Goal: Submit feedback/report problem: Submit feedback/report problem

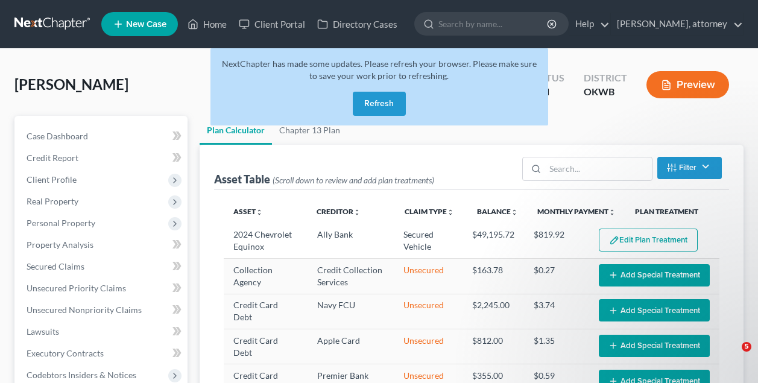
select select "59"
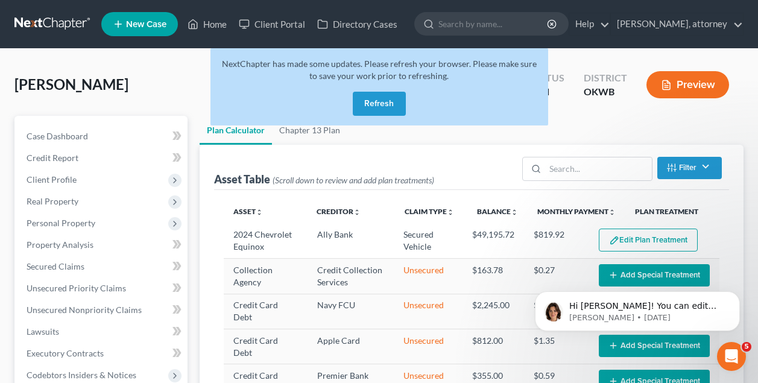
click at [381, 99] on button "Refresh" at bounding box center [379, 104] width 53 height 24
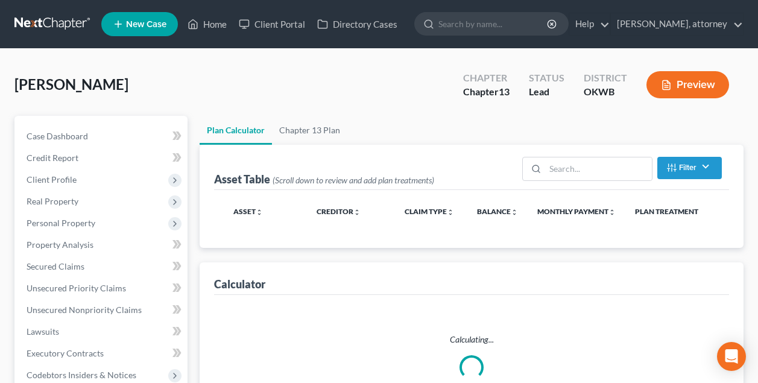
select select "59"
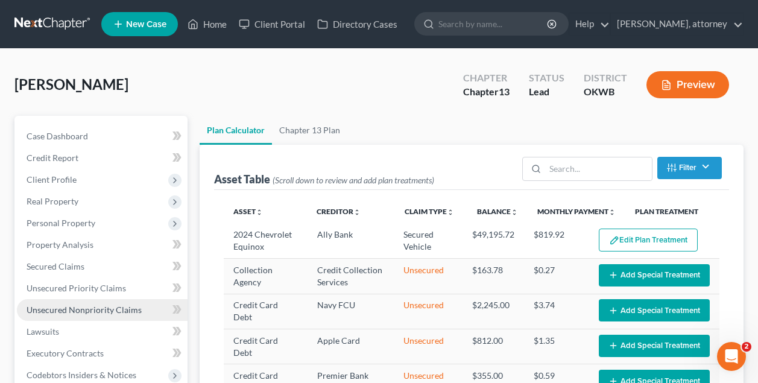
click at [104, 312] on span "Unsecured Nonpriority Claims" at bounding box center [84, 309] width 115 height 10
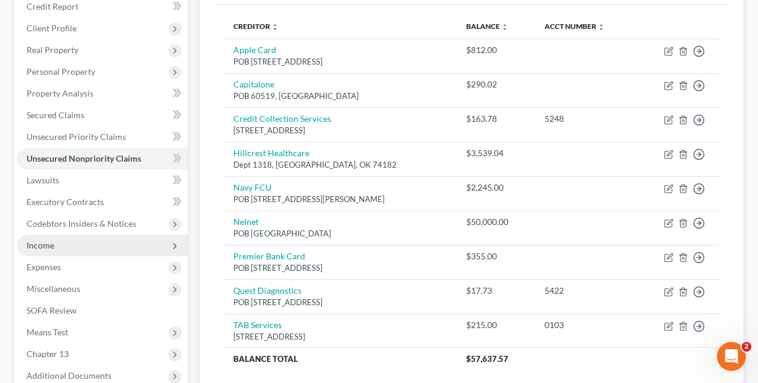
scroll to position [165, 0]
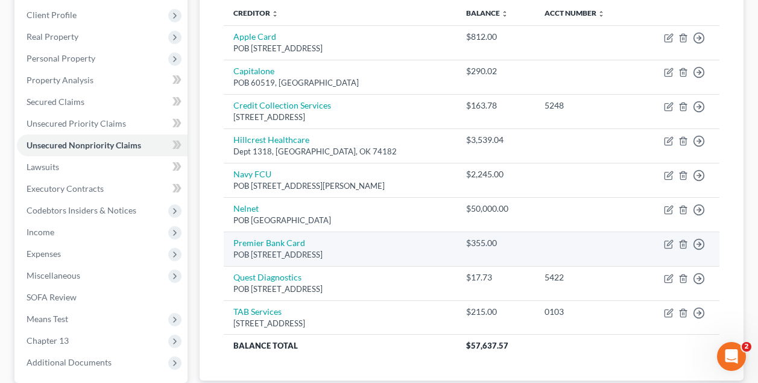
click at [321, 245] on td "Premier Bank Card POB [STREET_ADDRESS]" at bounding box center [340, 249] width 233 height 34
click at [362, 242] on td "Premier Bank Card POB [STREET_ADDRESS]" at bounding box center [340, 249] width 233 height 34
click at [667, 243] on icon "button" at bounding box center [669, 242] width 5 height 5
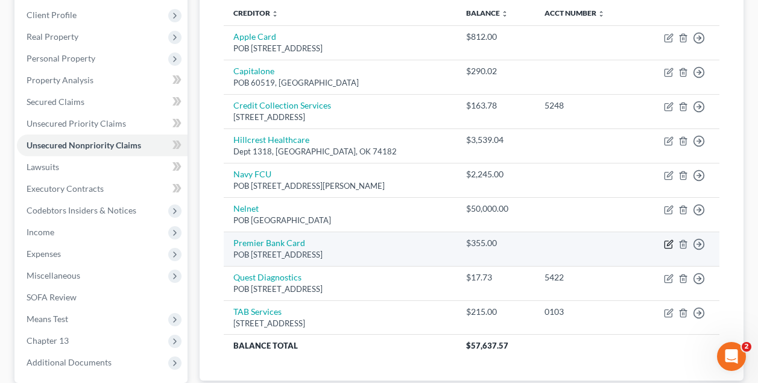
select select "43"
select select "2"
select select "0"
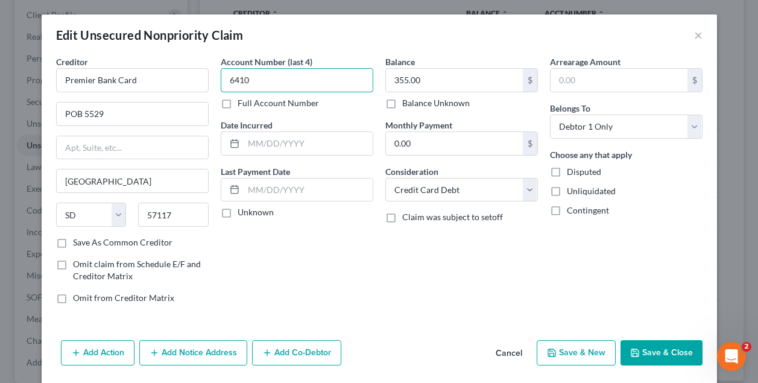
type input "6410"
click at [657, 350] on button "Save & Close" at bounding box center [661, 352] width 82 height 25
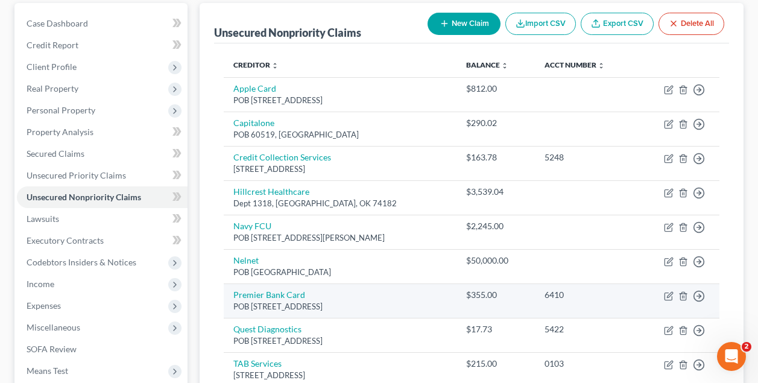
scroll to position [118, 0]
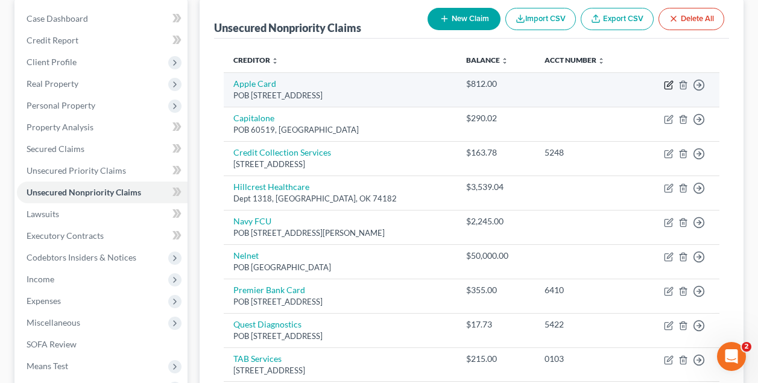
click at [667, 84] on icon "button" at bounding box center [669, 85] width 10 height 10
select select "39"
select select "2"
select select "0"
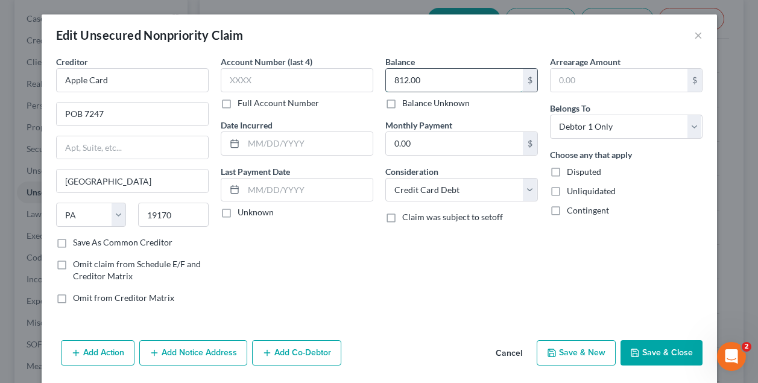
click at [408, 78] on input "812.00" at bounding box center [454, 80] width 137 height 23
type input "820.00"
click at [663, 354] on button "Save & Close" at bounding box center [661, 352] width 82 height 25
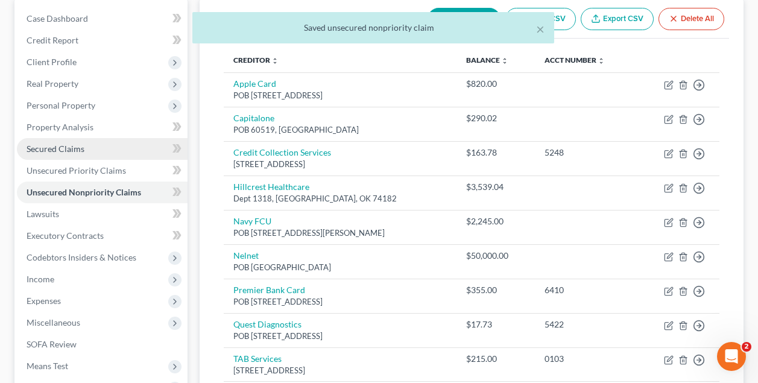
click at [63, 146] on span "Secured Claims" at bounding box center [56, 148] width 58 height 10
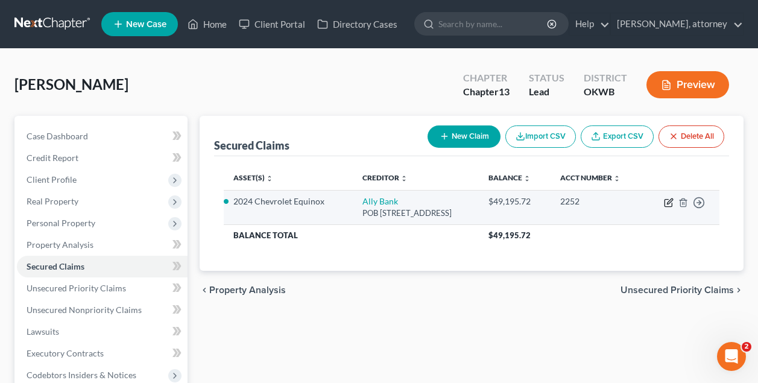
click at [671, 204] on icon "button" at bounding box center [669, 203] width 10 height 10
select select "21"
select select "2"
select select "0"
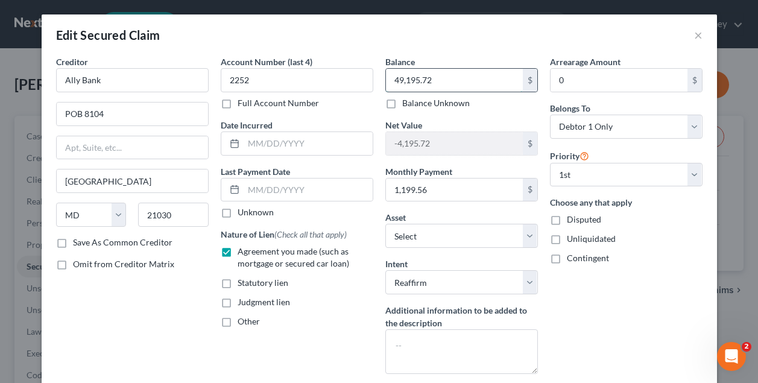
click at [458, 82] on input "49,195.72" at bounding box center [454, 80] width 137 height 23
type input "4"
type input "51,090"
click at [614, 336] on div "Arrearage Amount 0 $ Belongs To * Select Debtor 1 Only Debtor 2 Only Debtor 1 A…" at bounding box center [626, 219] width 165 height 328
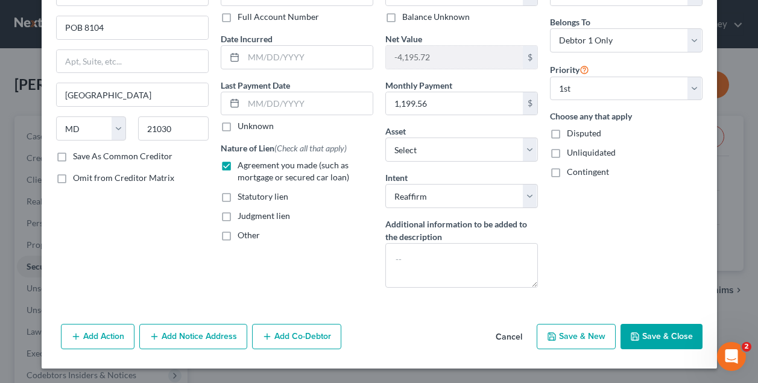
scroll to position [86, 0]
click at [654, 335] on button "Save & Close" at bounding box center [661, 336] width 82 height 25
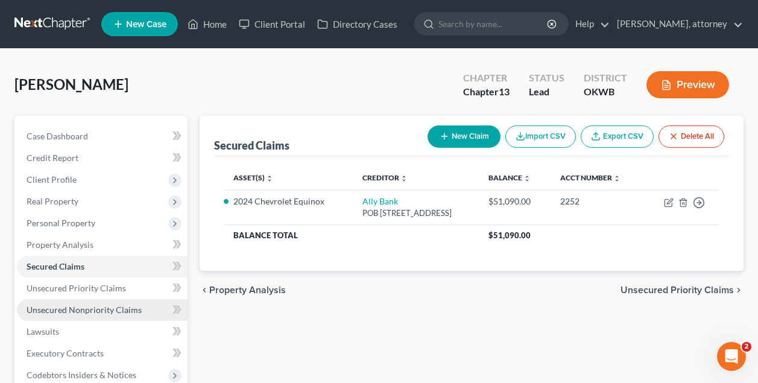
click at [102, 307] on span "Unsecured Nonpriority Claims" at bounding box center [84, 309] width 115 height 10
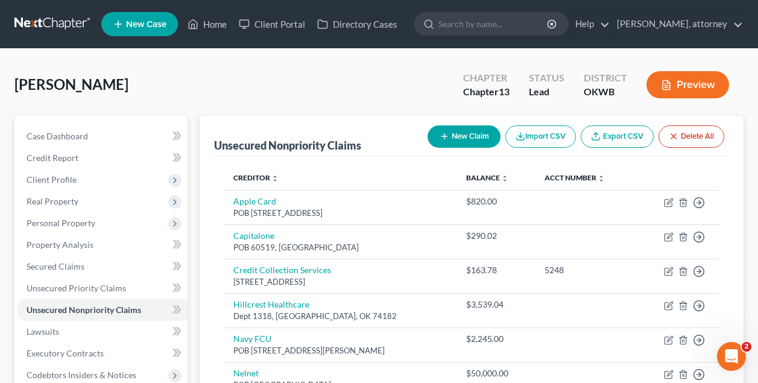
click at [296, 75] on div "[PERSON_NAME] Upgraded Chapter Chapter 13 Status Lead District OKWB Preview" at bounding box center [378, 89] width 729 height 52
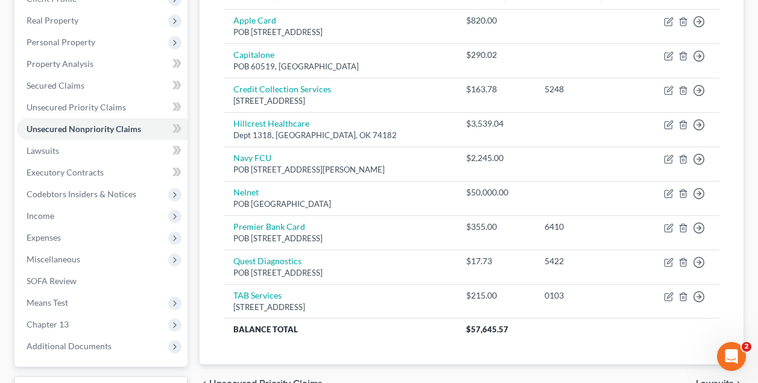
scroll to position [181, 0]
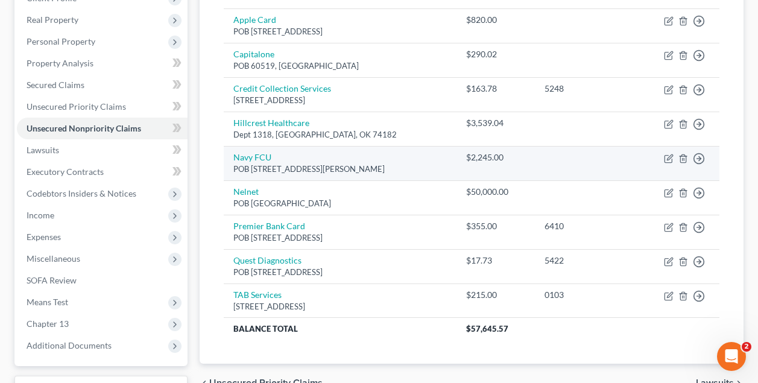
click at [328, 154] on td "Navy FCU POB 3000, [GEOGRAPHIC_DATA], [GEOGRAPHIC_DATA] 22119" at bounding box center [340, 163] width 233 height 34
click at [672, 154] on icon "button" at bounding box center [669, 156] width 5 height 5
select select "48"
select select "2"
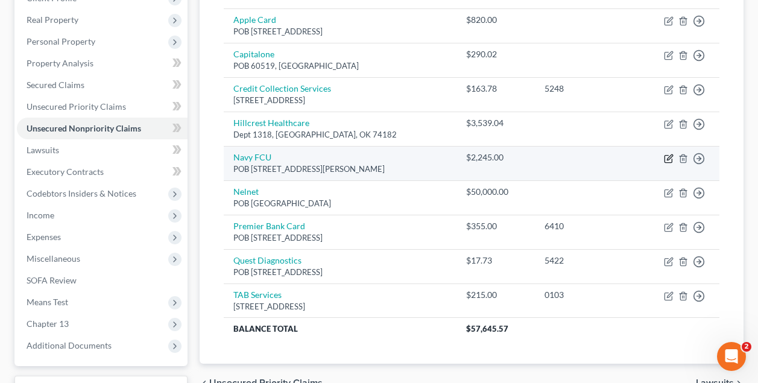
select select "0"
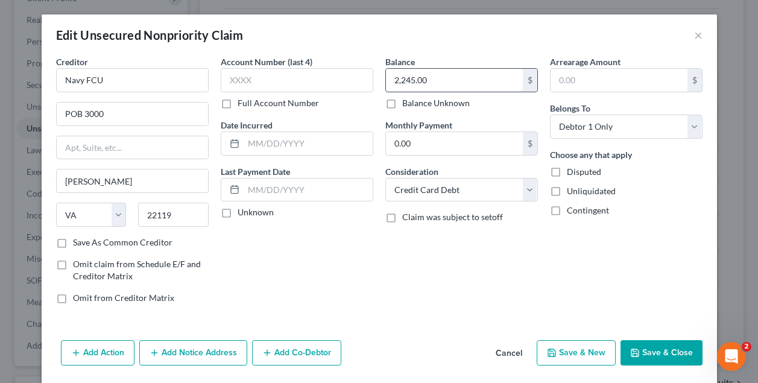
click at [430, 81] on input "2,245.00" at bounding box center [454, 80] width 137 height 23
click at [678, 353] on button "Save & Close" at bounding box center [661, 352] width 82 height 25
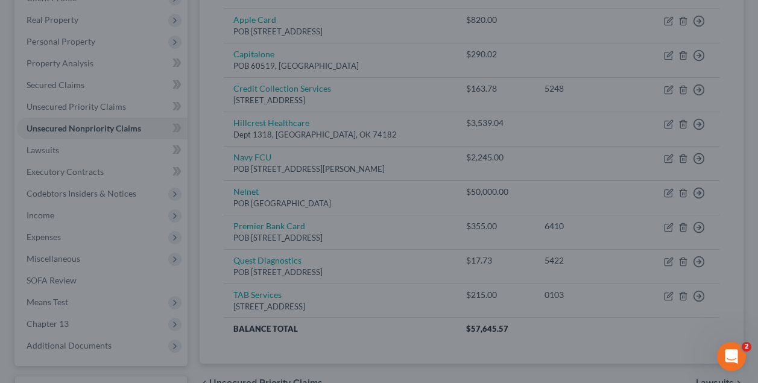
type input "2,426.00"
type input "0"
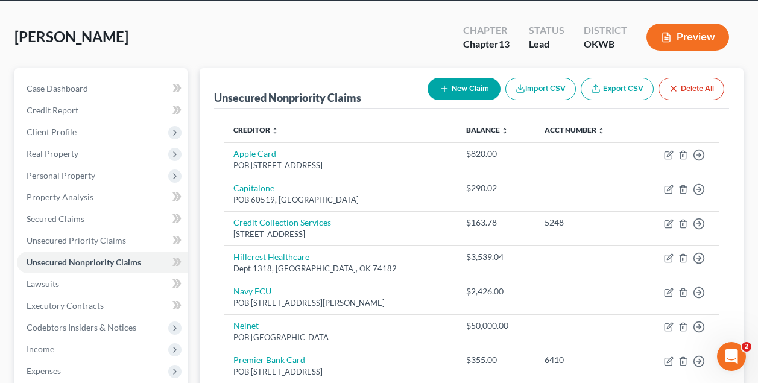
scroll to position [34, 0]
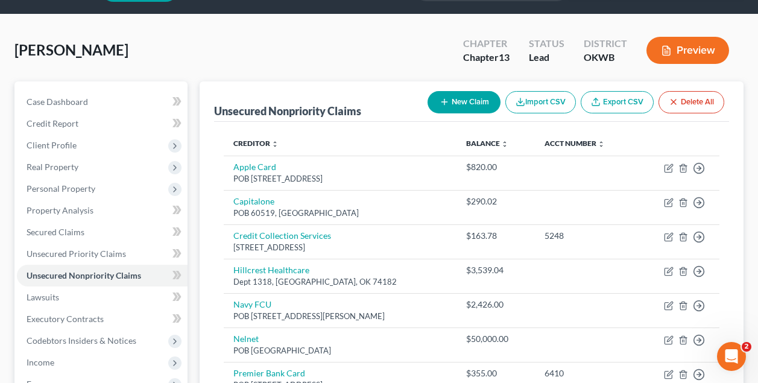
click at [471, 104] on button "New Claim" at bounding box center [463, 102] width 73 height 22
select select "0"
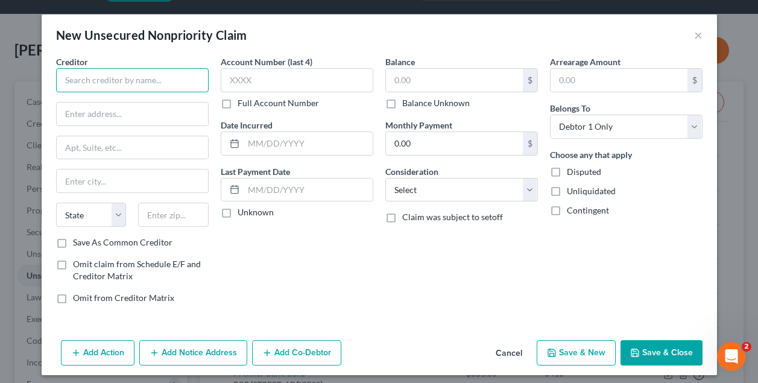
click at [139, 77] on input "text" at bounding box center [132, 80] width 153 height 24
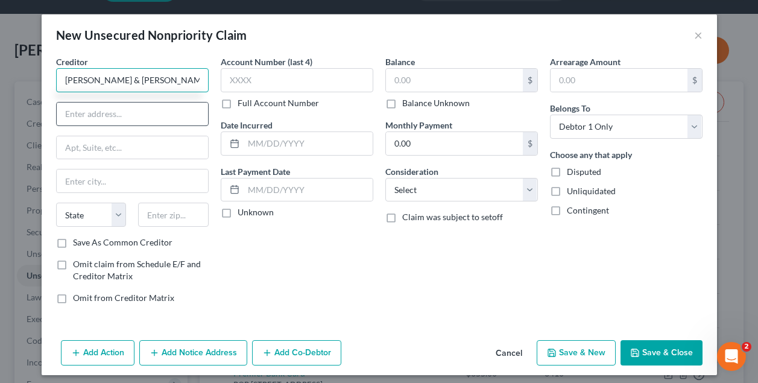
type input "[PERSON_NAME] & [PERSON_NAME]"
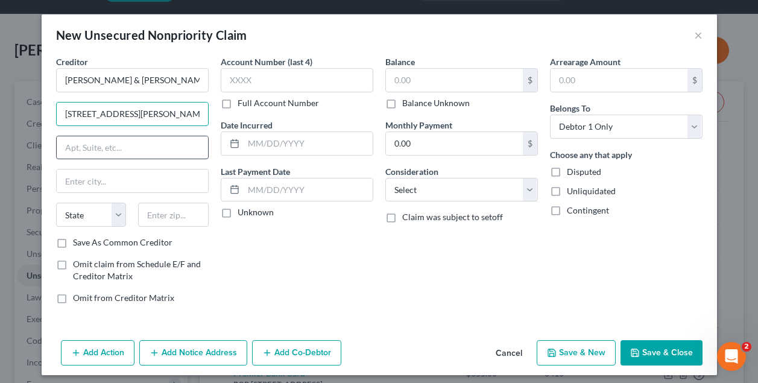
type input "[STREET_ADDRESS][PERSON_NAME]"
type input "Flr 4"
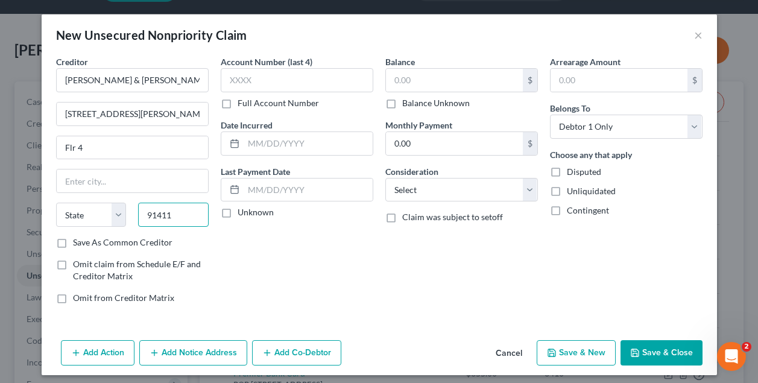
type input "91411"
click at [326, 263] on div "Account Number (last 4) Full Account Number Date Incurred Last Payment Date Unk…" at bounding box center [297, 184] width 165 height 258
type input "[PERSON_NAME]"
select select "4"
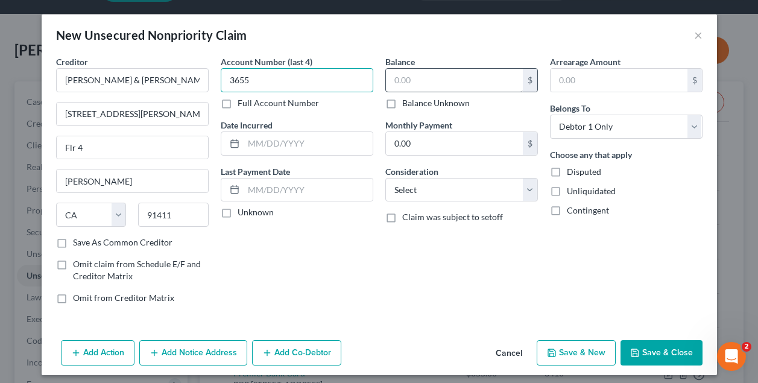
type input "3655"
click at [414, 87] on input "text" at bounding box center [454, 80] width 137 height 23
type input "109"
click at [73, 242] on label "Save As Common Creditor" at bounding box center [122, 242] width 99 height 12
click at [78, 242] on input "Save As Common Creditor" at bounding box center [82, 240] width 8 height 8
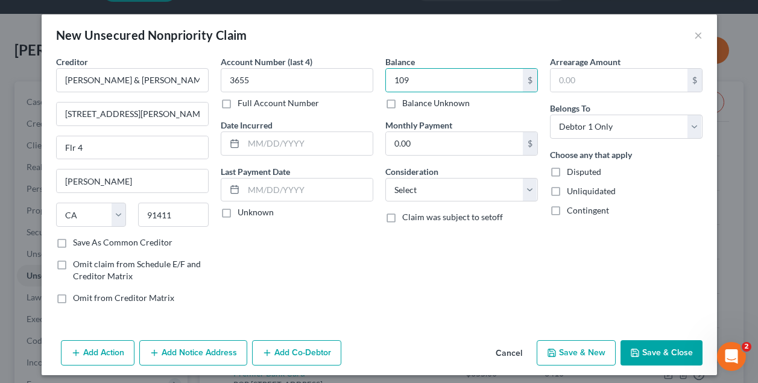
checkbox input "true"
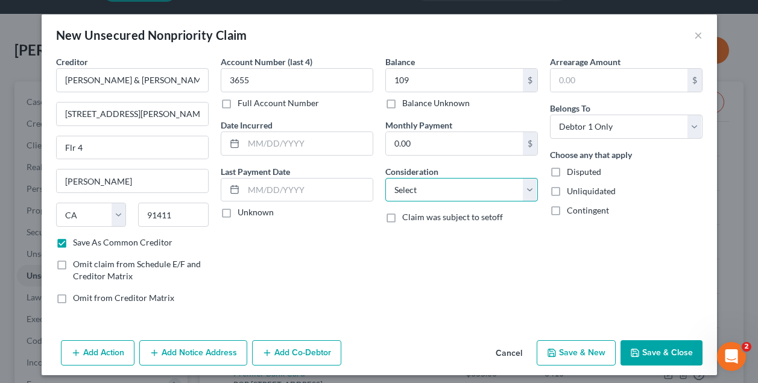
select select "1"
click at [652, 353] on button "Save & Close" at bounding box center [661, 352] width 82 height 25
checkbox input "false"
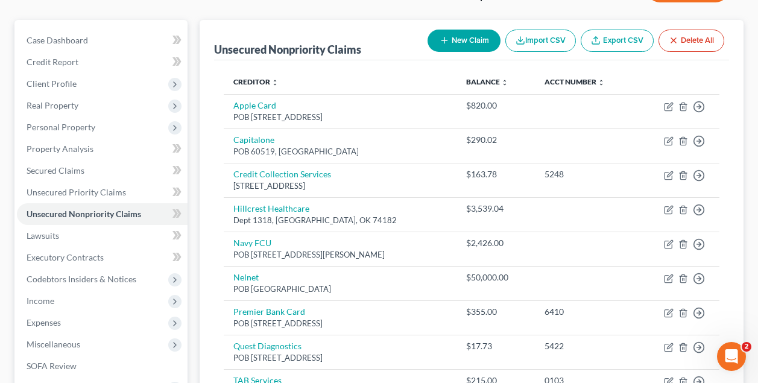
scroll to position [95, 0]
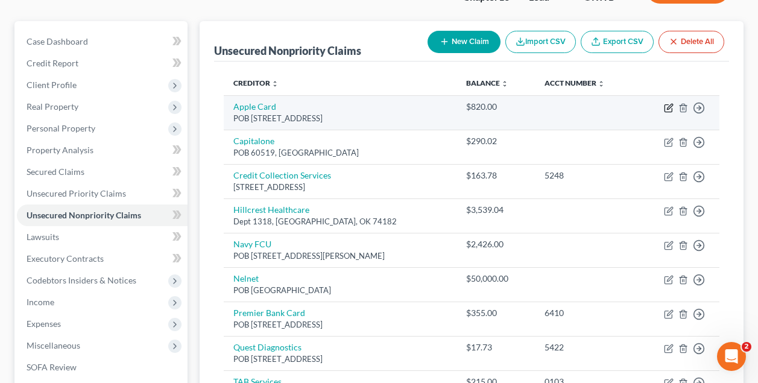
click at [669, 106] on icon "button" at bounding box center [669, 106] width 5 height 5
select select "39"
select select "2"
select select "0"
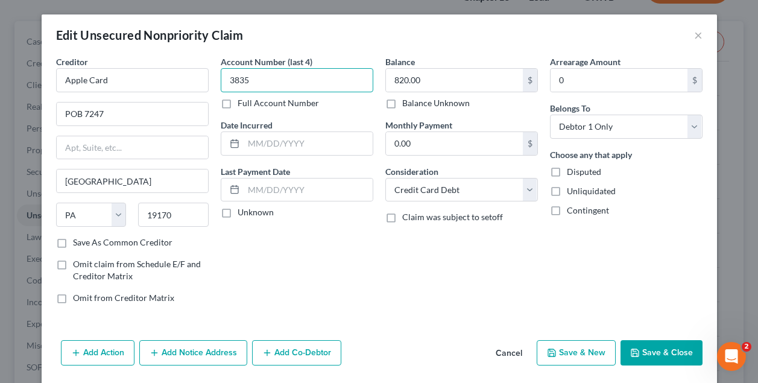
type input "3835"
click at [676, 348] on button "Save & Close" at bounding box center [661, 352] width 82 height 25
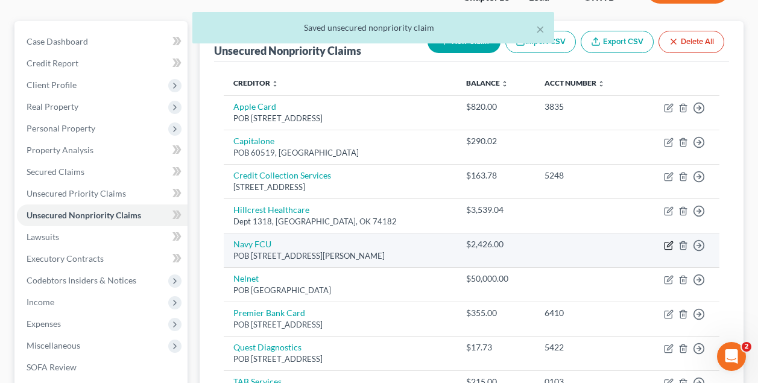
click at [667, 243] on icon "button" at bounding box center [669, 246] width 10 height 10
select select "48"
select select "2"
select select "0"
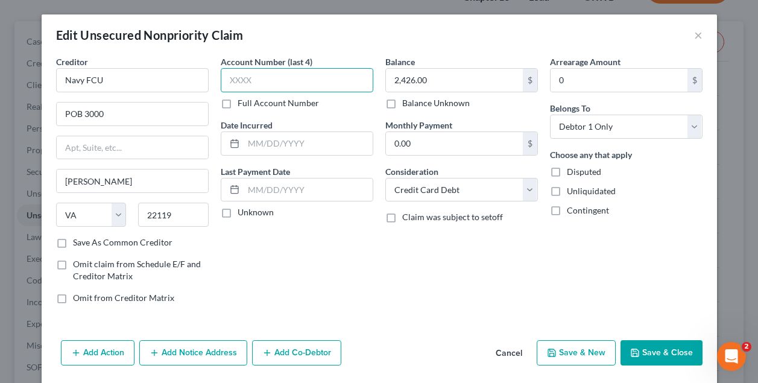
click at [326, 75] on input "text" at bounding box center [297, 80] width 153 height 24
type input "0312"
click at [653, 351] on button "Save & Close" at bounding box center [661, 352] width 82 height 25
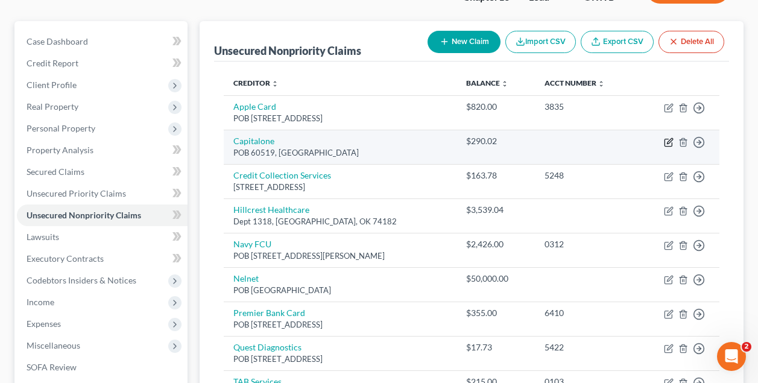
click at [667, 143] on icon "button" at bounding box center [669, 140] width 5 height 5
select select "4"
select select "2"
select select "0"
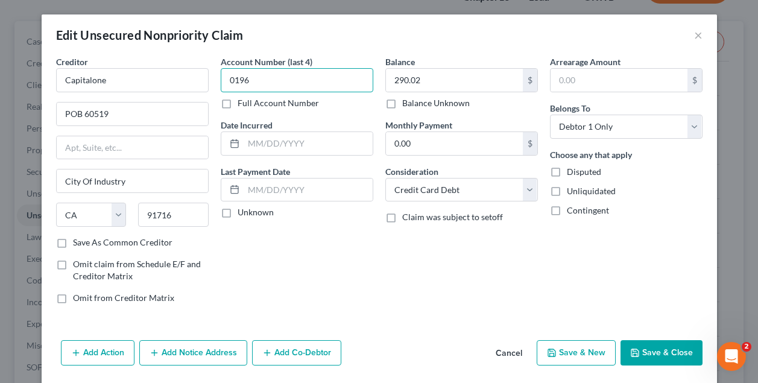
type input "0196"
click at [669, 353] on button "Save & Close" at bounding box center [661, 352] width 82 height 25
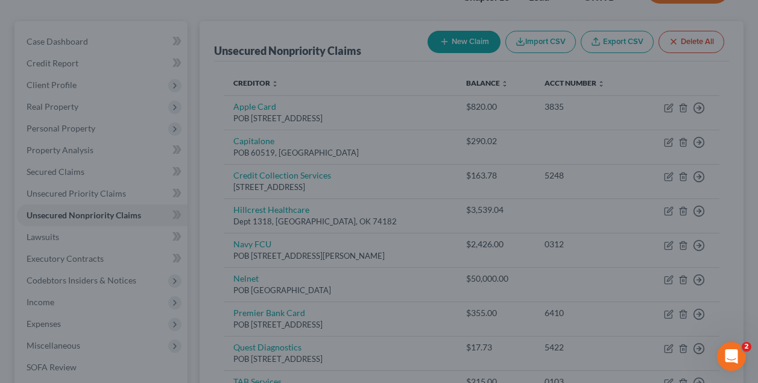
type input "0"
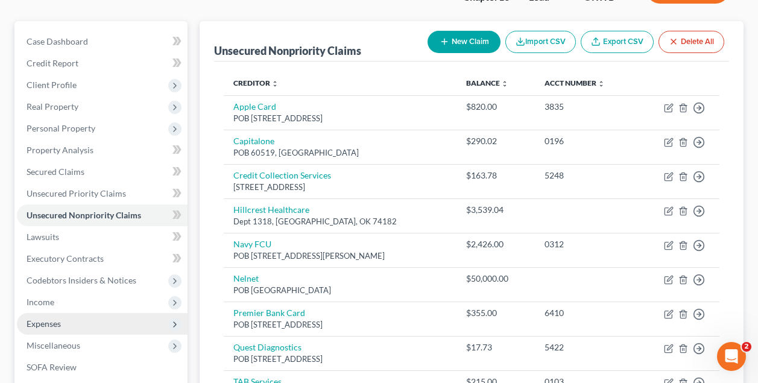
click at [49, 325] on span "Expenses" at bounding box center [44, 323] width 34 height 10
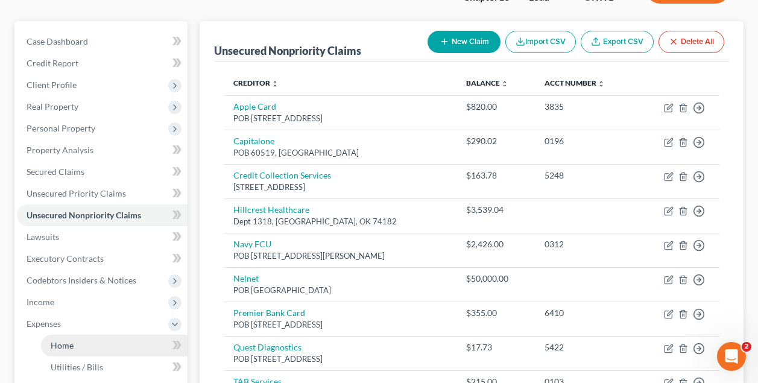
click at [65, 346] on span "Home" at bounding box center [62, 345] width 23 height 10
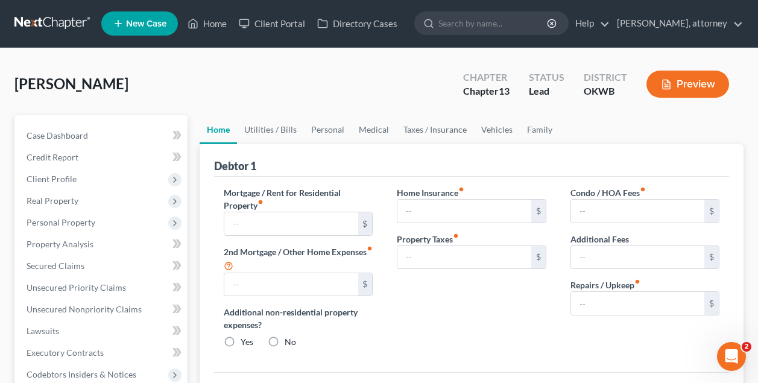
type input "965.00"
type input "0.00"
radio input "true"
type input "0.00"
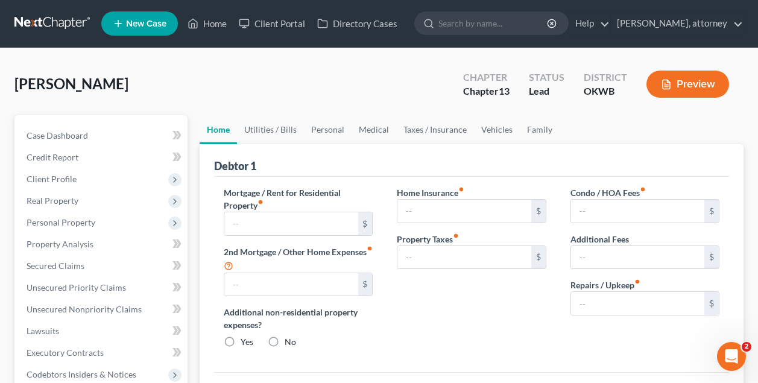
type input "0.00"
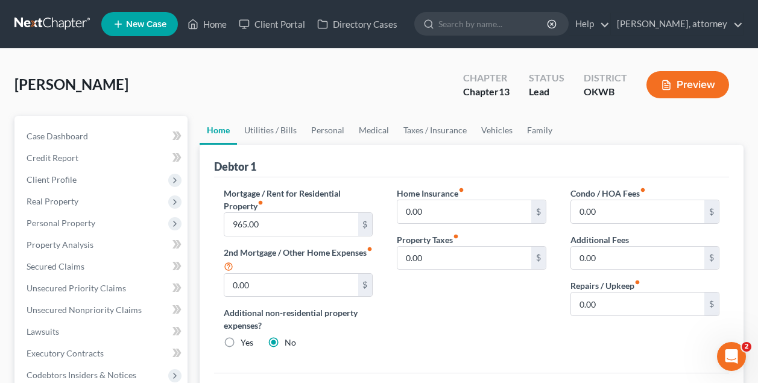
click at [356, 77] on div "[PERSON_NAME] Upgraded Chapter Chapter 13 Status Lead District OKWB Preview" at bounding box center [378, 89] width 729 height 52
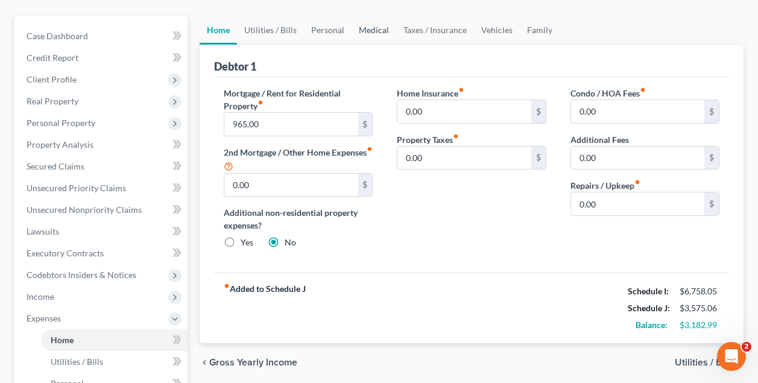
scroll to position [108, 0]
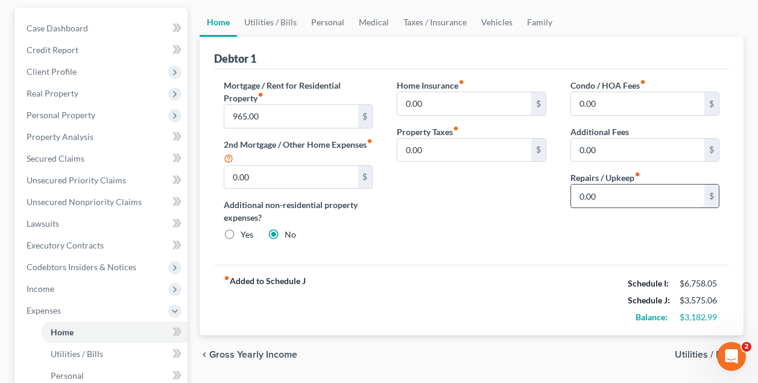
click at [605, 195] on input "0.00" at bounding box center [637, 195] width 133 height 23
type input "0"
type input "50"
click at [278, 22] on link "Utilities / Bills" at bounding box center [270, 22] width 67 height 29
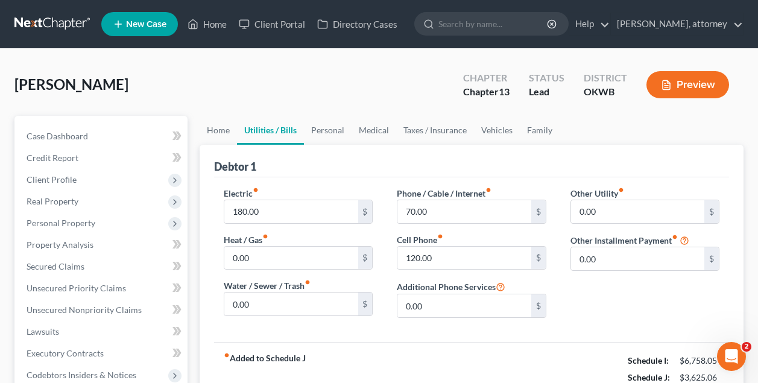
click at [300, 145] on div "Debtor 1" at bounding box center [471, 161] width 515 height 33
click at [238, 210] on input "180.00" at bounding box center [290, 211] width 133 height 23
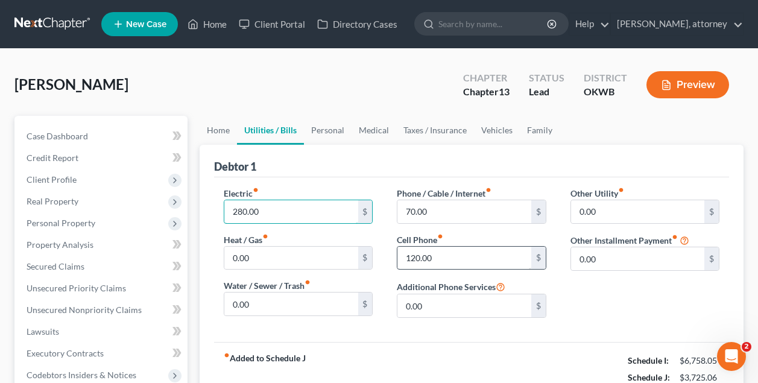
type input "280.00"
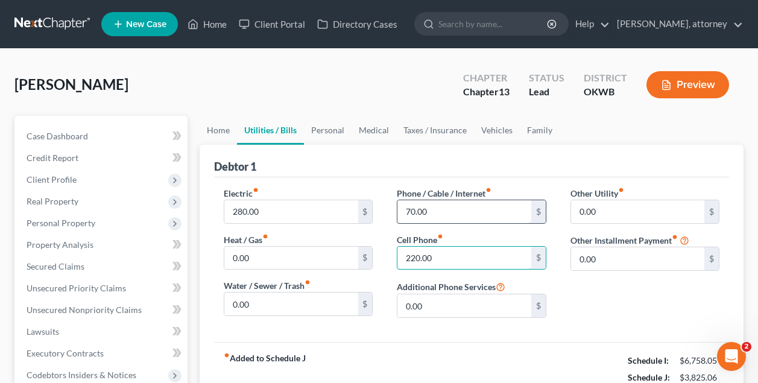
type input "220.00"
type input "170.00"
click at [324, 131] on link "Personal" at bounding box center [328, 130] width 48 height 29
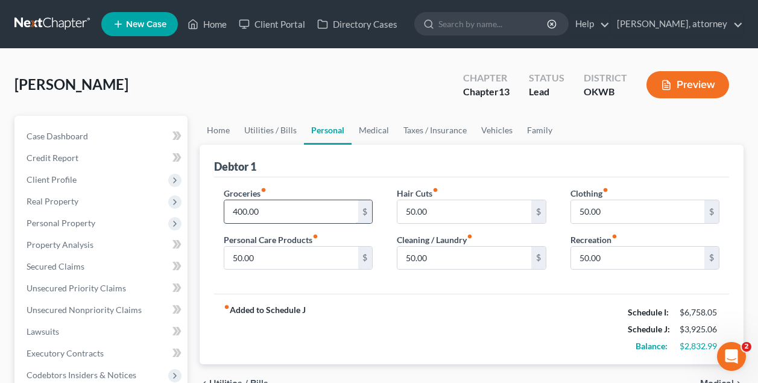
click at [237, 212] on input "400.00" at bounding box center [290, 211] width 133 height 23
type input "900.00"
click at [319, 159] on div "Debtor 1" at bounding box center [471, 161] width 515 height 33
click at [374, 135] on link "Medical" at bounding box center [373, 130] width 45 height 29
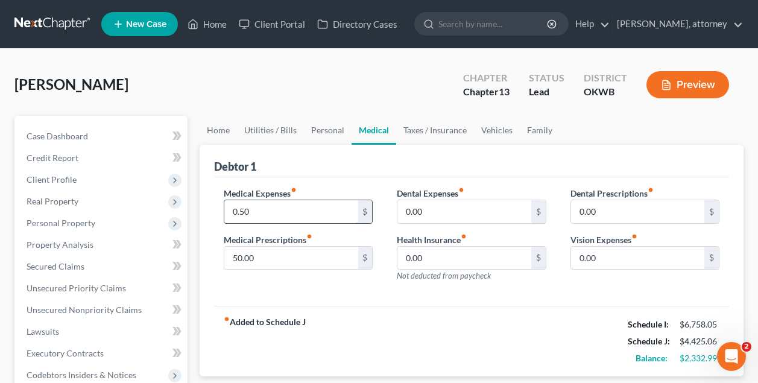
click at [286, 210] on input "0.50" at bounding box center [290, 211] width 133 height 23
type input "0"
click at [227, 209] on input "50" at bounding box center [290, 211] width 133 height 23
type input "150"
click at [423, 133] on link "Taxes / Insurance" at bounding box center [435, 130] width 78 height 29
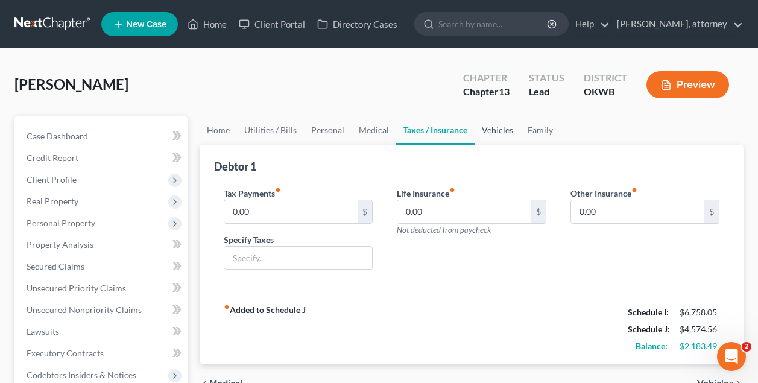
click at [493, 128] on link "Vehicles" at bounding box center [497, 130] width 46 height 29
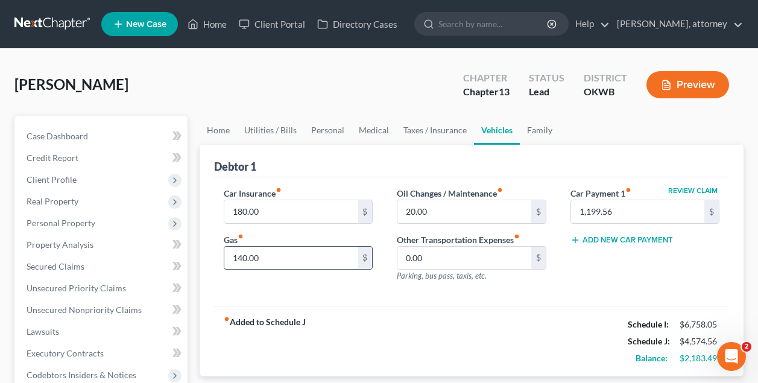
click at [267, 258] on input "140.00" at bounding box center [290, 258] width 133 height 23
type input "1"
click at [626, 213] on input "1,199.56" at bounding box center [637, 211] width 133 height 23
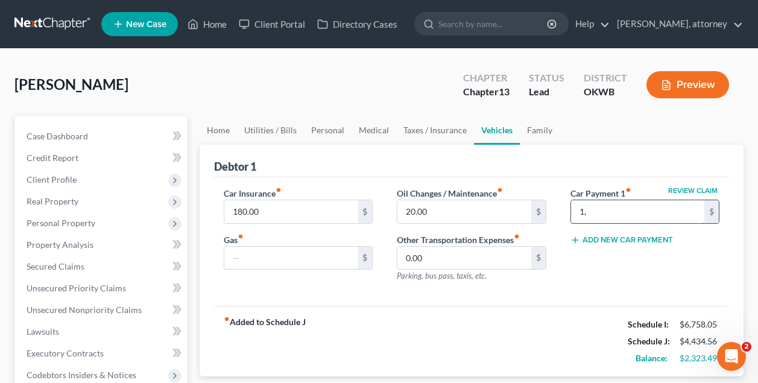
type input "1"
click at [544, 134] on link "Family" at bounding box center [540, 130] width 40 height 29
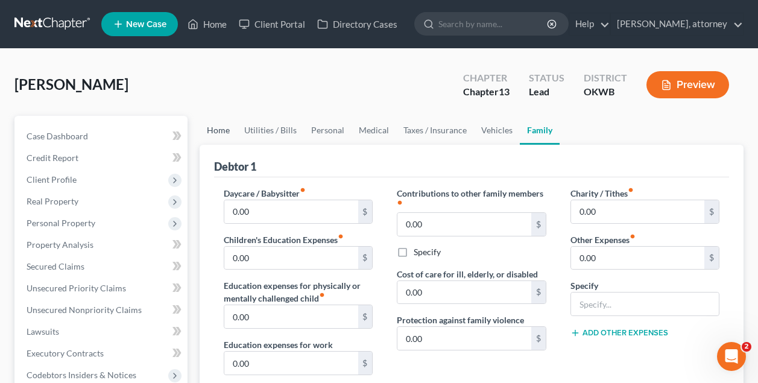
click at [216, 128] on link "Home" at bounding box center [218, 130] width 37 height 29
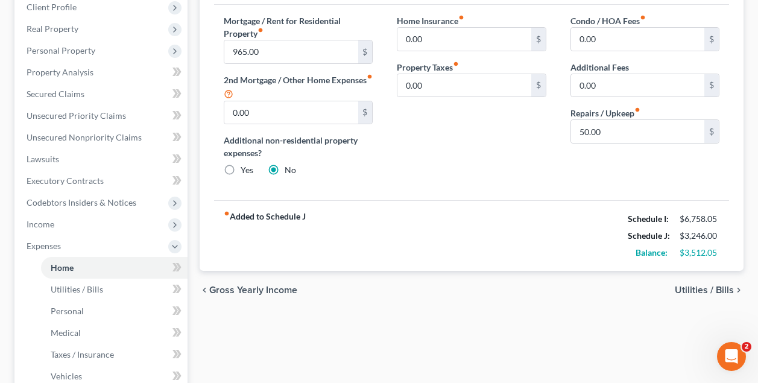
scroll to position [177, 0]
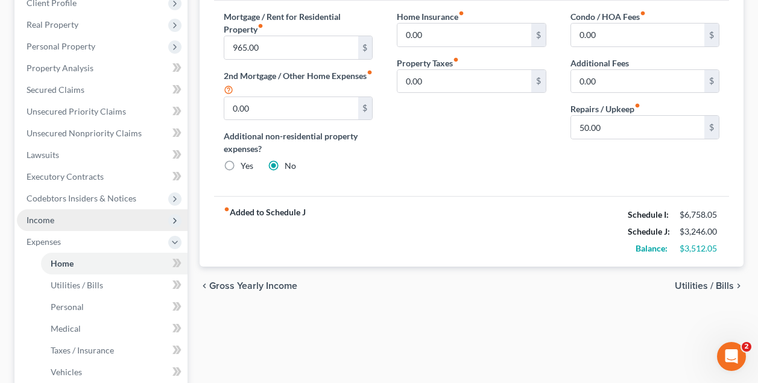
click at [45, 225] on span "Income" at bounding box center [102, 220] width 171 height 22
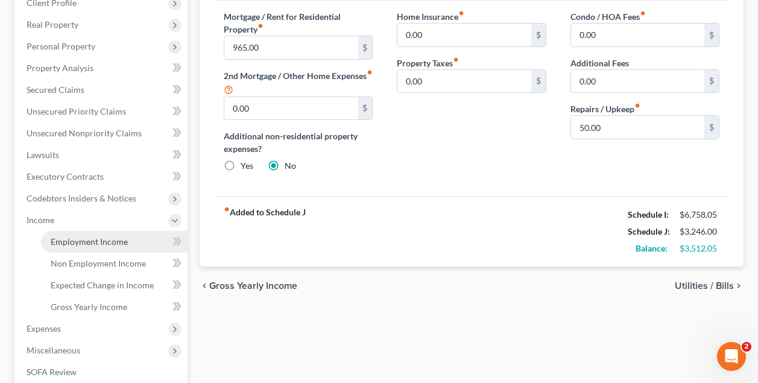
click at [75, 245] on span "Employment Income" at bounding box center [89, 241] width 77 height 10
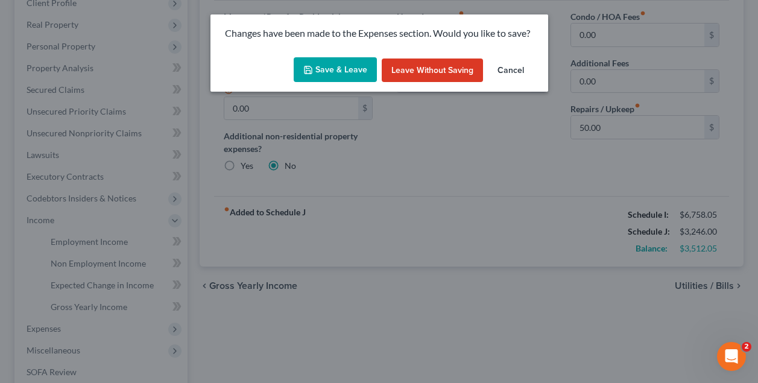
click at [344, 68] on button "Save & Leave" at bounding box center [335, 69] width 83 height 25
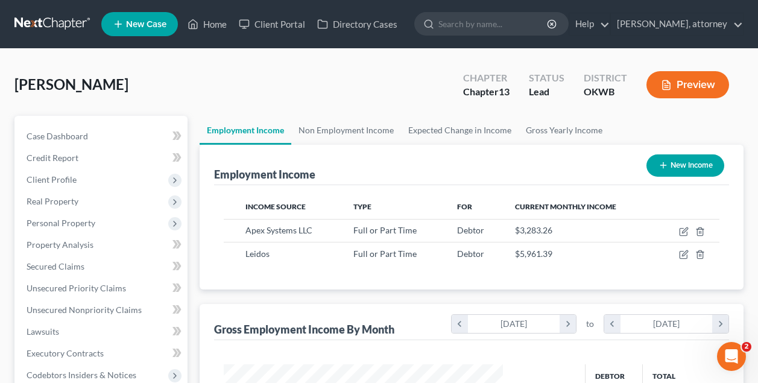
scroll to position [216, 303]
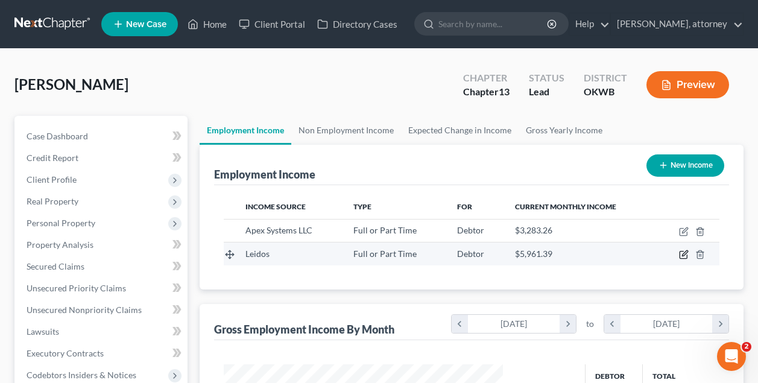
click at [683, 256] on icon "button" at bounding box center [684, 253] width 5 height 5
select select "0"
select select "48"
select select "2"
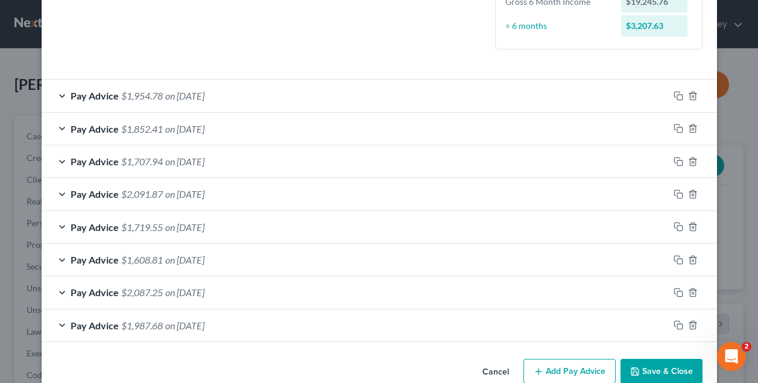
scroll to position [358, 0]
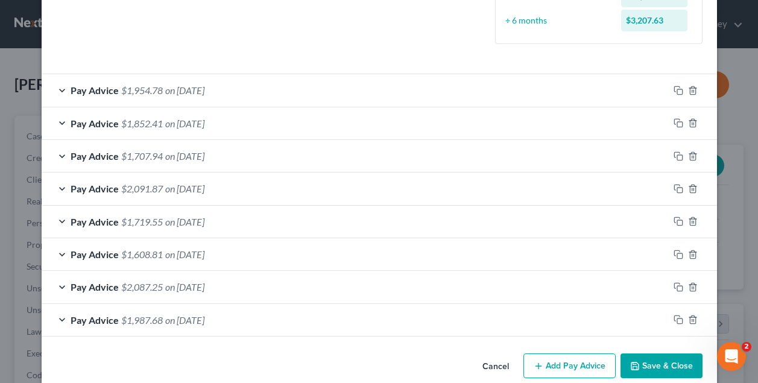
click at [375, 259] on div "Pay Advice $1,608.81 on [DATE]" at bounding box center [355, 254] width 627 height 32
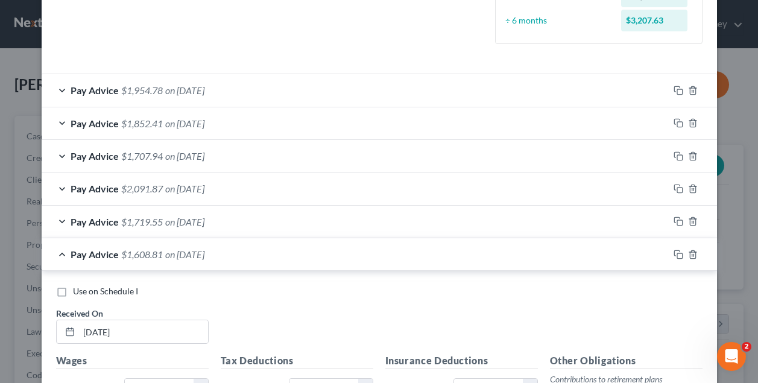
click at [70, 295] on div "Use on Schedule I Received On * [DATE]" at bounding box center [379, 319] width 658 height 68
click at [73, 288] on label "Use on Schedule I" at bounding box center [105, 291] width 65 height 12
click at [78, 288] on input "Use on Schedule I" at bounding box center [82, 289] width 8 height 8
checkbox input "true"
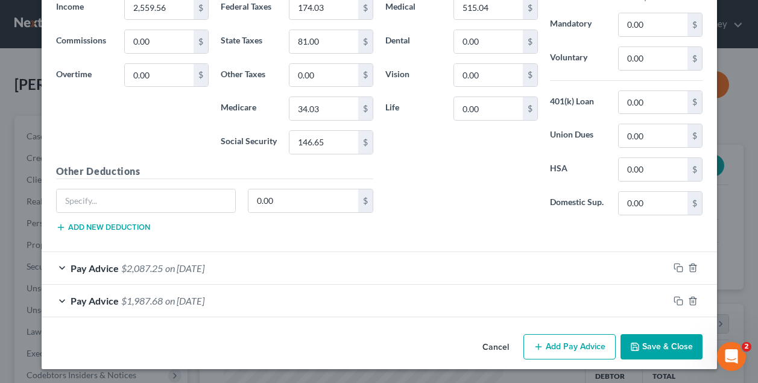
scroll to position [736, 0]
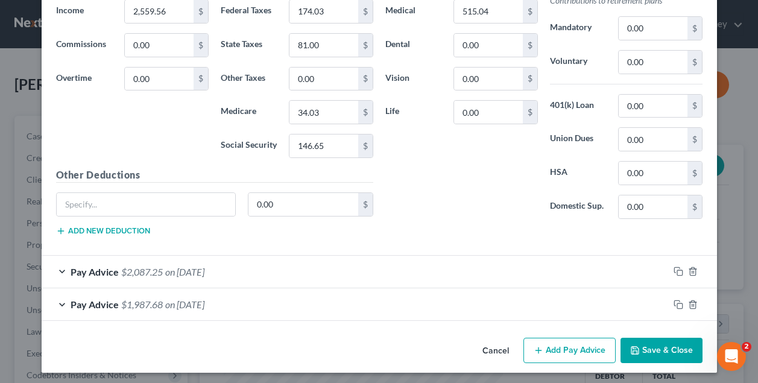
click at [673, 345] on button "Save & Close" at bounding box center [661, 350] width 82 height 25
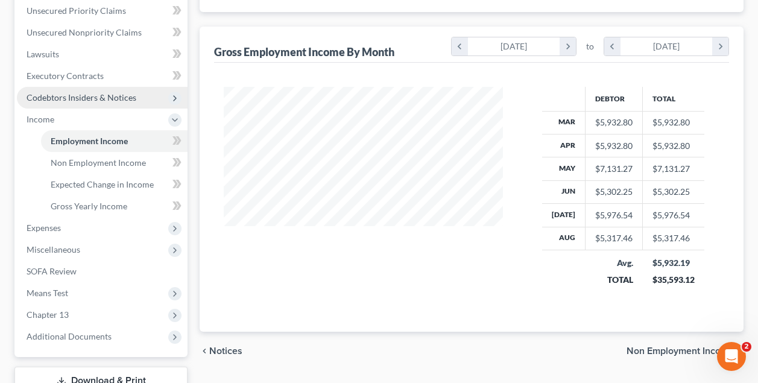
scroll to position [278, 0]
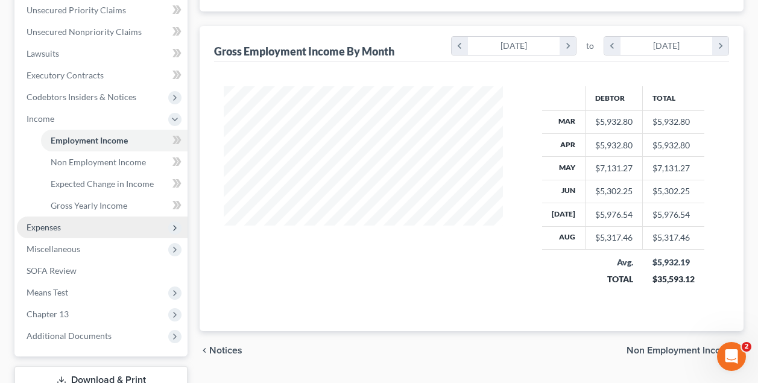
click at [52, 231] on span "Expenses" at bounding box center [44, 227] width 34 height 10
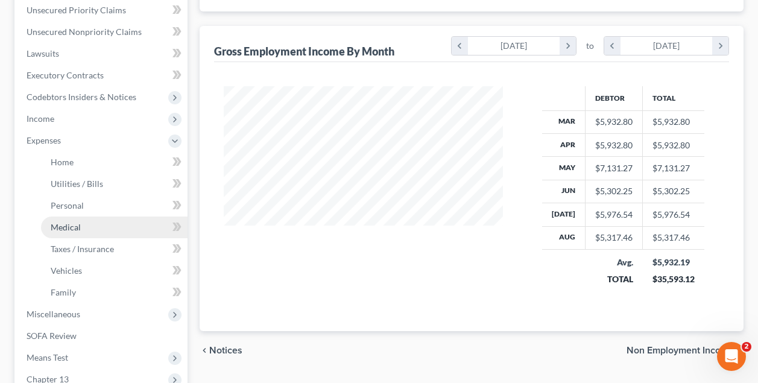
click at [61, 227] on span "Medical" at bounding box center [66, 227] width 30 height 10
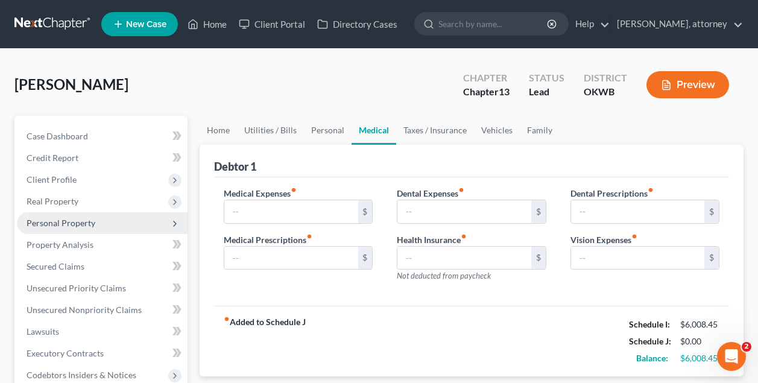
type input "150.00"
type input "50.00"
type input "0.00"
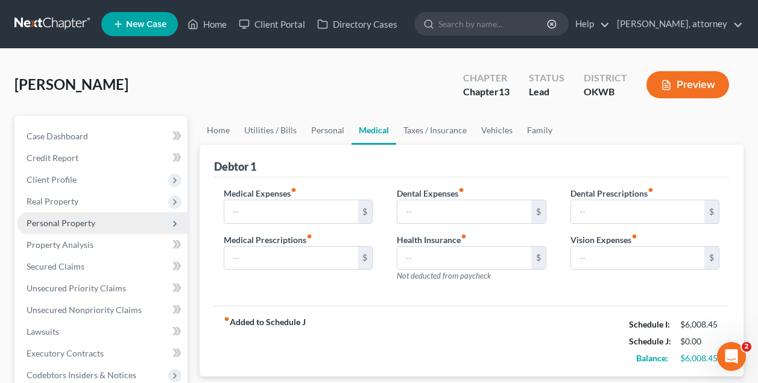
type input "0.00"
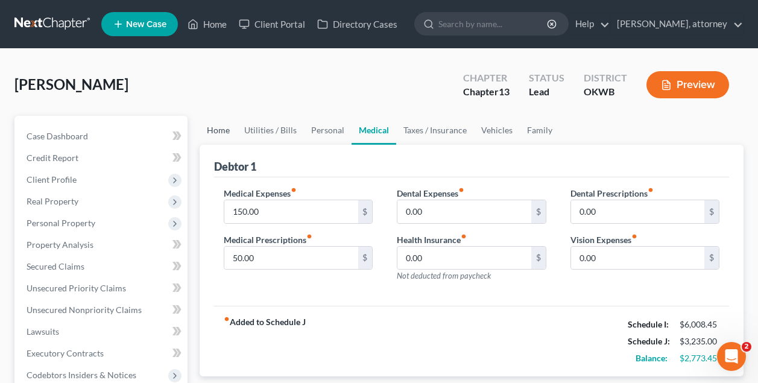
click at [221, 134] on link "Home" at bounding box center [218, 130] width 37 height 29
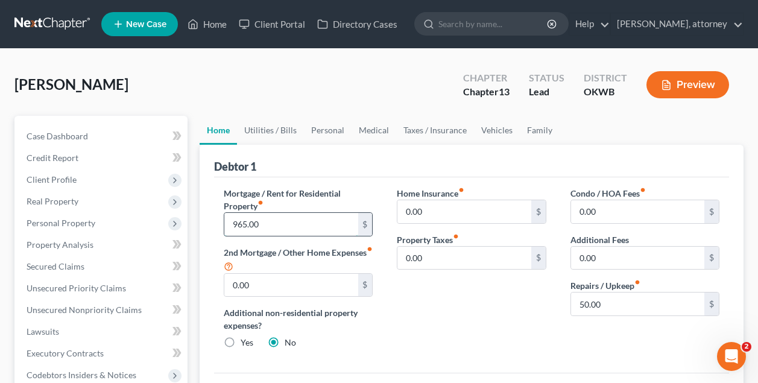
click at [278, 225] on input "965.00" at bounding box center [290, 224] width 133 height 23
click at [258, 129] on link "Utilities / Bills" at bounding box center [270, 130] width 67 height 29
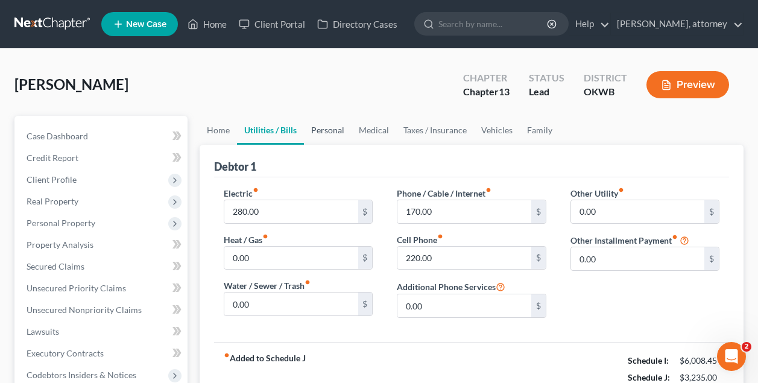
click at [336, 131] on link "Personal" at bounding box center [328, 130] width 48 height 29
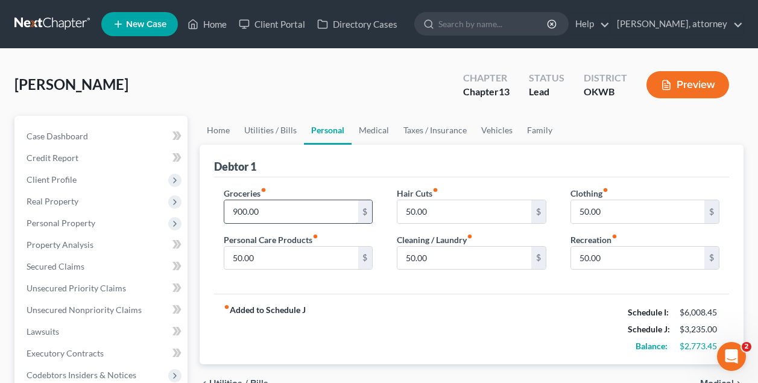
click at [277, 218] on input "900.00" at bounding box center [290, 211] width 133 height 23
type input "9"
type input "1,000"
click at [347, 164] on div "Debtor 1" at bounding box center [471, 161] width 515 height 33
click at [380, 127] on link "Medical" at bounding box center [373, 130] width 45 height 29
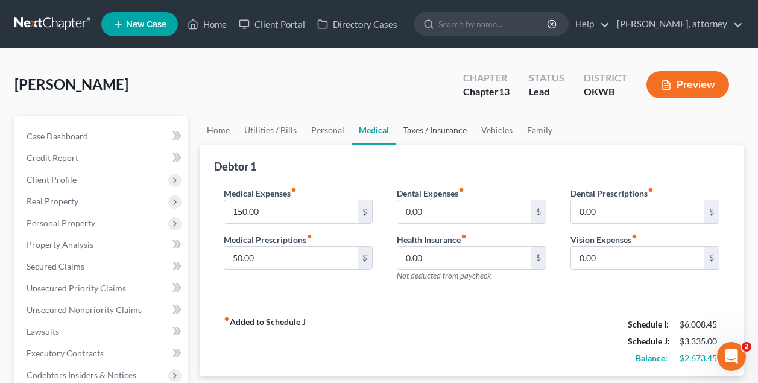
click at [420, 127] on link "Taxes / Insurance" at bounding box center [435, 130] width 78 height 29
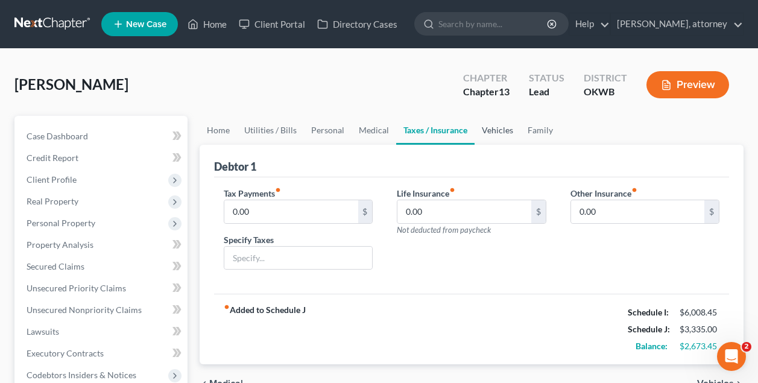
click at [496, 129] on link "Vehicles" at bounding box center [497, 130] width 46 height 29
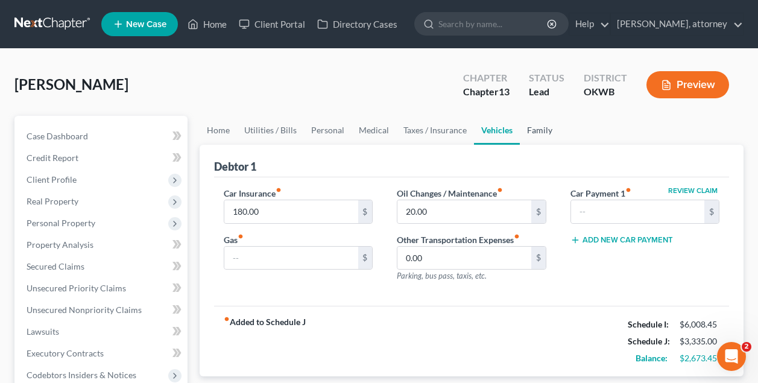
click at [544, 130] on link "Family" at bounding box center [540, 130] width 40 height 29
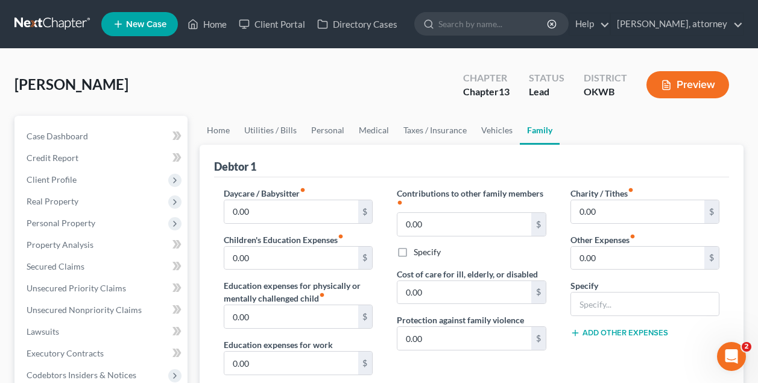
click at [439, 156] on div "Debtor 1" at bounding box center [471, 161] width 515 height 33
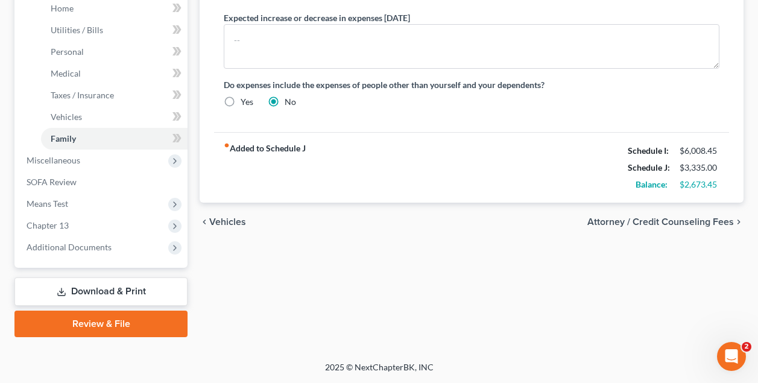
scroll to position [432, 0]
click at [58, 203] on span "Means Test" at bounding box center [48, 203] width 42 height 10
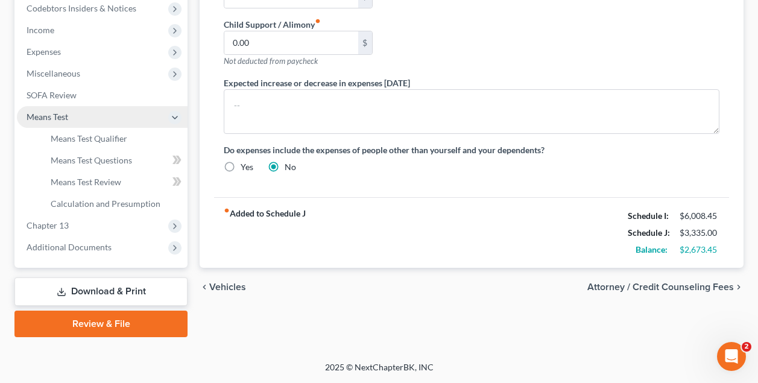
scroll to position [367, 0]
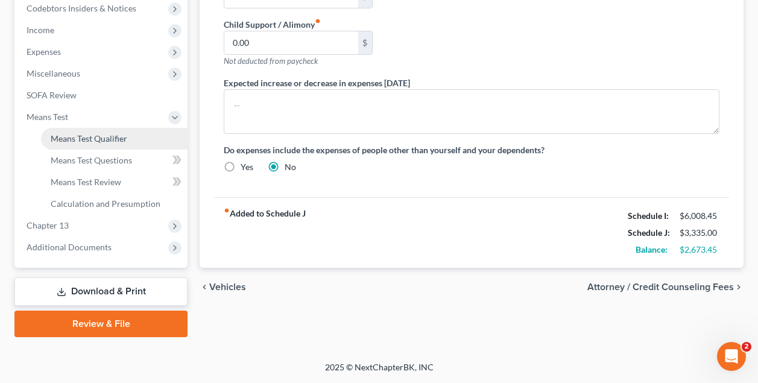
click at [104, 136] on span "Means Test Qualifier" at bounding box center [89, 138] width 77 height 10
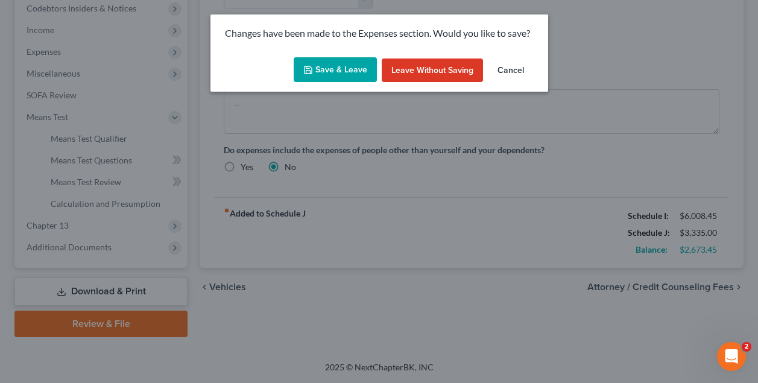
click at [333, 66] on button "Save & Leave" at bounding box center [335, 69] width 83 height 25
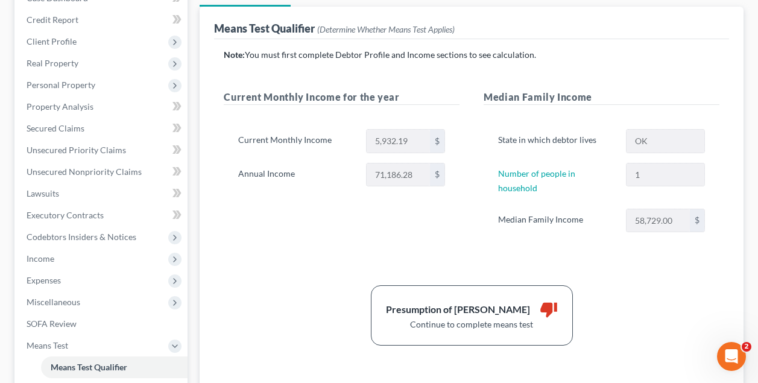
scroll to position [139, 0]
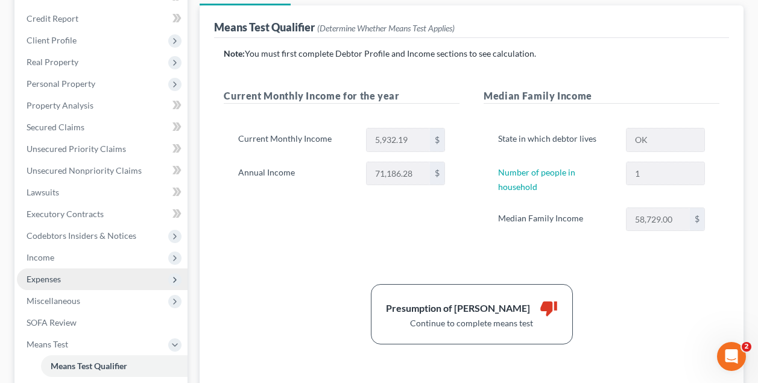
click at [47, 279] on span "Expenses" at bounding box center [44, 279] width 34 height 10
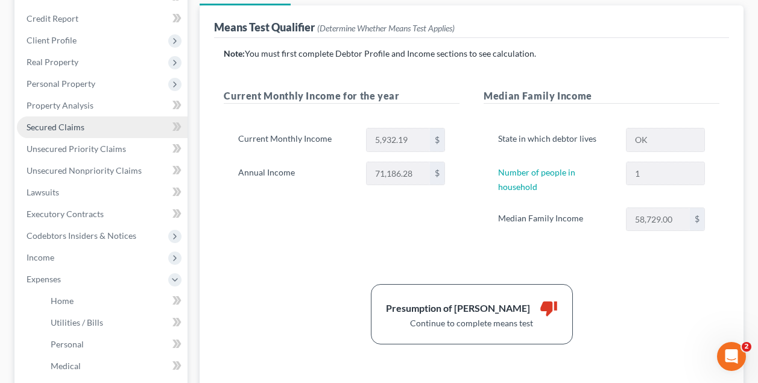
click at [66, 127] on span "Secured Claims" at bounding box center [56, 127] width 58 height 10
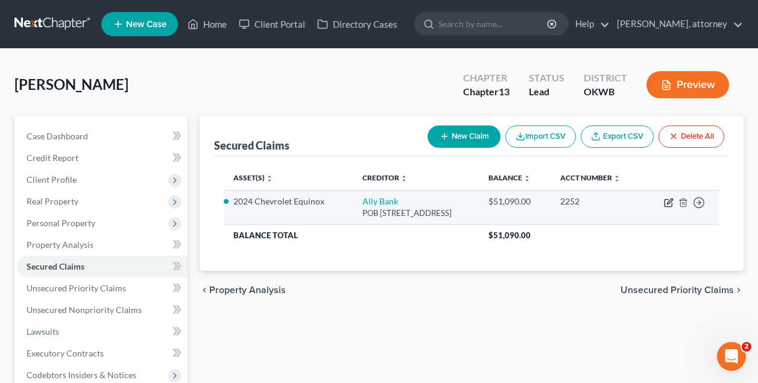
click at [670, 199] on icon "button" at bounding box center [669, 203] width 10 height 10
select select "21"
select select "2"
select select "0"
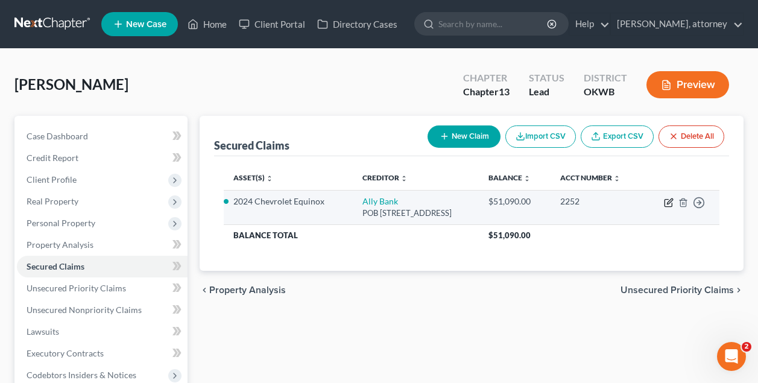
select select "0"
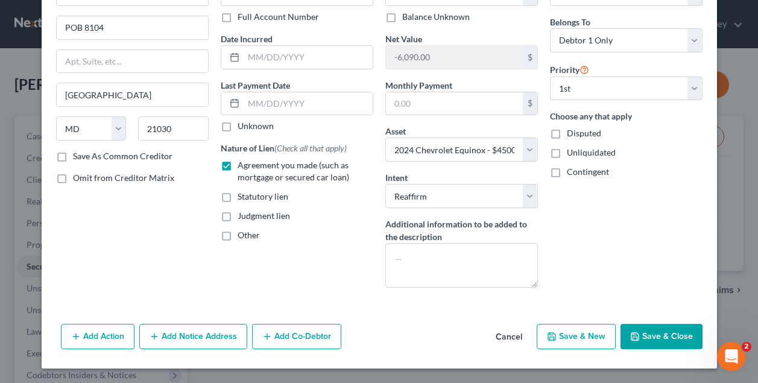
scroll to position [86, 0]
click at [652, 334] on button "Save & Close" at bounding box center [661, 336] width 82 height 25
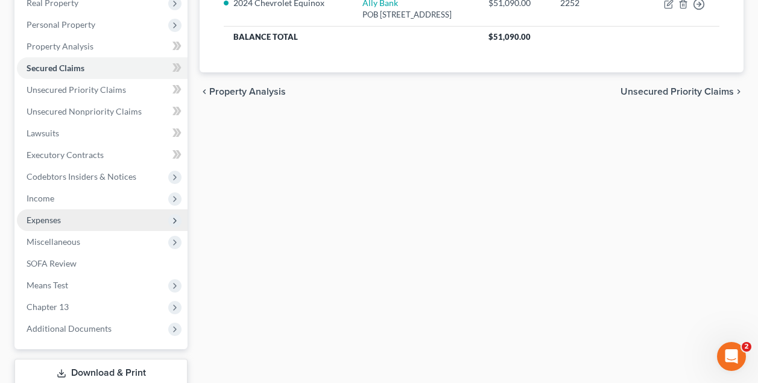
scroll to position [209, 0]
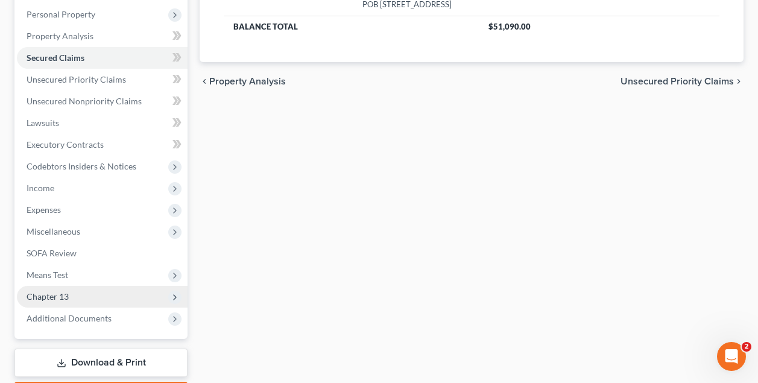
click at [48, 293] on span "Chapter 13" at bounding box center [48, 296] width 42 height 10
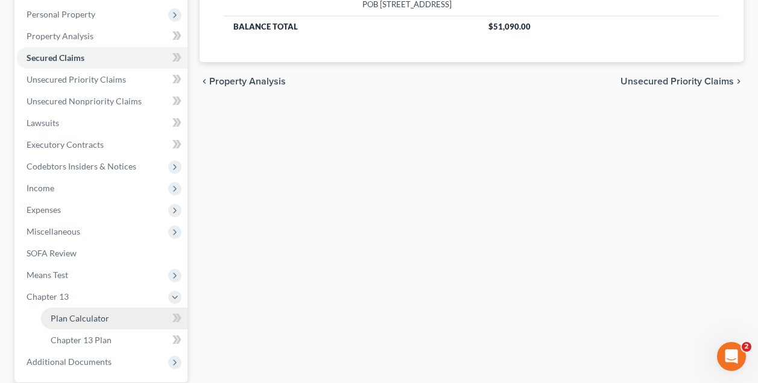
click at [74, 317] on span "Plan Calculator" at bounding box center [80, 318] width 58 height 10
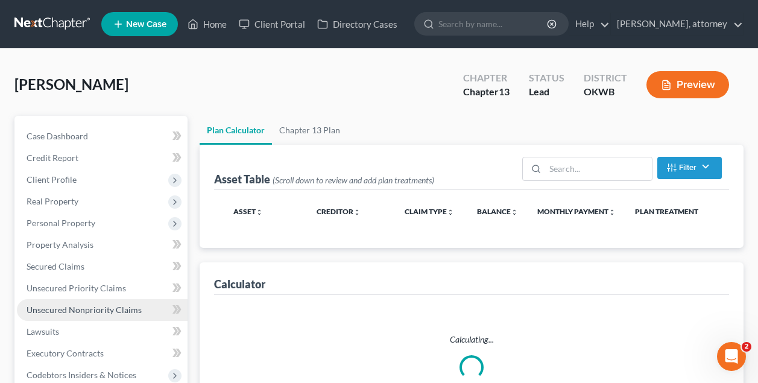
select select "59"
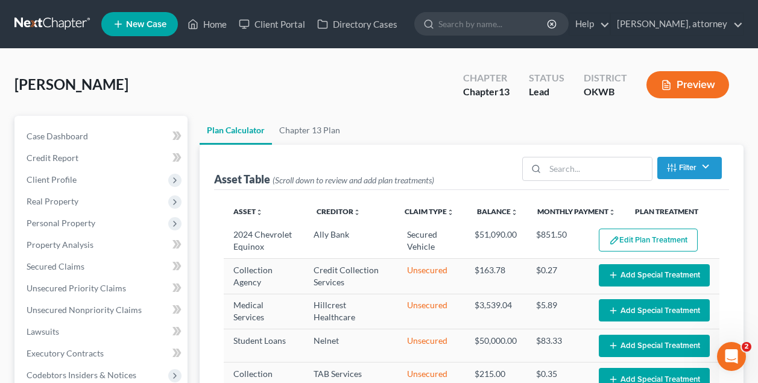
click at [429, 110] on div "[PERSON_NAME] Upgraded Chapter Chapter 13 Status Lead District OKWB Preview" at bounding box center [378, 89] width 729 height 52
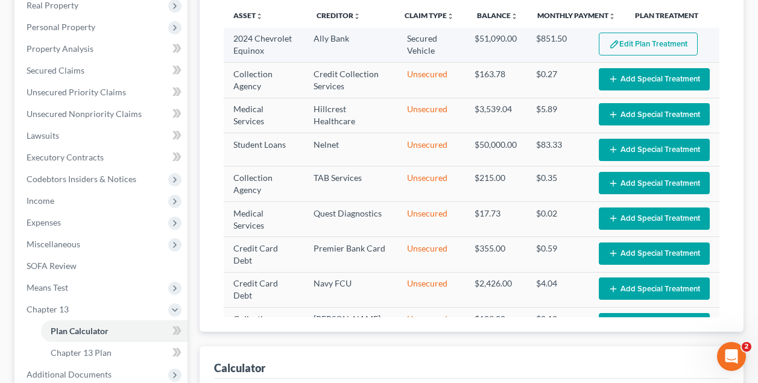
scroll to position [206, 0]
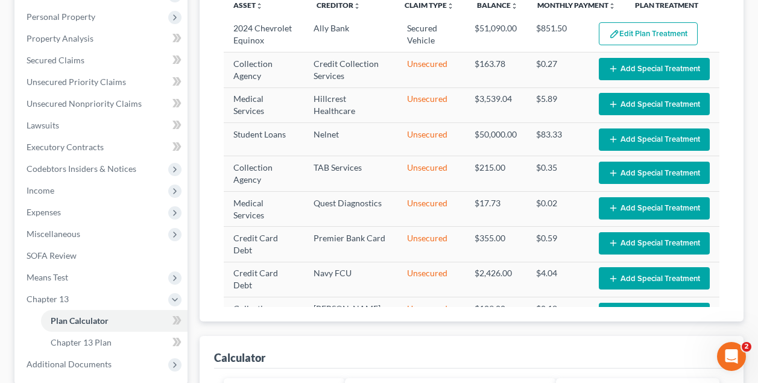
click at [209, 118] on div "Asset Table (Scroll down to review and add plan treatments) Filter Claim Type F…" at bounding box center [472, 130] width 544 height 383
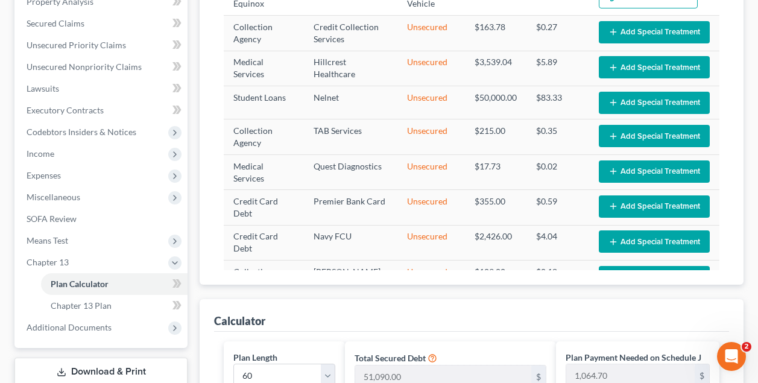
scroll to position [247, 0]
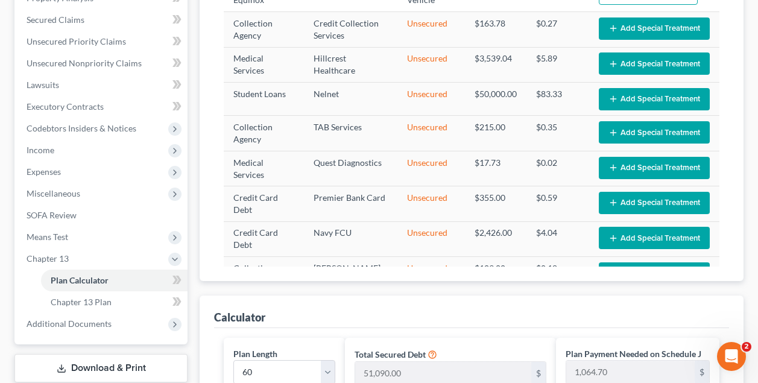
click at [734, 113] on div "Asset Table (Scroll down to review and add plan treatments) Filter Claim Type F…" at bounding box center [472, 89] width 544 height 383
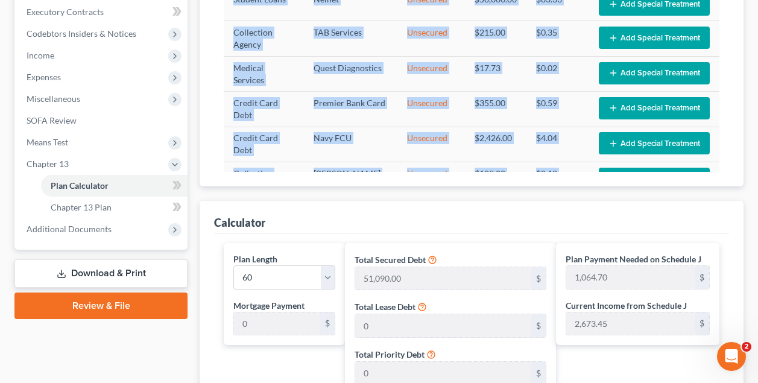
scroll to position [362, 0]
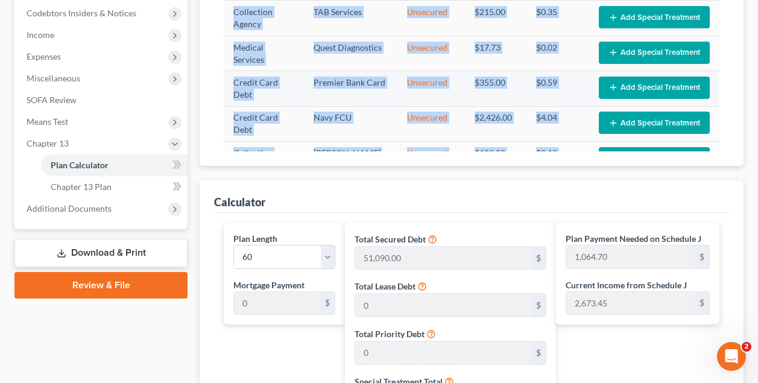
click at [374, 105] on td "Premier Bank Card" at bounding box center [350, 88] width 93 height 35
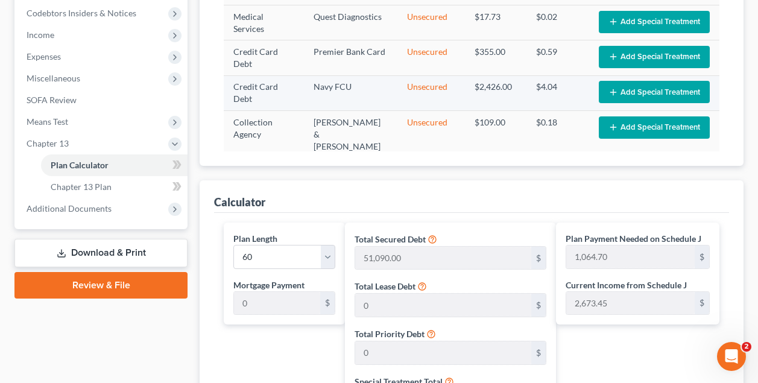
scroll to position [57, 0]
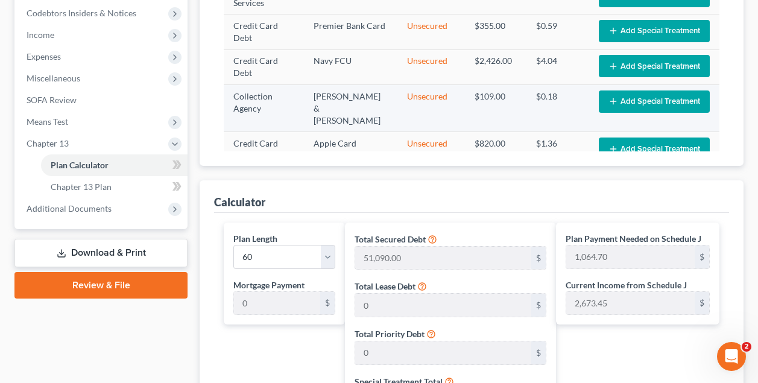
click at [377, 107] on td "[PERSON_NAME] & [PERSON_NAME]" at bounding box center [350, 108] width 93 height 47
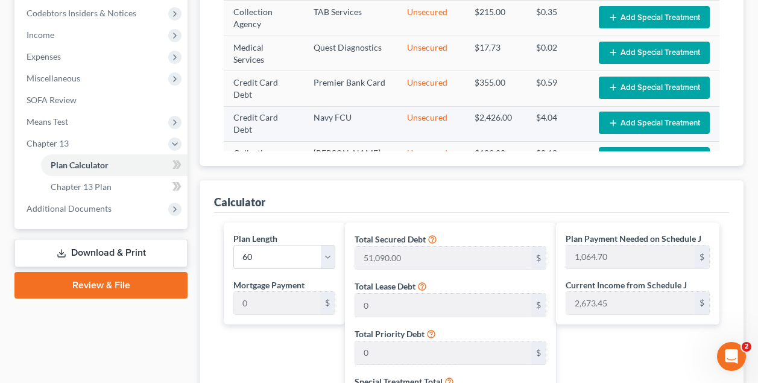
scroll to position [0, 0]
drag, startPoint x: 376, startPoint y: 103, endPoint x: 437, endPoint y: 81, distance: 65.4
click at [437, 81] on tr "Credit Card Debt Premier Bank Card Unsecured $355.00 Unknown $0.59 Edit Special…" at bounding box center [472, 88] width 496 height 35
click at [397, 66] on td "Unsecured" at bounding box center [431, 53] width 68 height 35
click at [397, 41] on td "Unsecured" at bounding box center [431, 53] width 68 height 35
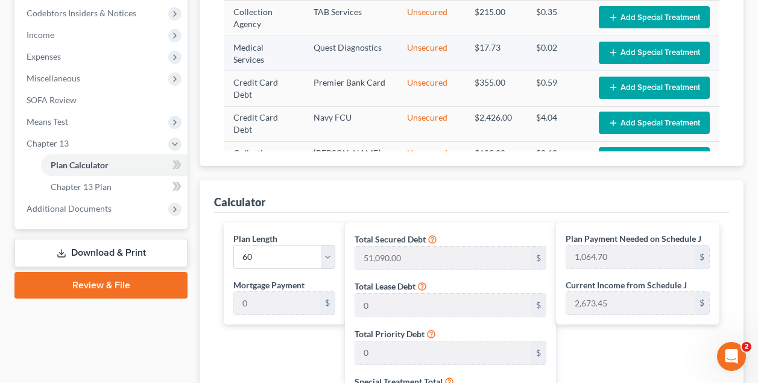
click at [397, 41] on td "Unsecured" at bounding box center [431, 53] width 68 height 35
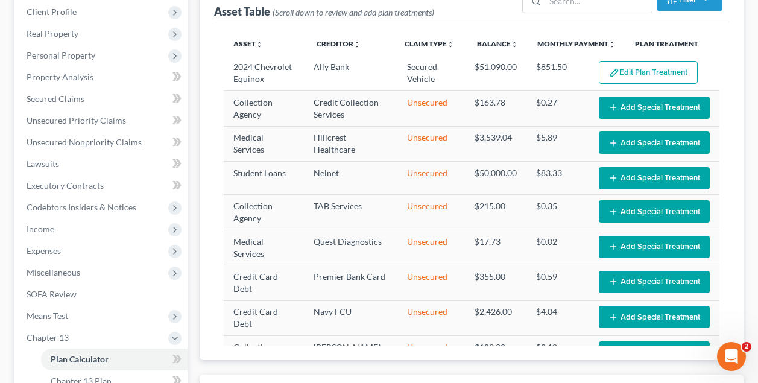
scroll to position [188, 0]
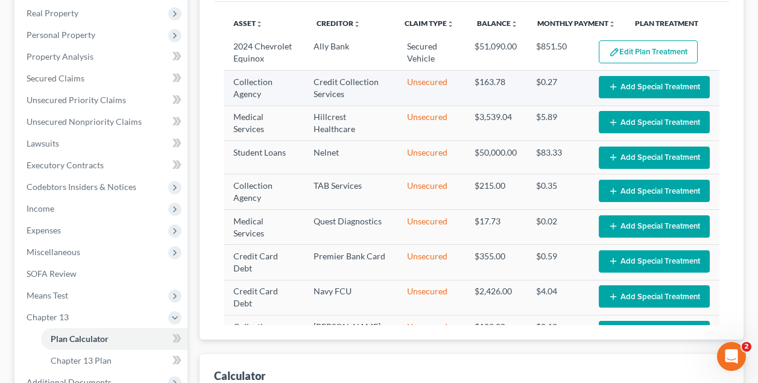
click at [579, 97] on td "$0.27" at bounding box center [557, 88] width 63 height 35
click at [78, 361] on span "Chapter 13 Plan" at bounding box center [81, 360] width 61 height 10
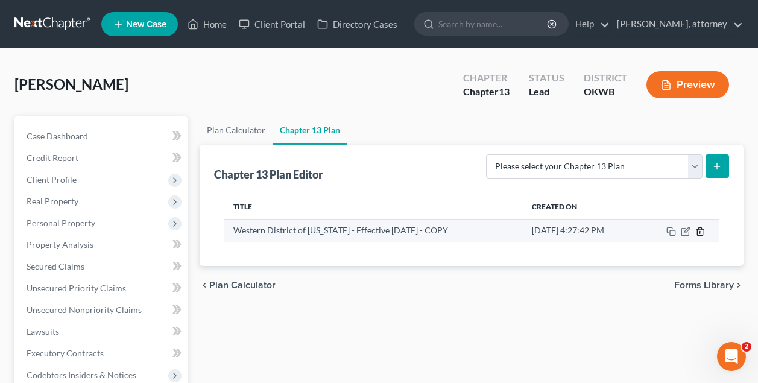
click at [701, 231] on line "button" at bounding box center [701, 232] width 0 height 2
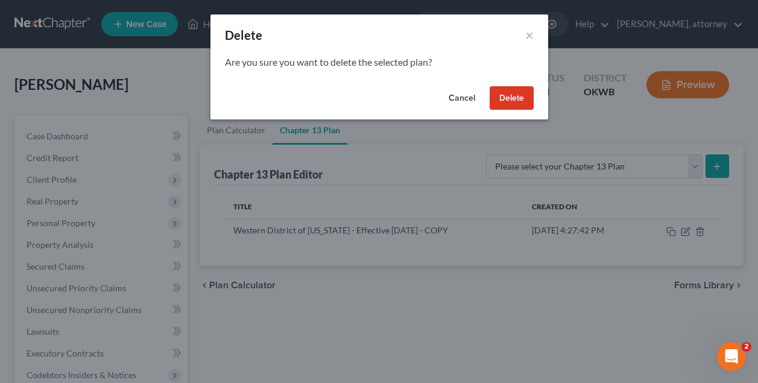
click at [517, 101] on button "Delete" at bounding box center [512, 98] width 44 height 24
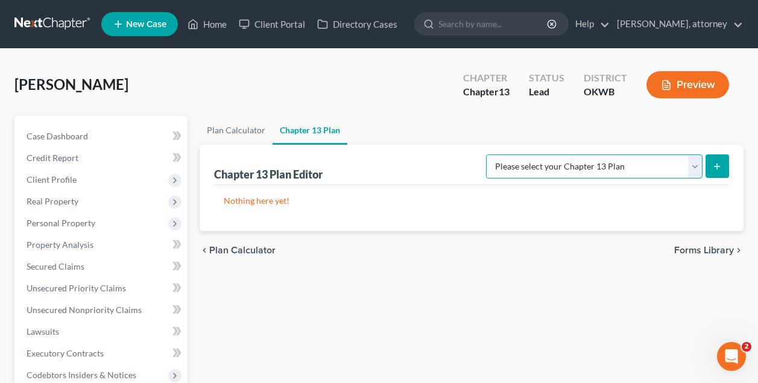
select select "2"
click at [717, 166] on line "submit" at bounding box center [716, 166] width 5 height 0
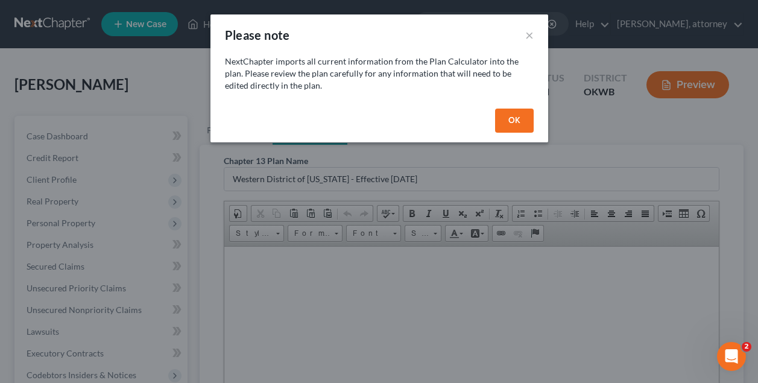
click at [524, 116] on button "OK" at bounding box center [514, 121] width 39 height 24
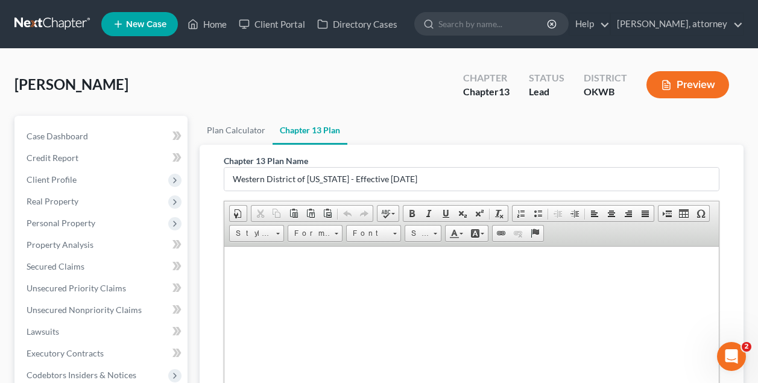
click at [481, 119] on ul "Plan Calculator Chapter 13 Plan" at bounding box center [472, 130] width 544 height 29
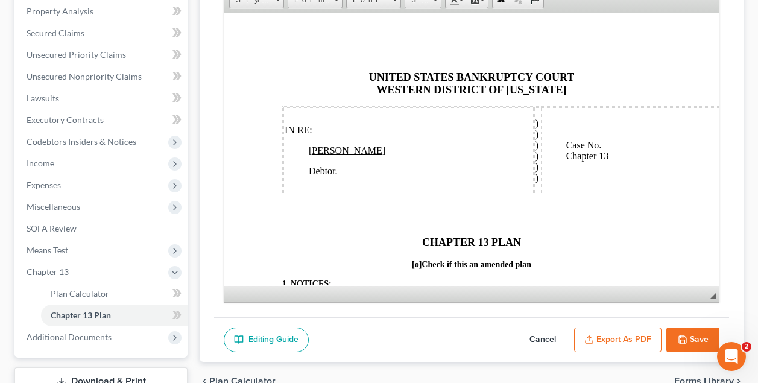
scroll to position [238, 0]
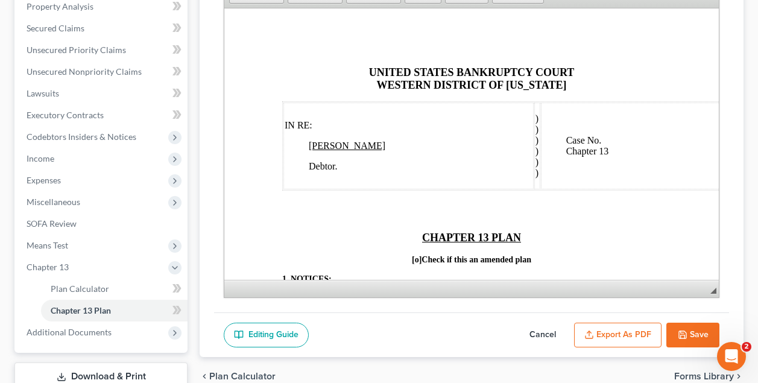
click at [638, 82] on p "UNITED STATES BANKRUPTCY COURT WESTERN DISTRICT OF [US_STATE]" at bounding box center [471, 78] width 379 height 25
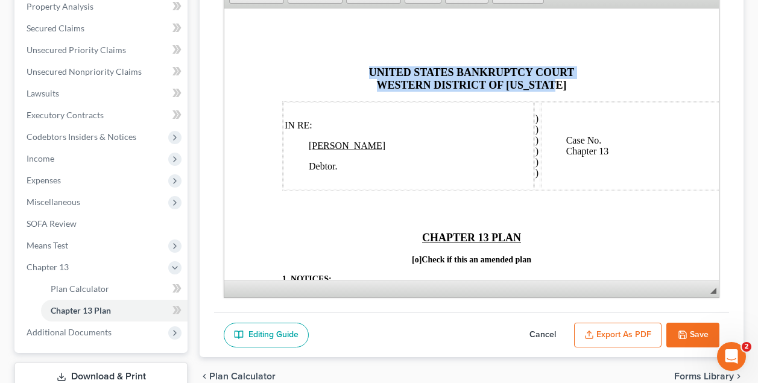
click at [638, 82] on p "UNITED STATES BANKRUPTCY COURT WESTERN DISTRICT OF [US_STATE]" at bounding box center [471, 78] width 379 height 25
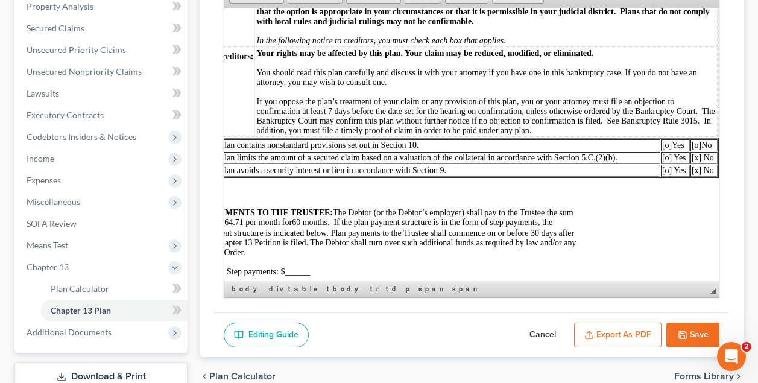
scroll to position [300, 0]
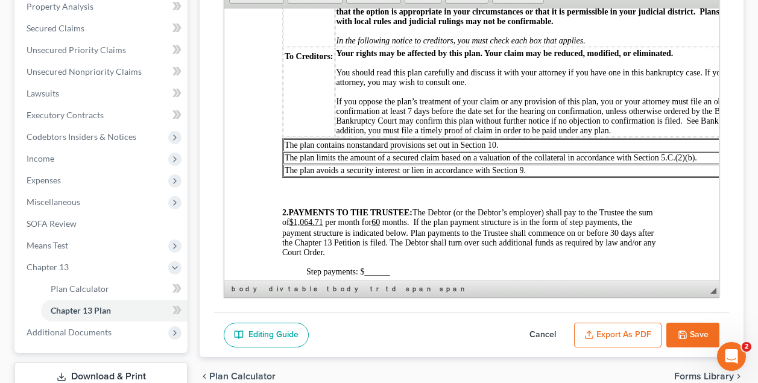
click at [317, 217] on u "$1,064.71" at bounding box center [306, 221] width 34 height 9
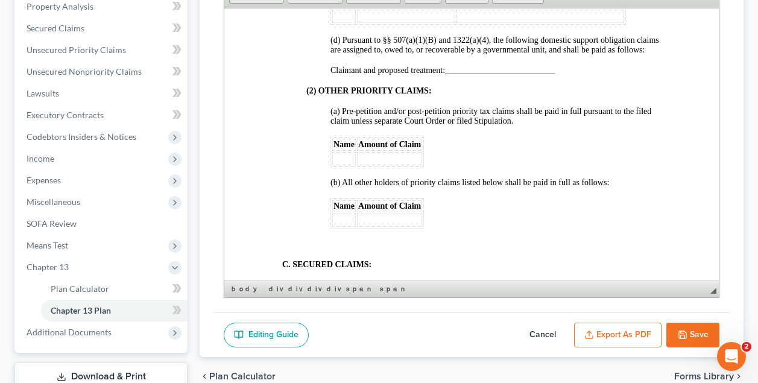
scroll to position [1488, 0]
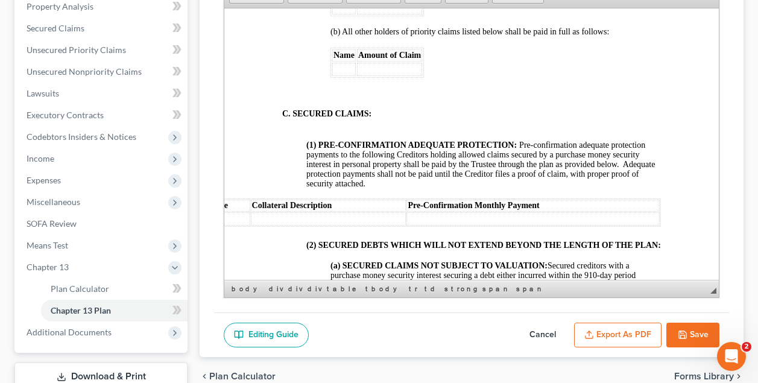
click at [240, 219] on td at bounding box center [228, 218] width 45 height 13
click at [241, 217] on td at bounding box center [228, 218] width 45 height 13
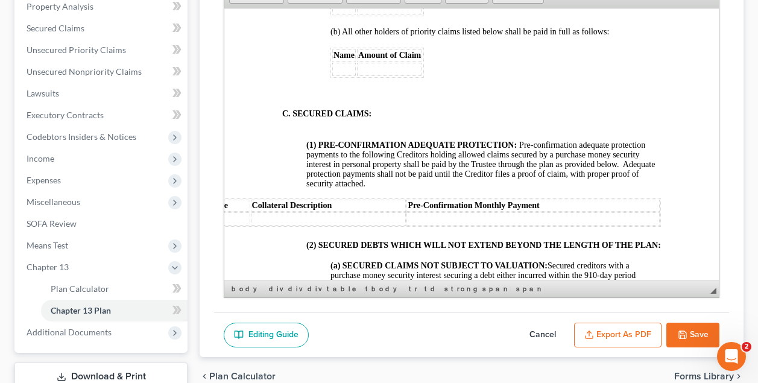
click at [257, 157] on html "UNITED STATES BANKRUPTCY COURT WESTERN DISTRICT OF [US_STATE] IN RE: [PERSON_NA…" at bounding box center [471, 234] width 494 height 3430
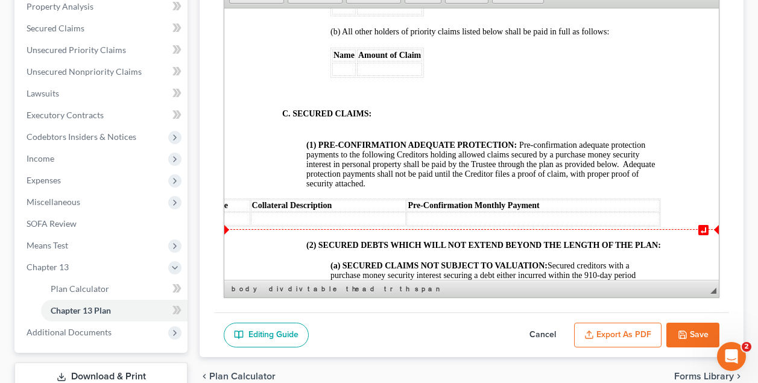
click at [426, 221] on td at bounding box center [532, 218] width 253 height 13
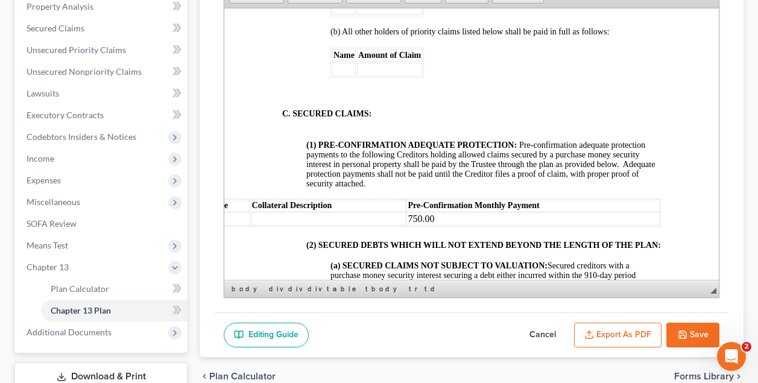
click at [361, 220] on td at bounding box center [329, 218] width 156 height 13
click at [241, 216] on td at bounding box center [228, 218] width 45 height 13
click at [235, 213] on td at bounding box center [228, 218] width 45 height 13
click at [279, 334] on link "Editing Guide" at bounding box center [266, 335] width 85 height 25
click at [307, 219] on td at bounding box center [329, 218] width 156 height 13
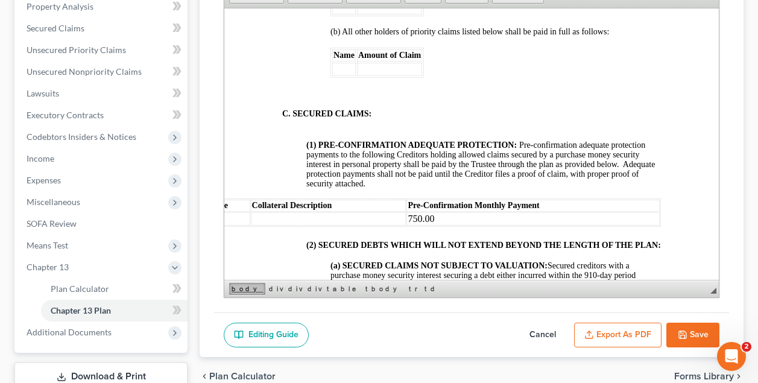
click at [242, 289] on link "body" at bounding box center [247, 289] width 36 height 12
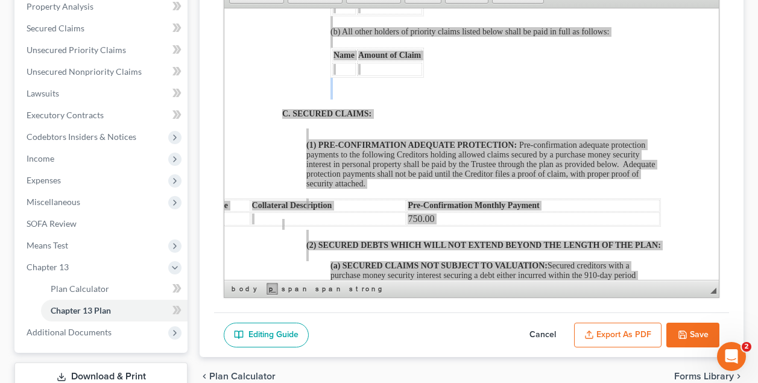
click at [266, 291] on link "p" at bounding box center [271, 289] width 11 height 12
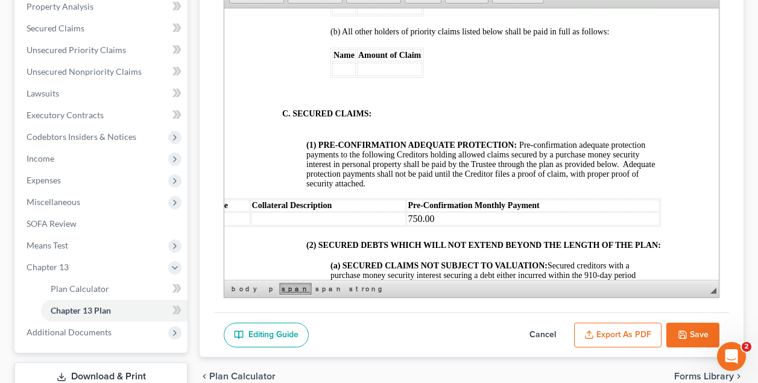
click at [279, 289] on link "span" at bounding box center [295, 289] width 33 height 12
click at [261, 248] on html "UNITED STATES BANKRUPTCY COURT WESTERN DISTRICT OF [US_STATE] IN RE: [PERSON_NA…" at bounding box center [471, 234] width 494 height 3430
click at [373, 285] on link "strong" at bounding box center [391, 289] width 37 height 12
click at [261, 231] on html "↵ UNITED STATES BANKRUPTCY COURT WESTERN DISTRICT OF [US_STATE] IN RE: [PERSON_…" at bounding box center [471, 234] width 494 height 3430
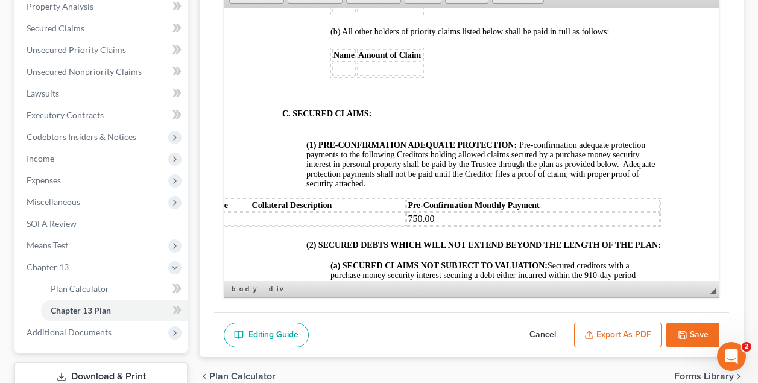
click at [320, 214] on td at bounding box center [329, 218] width 156 height 13
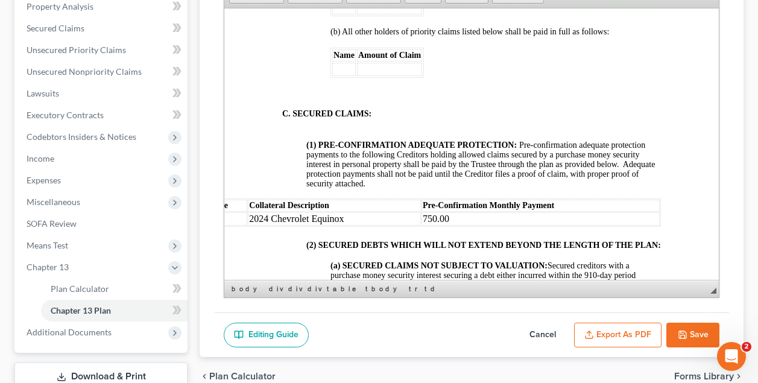
click at [241, 222] on td at bounding box center [227, 218] width 42 height 13
click at [238, 216] on td at bounding box center [227, 218] width 42 height 13
click at [257, 165] on html "UNITED STATES BANKRUPTCY COURT WESTERN DISTRICT OF [US_STATE] IN RE: [PERSON_NA…" at bounding box center [471, 234] width 494 height 3430
click at [511, 73] on div "Name Amount of Claim" at bounding box center [495, 73] width 330 height 52
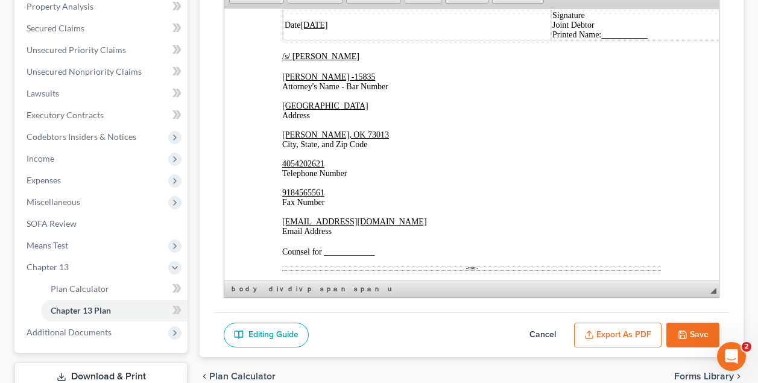
scroll to position [3103, 0]
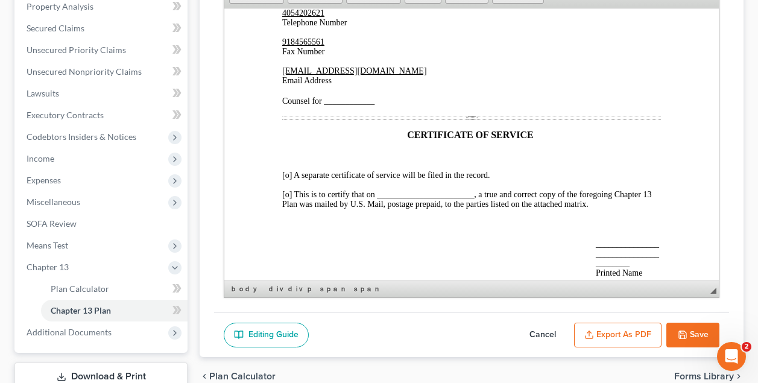
click at [377, 106] on p "[EMAIL_ADDRESS][DOMAIN_NAME] Email Address Counsel for ____________" at bounding box center [471, 86] width 379 height 40
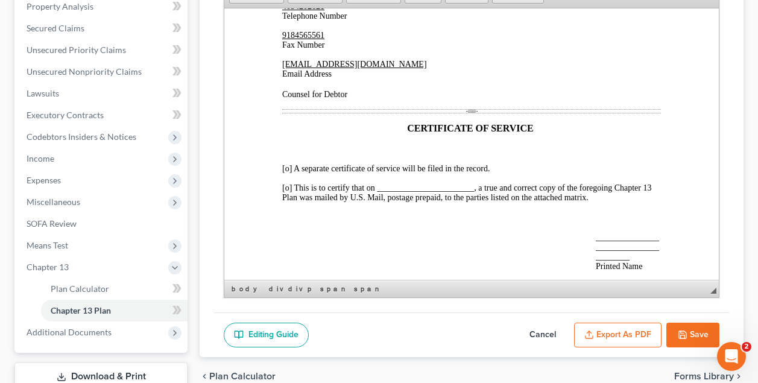
click at [287, 197] on span "[o] This is to certify that on _______________________, a true and correct copy…" at bounding box center [467, 192] width 370 height 19
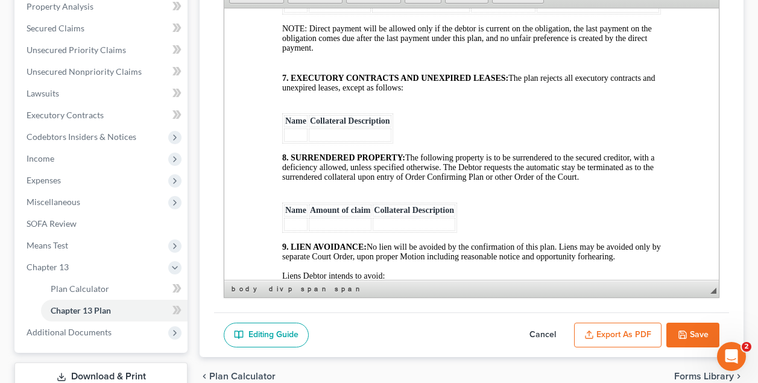
scroll to position [2385, 0]
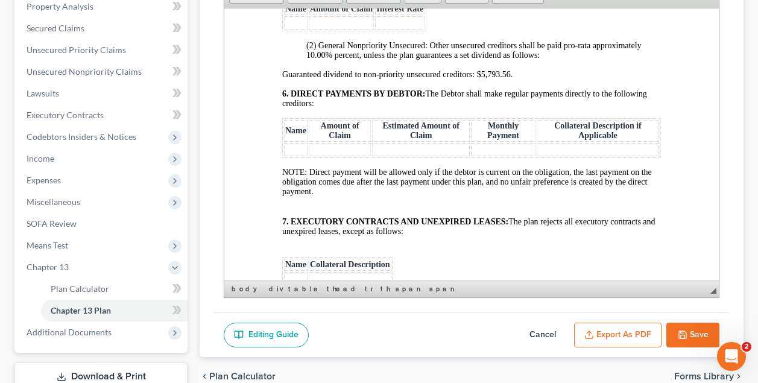
click at [553, 82] on p "Guaranteed dividend to non-priority unsecured creditors: $5,793.56. 6. DIRECT P…" at bounding box center [471, 88] width 379 height 39
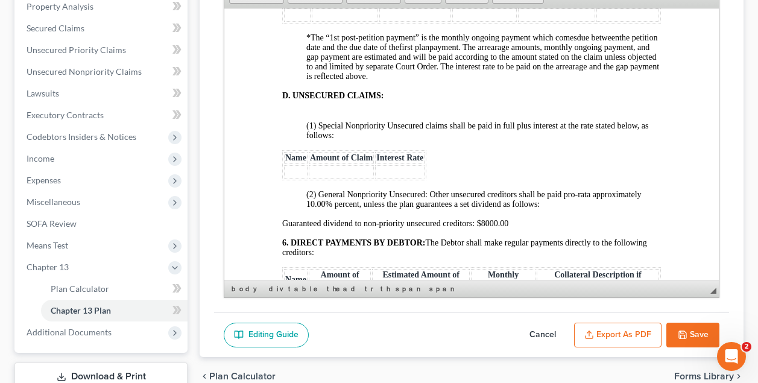
scroll to position [2381, 0]
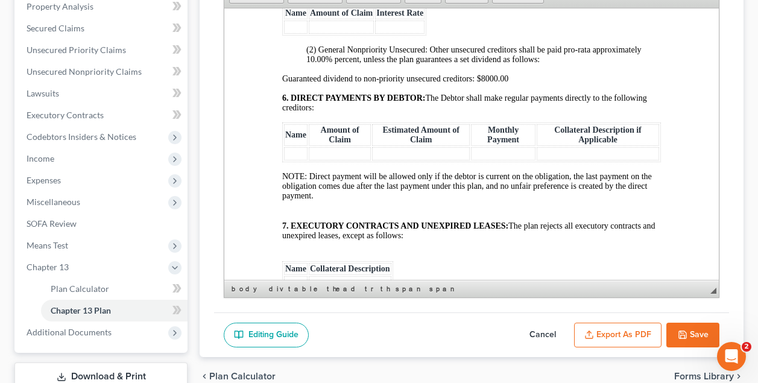
click at [517, 85] on span "Guaranteed dividend to non-priority unsecured creditors: $8000.00 6. DIRECT PAY…" at bounding box center [464, 93] width 365 height 38
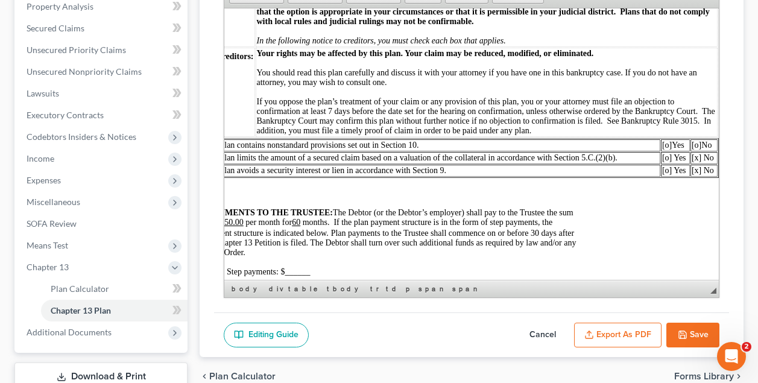
scroll to position [300, 0]
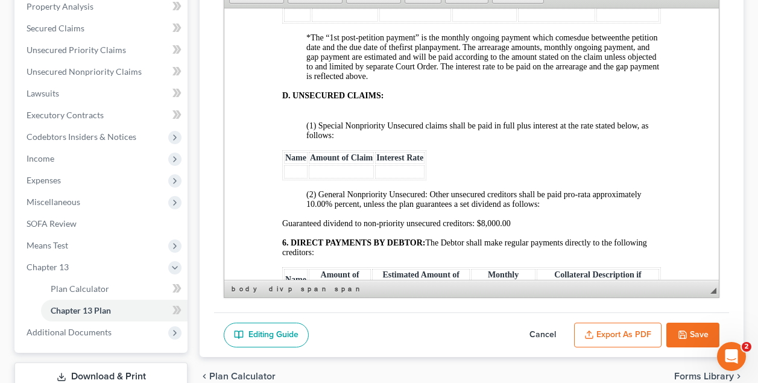
scroll to position [2381, 0]
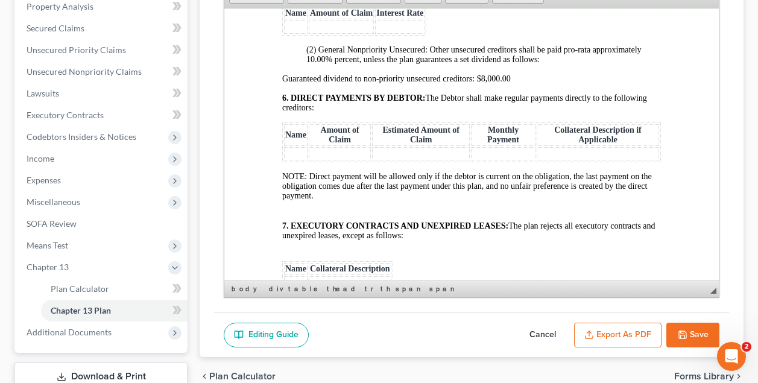
click at [297, 159] on td at bounding box center [296, 152] width 24 height 13
click at [330, 160] on td at bounding box center [343, 152] width 61 height 13
click at [496, 160] on td at bounding box center [505, 152] width 63 height 13
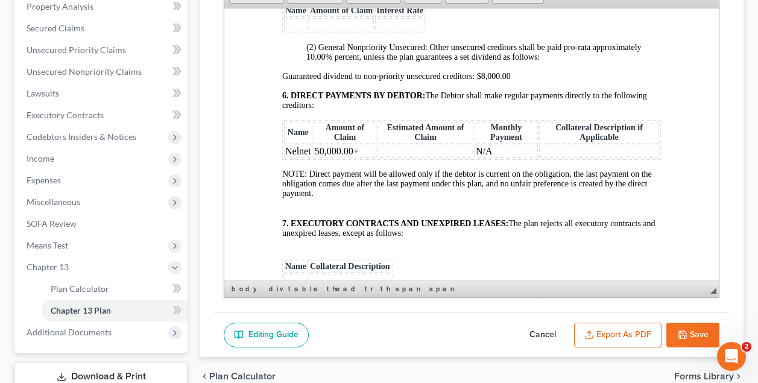
scroll to position [2528, 0]
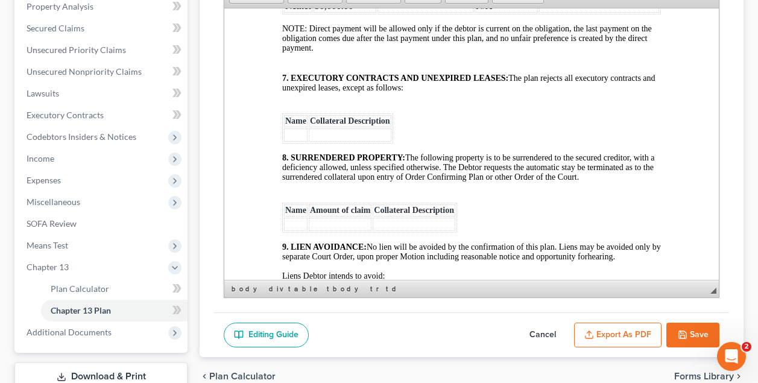
click at [700, 330] on button "Save" at bounding box center [692, 335] width 53 height 25
select select "2"
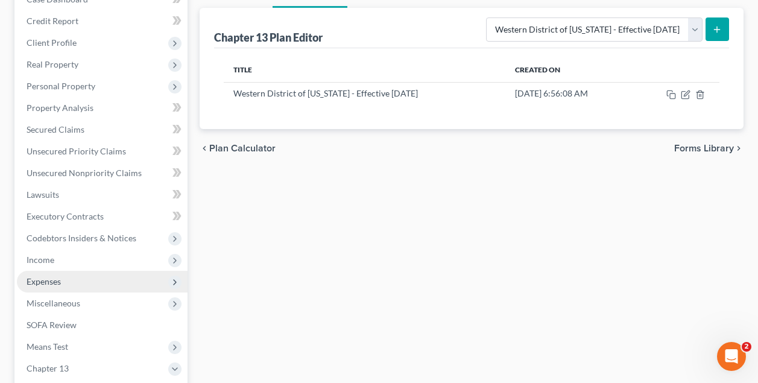
scroll to position [123, 0]
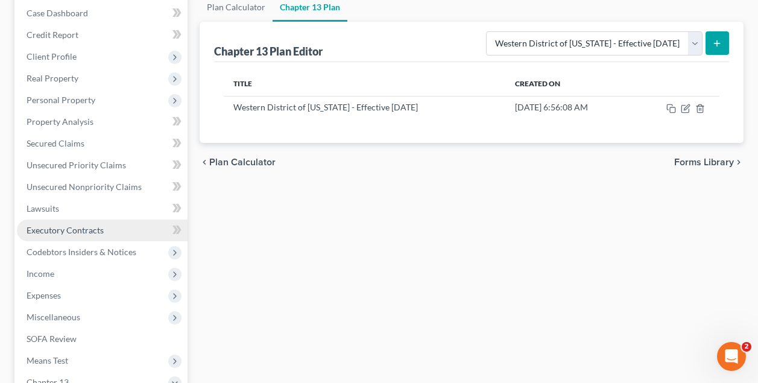
click at [75, 233] on span "Executory Contracts" at bounding box center [65, 230] width 77 height 10
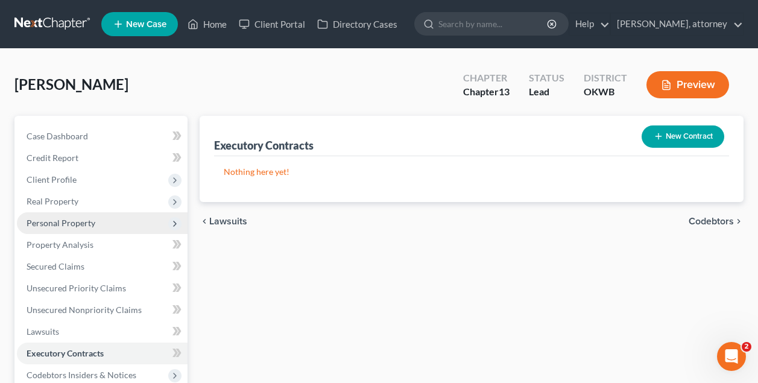
click at [55, 221] on span "Personal Property" at bounding box center [61, 223] width 69 height 10
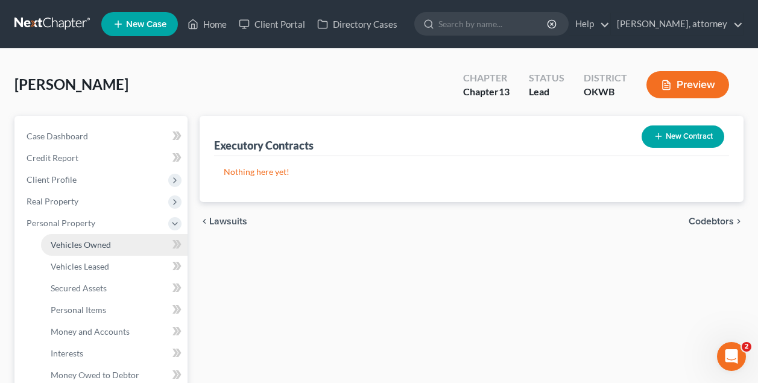
click at [72, 246] on span "Vehicles Owned" at bounding box center [81, 244] width 60 height 10
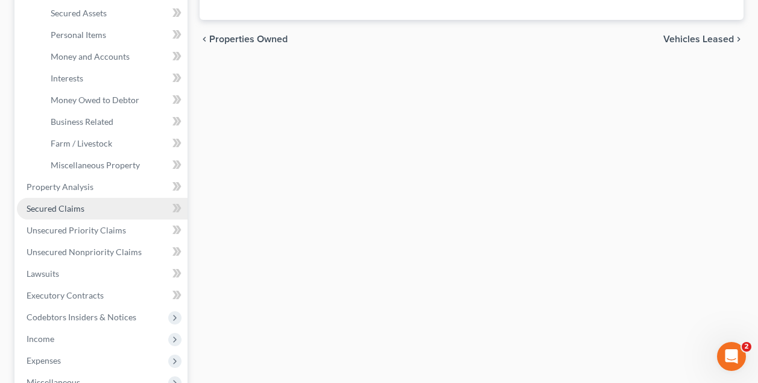
scroll to position [276, 0]
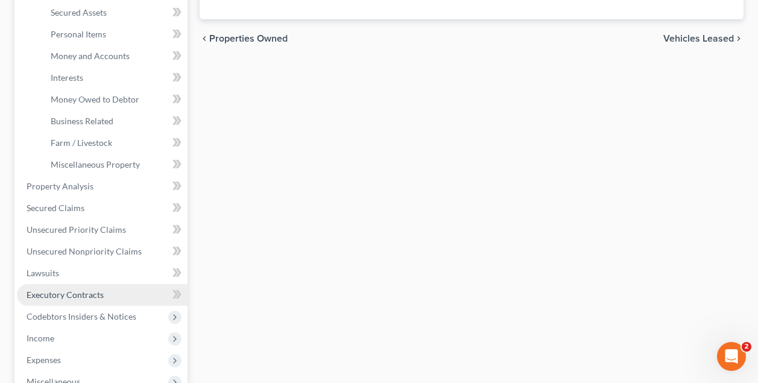
click at [75, 295] on span "Executory Contracts" at bounding box center [65, 294] width 77 height 10
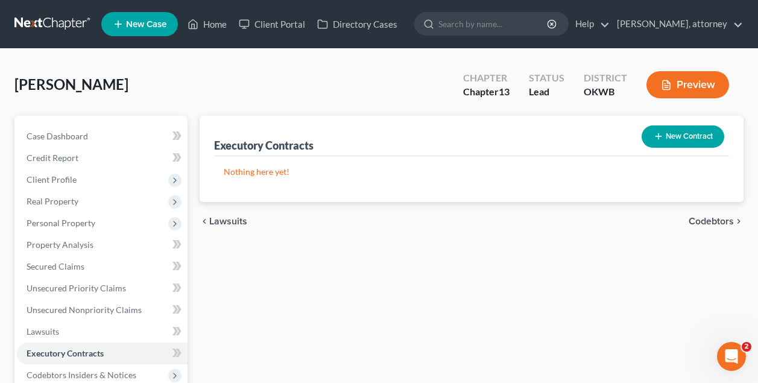
click at [687, 133] on button "New Contract" at bounding box center [682, 136] width 83 height 22
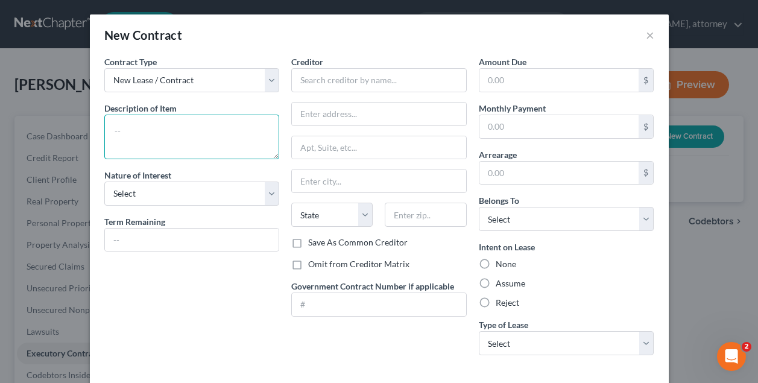
click at [201, 144] on textarea at bounding box center [191, 137] width 175 height 45
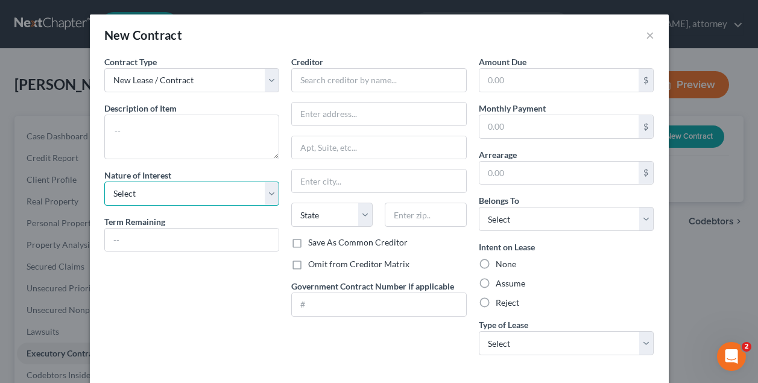
click at [191, 192] on select "Select Purchaser Agent Lessor Lessee" at bounding box center [191, 193] width 175 height 24
select select "3"
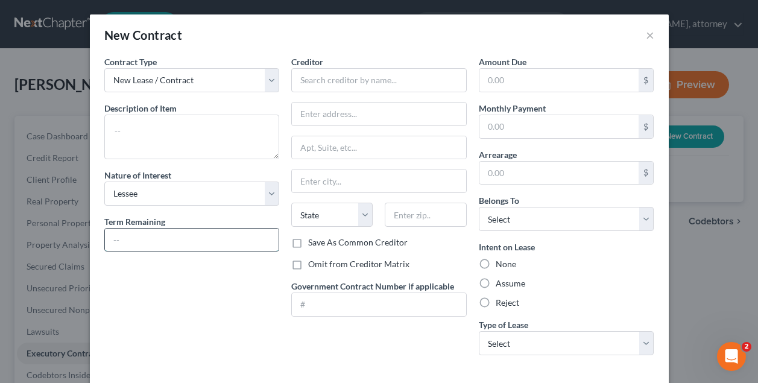
click at [173, 242] on input "text" at bounding box center [192, 239] width 174 height 23
click at [221, 242] on input "text" at bounding box center [192, 239] width 174 height 23
type input "7 months"
click at [321, 81] on input "text" at bounding box center [378, 80] width 175 height 24
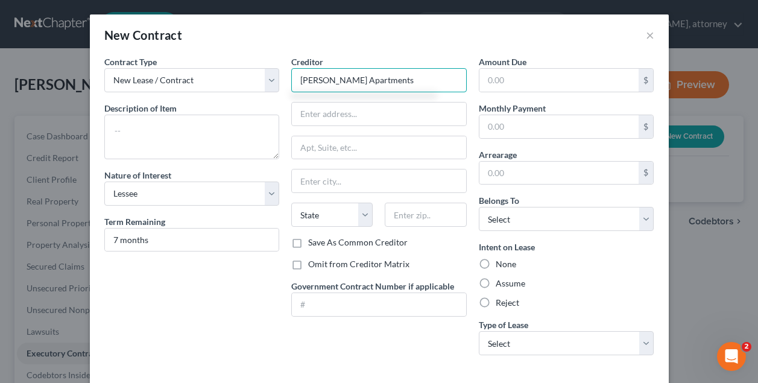
type input "[PERSON_NAME] Apartments"
click at [308, 268] on label "Omit from Creditor Matrix" at bounding box center [358, 264] width 101 height 12
click at [313, 266] on input "Omit from Creditor Matrix" at bounding box center [317, 262] width 8 height 8
checkbox input "true"
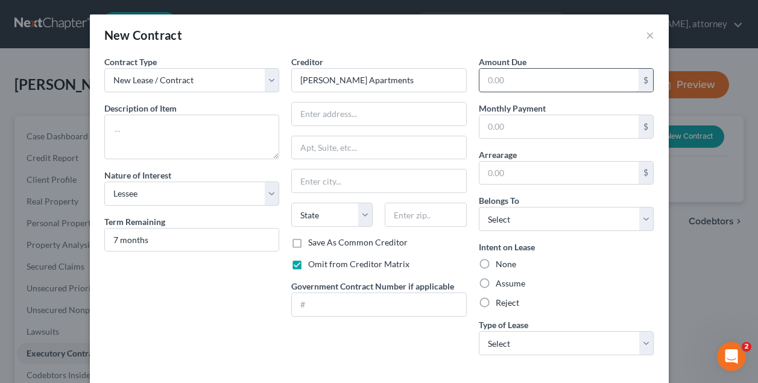
click at [509, 80] on input "text" at bounding box center [559, 80] width 160 height 23
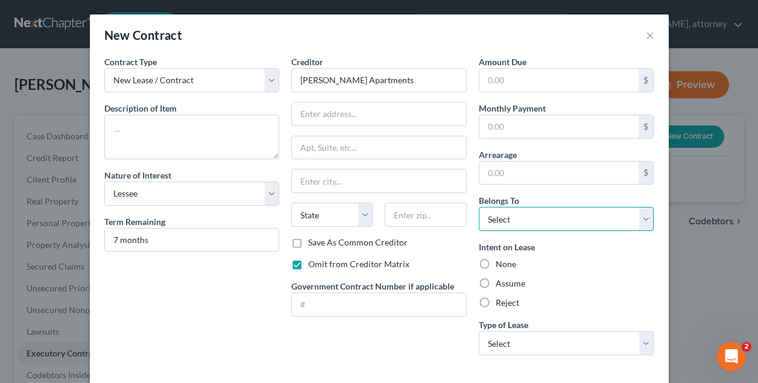
select select "0"
click at [496, 285] on label "Assume" at bounding box center [511, 283] width 30 height 12
click at [500, 285] on input "Assume" at bounding box center [504, 281] width 8 height 8
radio input "true"
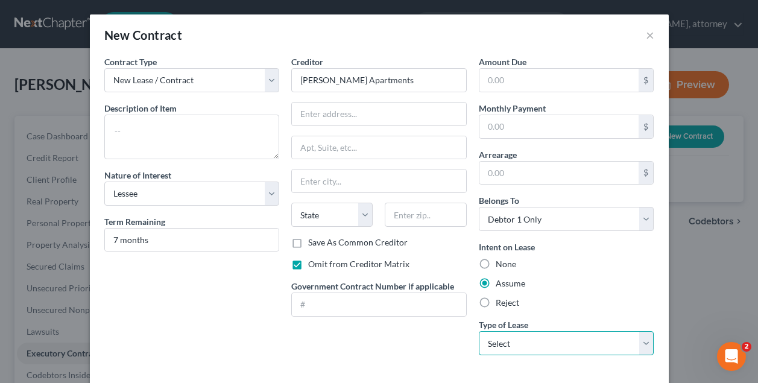
select select "0"
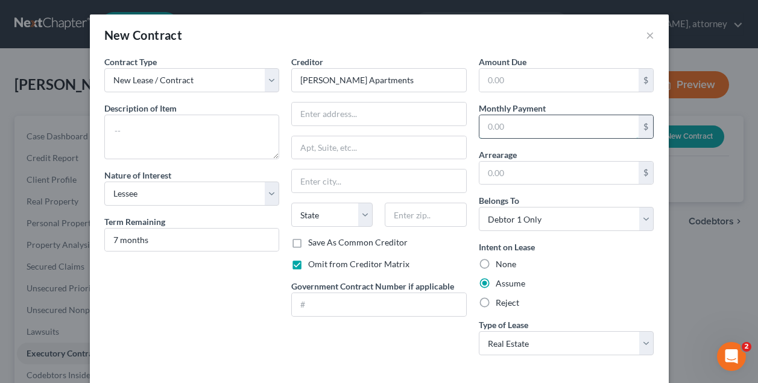
click at [520, 124] on input "text" at bounding box center [559, 126] width 160 height 23
type input "965.00"
click at [389, 344] on div "Creditor * [PERSON_NAME] Apartments State [US_STATE] AK AR [GEOGRAPHIC_DATA] CA…" at bounding box center [378, 209] width 187 height 309
click at [388, 344] on div "Creditor * [PERSON_NAME] Apartments State [US_STATE] AK AR [GEOGRAPHIC_DATA] CA…" at bounding box center [378, 209] width 187 height 309
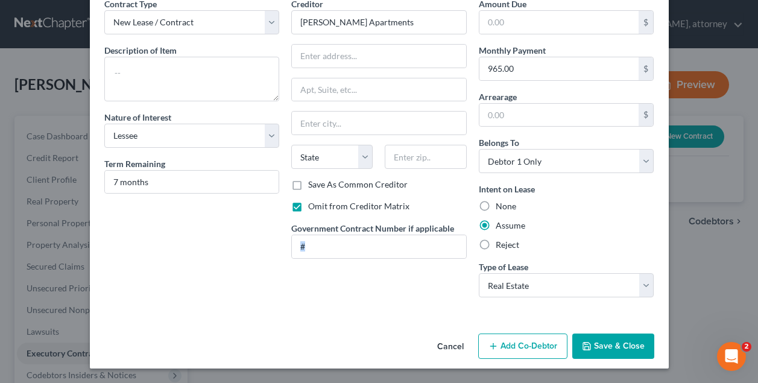
scroll to position [58, 0]
click at [628, 342] on button "Save & Close" at bounding box center [613, 345] width 82 height 25
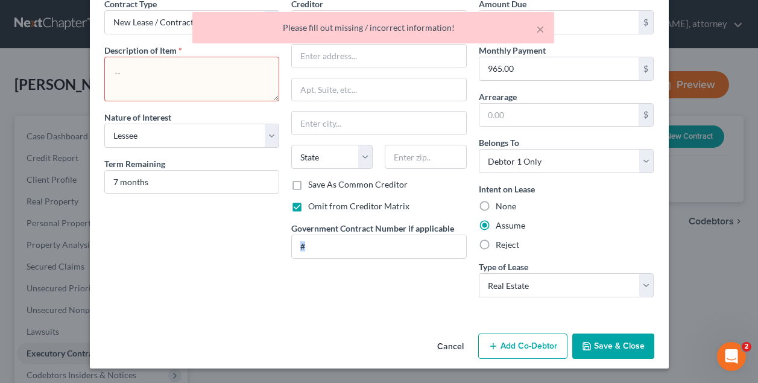
click at [188, 79] on textarea at bounding box center [191, 79] width 175 height 45
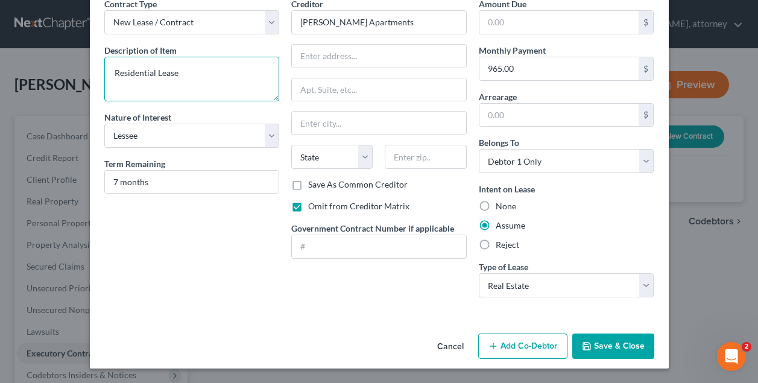
type textarea "Residential Lease"
click at [609, 345] on button "Save & Close" at bounding box center [613, 345] width 82 height 25
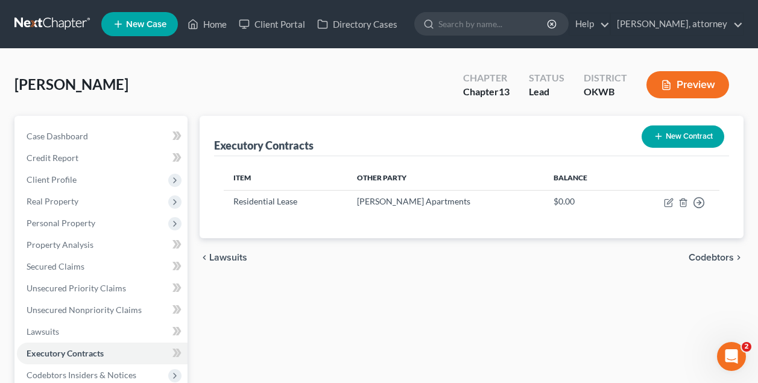
click at [295, 89] on div "[PERSON_NAME] Upgraded Chapter Chapter 13 Status Lead District OKWB Preview" at bounding box center [378, 89] width 729 height 52
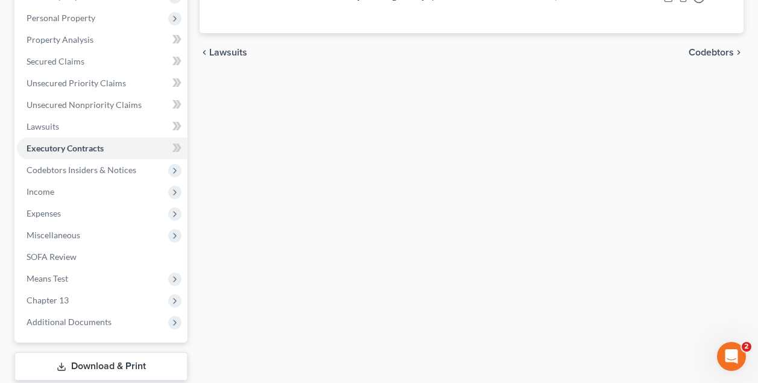
scroll to position [215, 0]
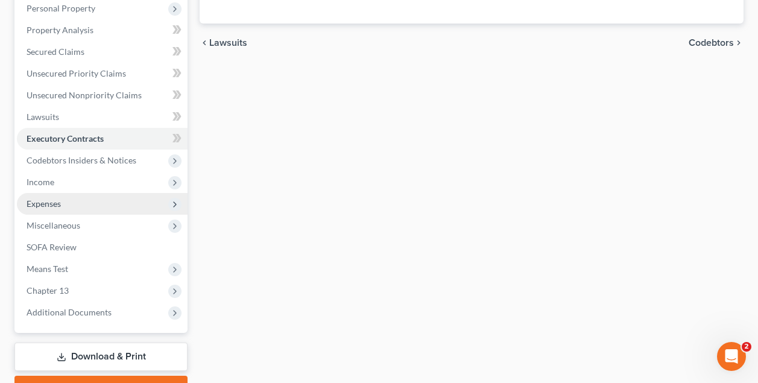
click at [51, 206] on span "Expenses" at bounding box center [44, 203] width 34 height 10
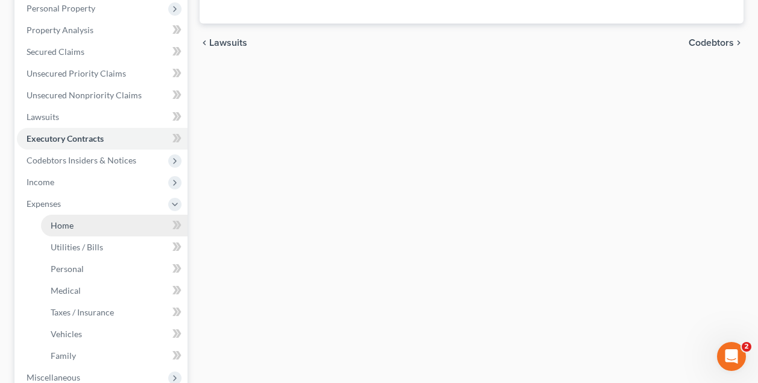
click at [60, 224] on span "Home" at bounding box center [62, 225] width 23 height 10
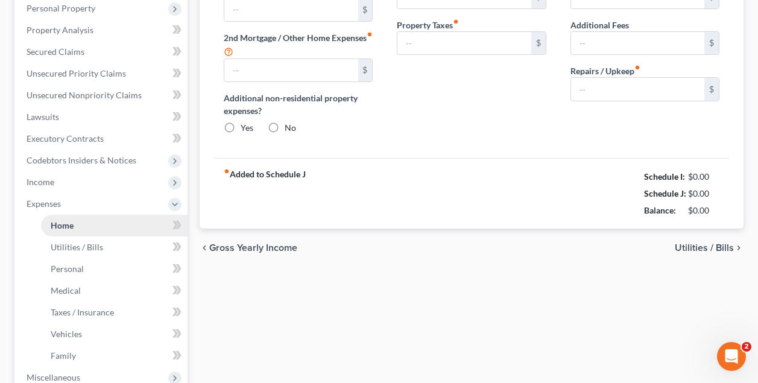
type input "965.00"
type input "0.00"
radio input "true"
type input "0.00"
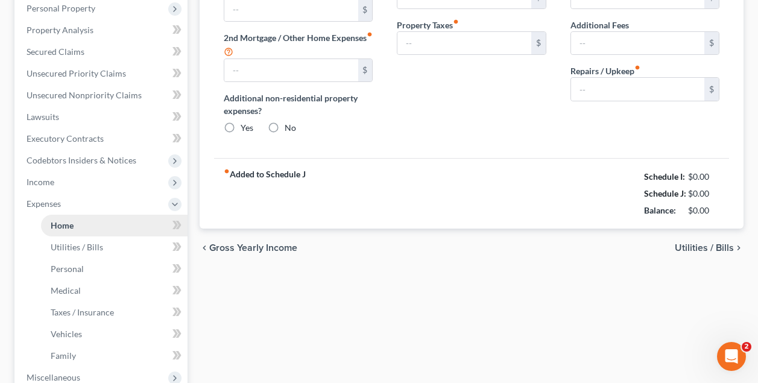
type input "0.00"
type input "50.00"
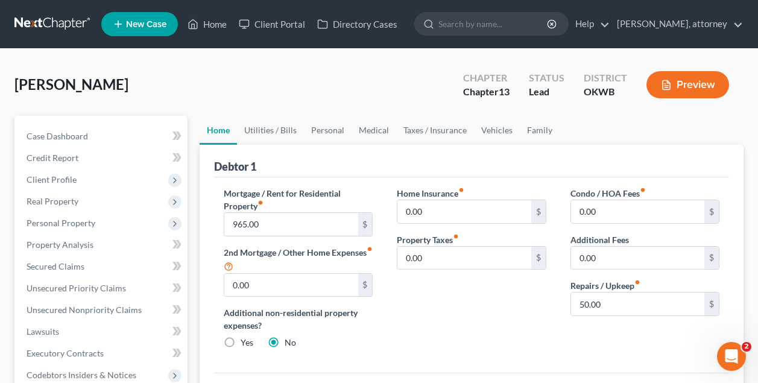
click at [233, 104] on div "[PERSON_NAME] Upgraded Chapter Chapter 13 Status Lead District OKWB Preview" at bounding box center [378, 89] width 729 height 52
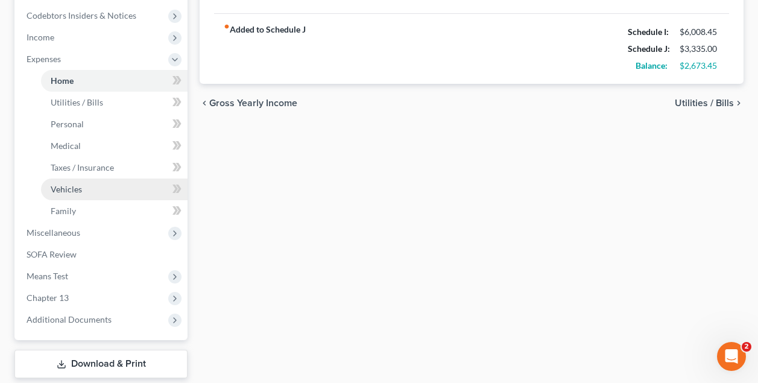
scroll to position [361, 0]
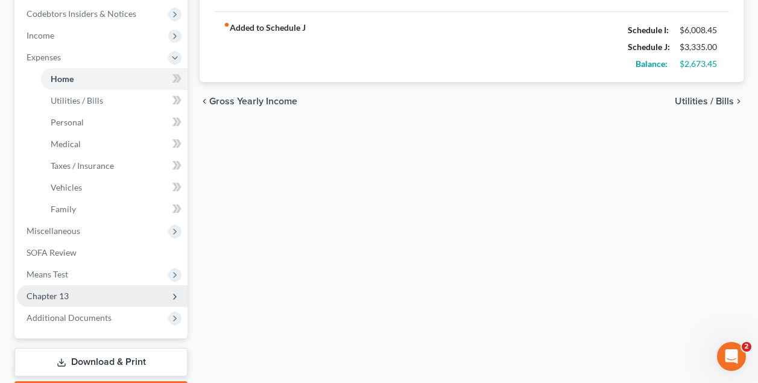
click at [54, 293] on span "Chapter 13" at bounding box center [48, 296] width 42 height 10
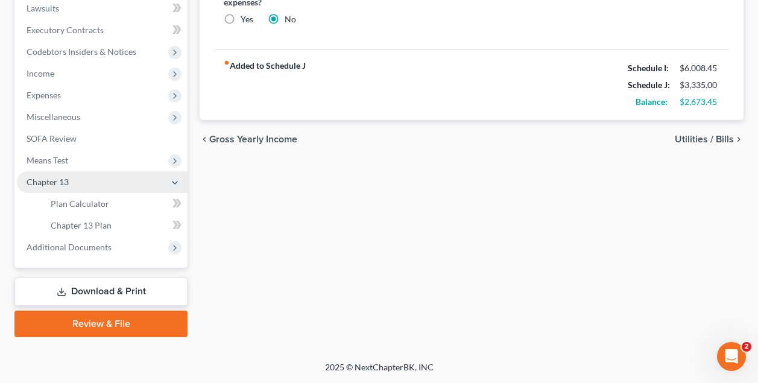
scroll to position [323, 0]
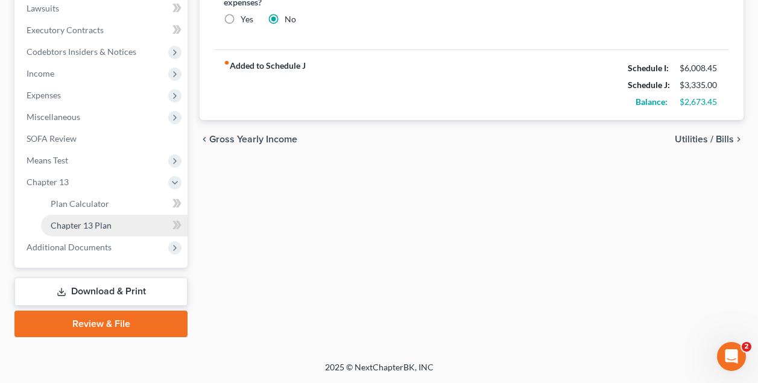
click at [90, 224] on span "Chapter 13 Plan" at bounding box center [81, 225] width 61 height 10
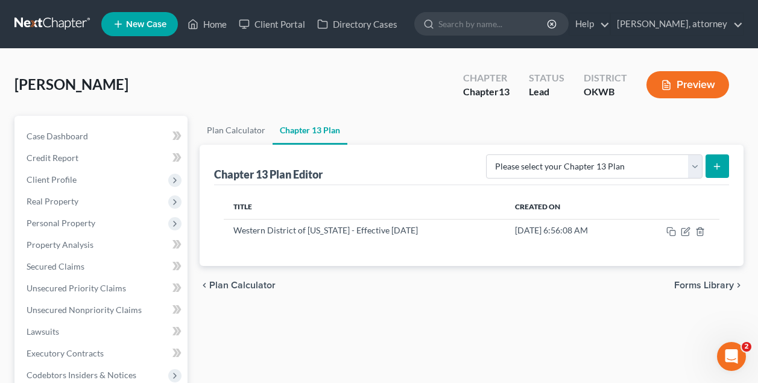
click at [213, 93] on div "[PERSON_NAME] Upgraded Chapter Chapter 13 Status Lead District OKWB Preview" at bounding box center [378, 89] width 729 height 52
click at [698, 84] on button "Preview" at bounding box center [687, 84] width 83 height 27
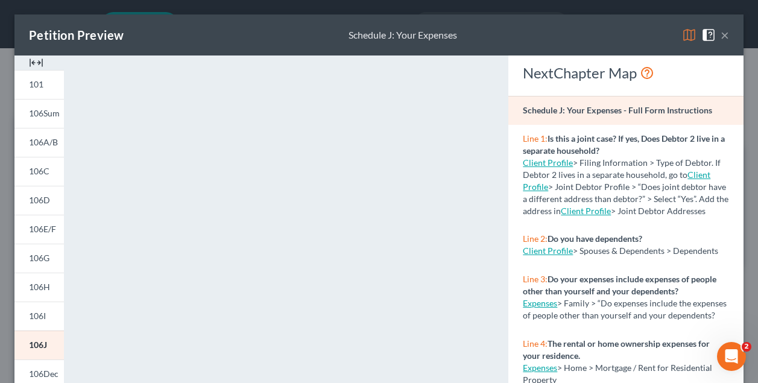
click at [725, 35] on button "×" at bounding box center [724, 35] width 8 height 14
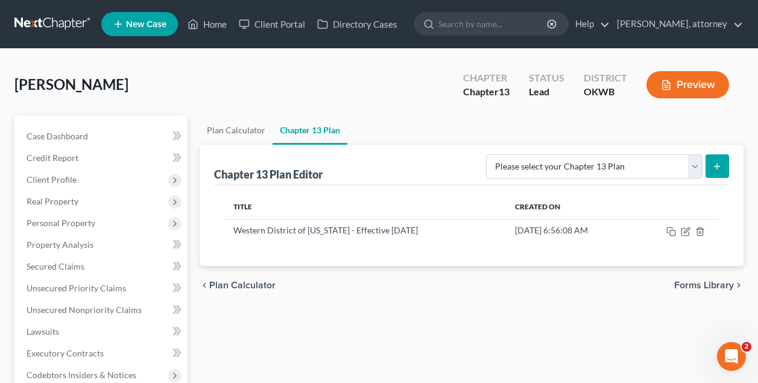
click at [286, 68] on div "[PERSON_NAME] Upgraded Chapter Chapter 13 Status Lead District OKWB Preview" at bounding box center [378, 89] width 729 height 52
click at [72, 130] on link "Case Dashboard" at bounding box center [102, 136] width 171 height 22
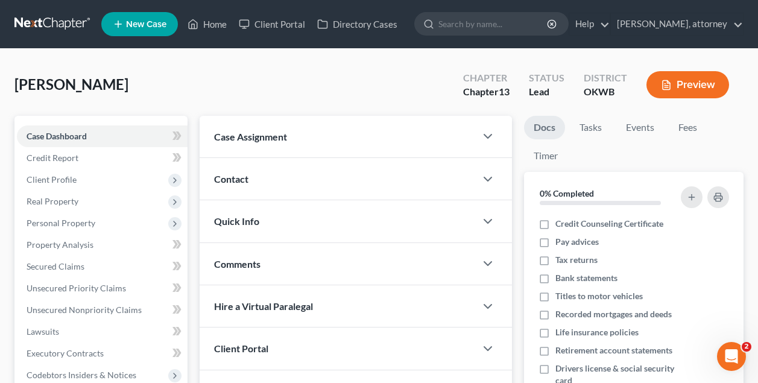
click at [232, 82] on div "[PERSON_NAME] Upgraded Chapter Chapter 13 Status Lead District OKWB Preview" at bounding box center [378, 89] width 729 height 52
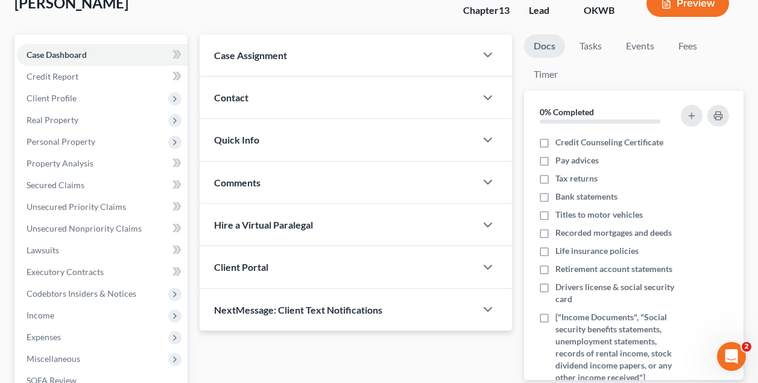
scroll to position [33, 0]
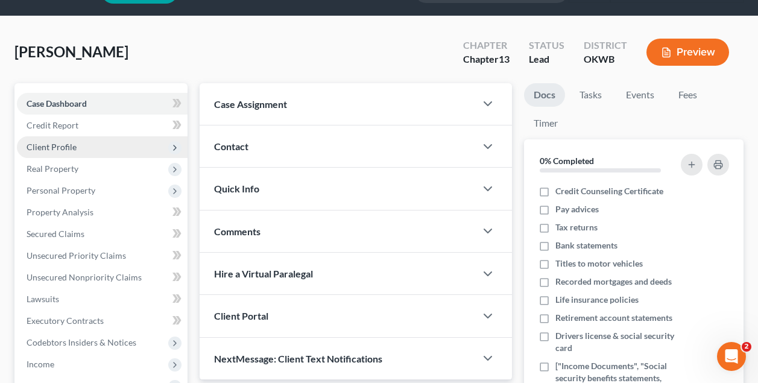
click at [65, 146] on span "Client Profile" at bounding box center [52, 147] width 50 height 10
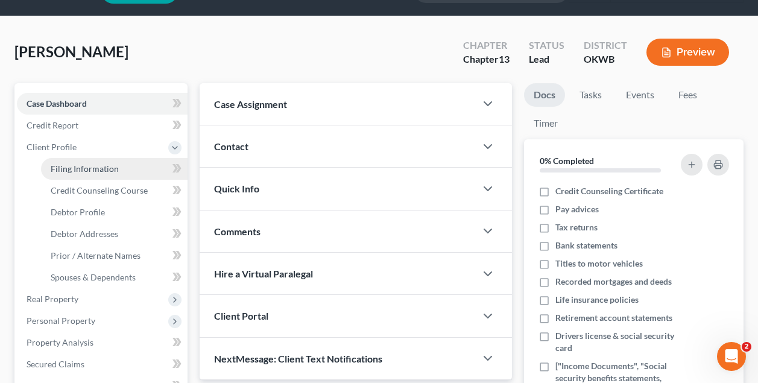
click at [68, 168] on span "Filing Information" at bounding box center [85, 168] width 68 height 10
select select "1"
select select "0"
select select "3"
select select "0"
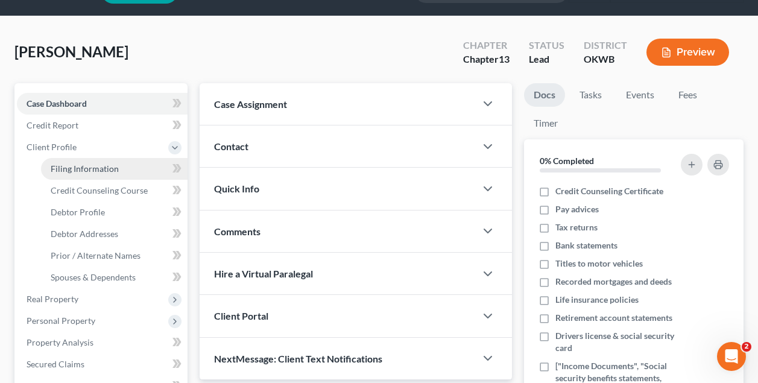
select select "37"
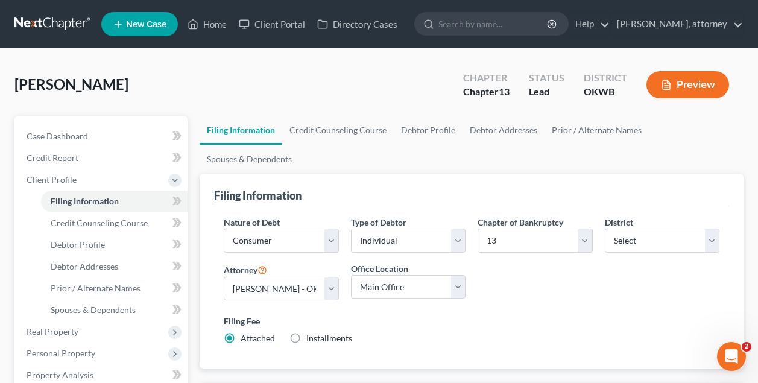
click at [228, 98] on div "[PERSON_NAME] Upgraded Chapter Chapter 13 Status Lead District OKWB Preview" at bounding box center [378, 89] width 729 height 52
select select "2"
click at [380, 315] on label "Filing Fee" at bounding box center [472, 321] width 496 height 13
click at [361, 135] on link "Credit Counseling Course" at bounding box center [338, 130] width 112 height 29
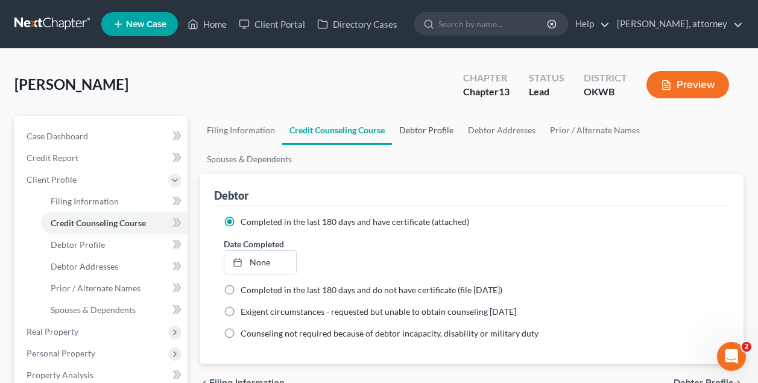
click at [432, 130] on link "Debtor Profile" at bounding box center [426, 130] width 69 height 29
select select "0"
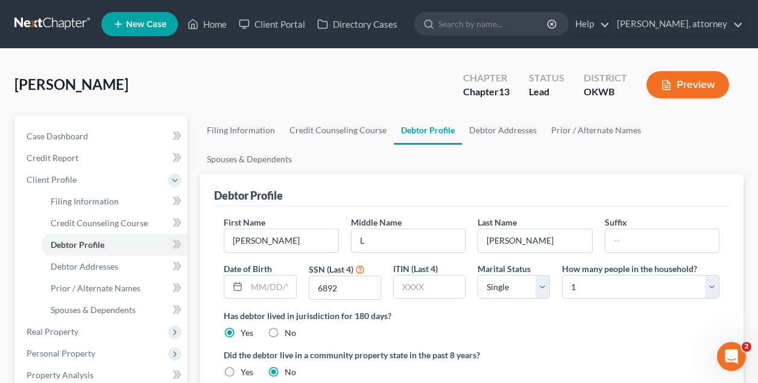
click at [373, 174] on div "Debtor Profile" at bounding box center [471, 190] width 515 height 33
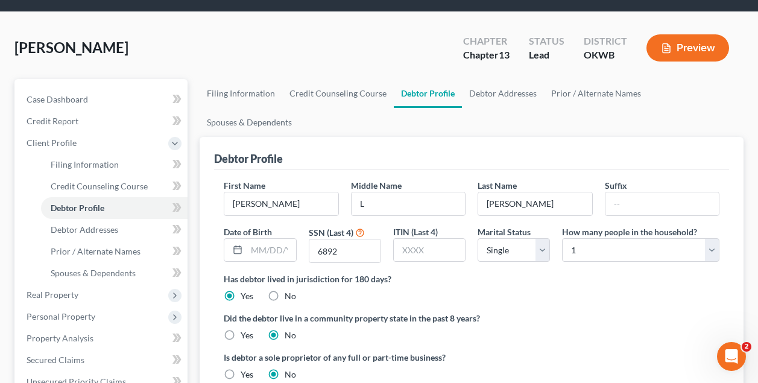
scroll to position [40, 0]
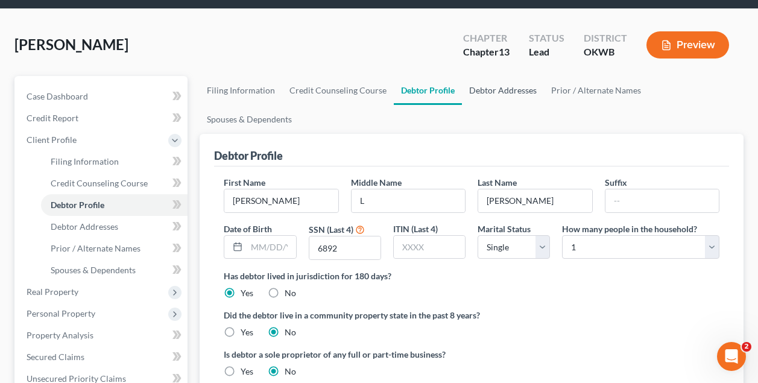
click at [509, 88] on link "Debtor Addresses" at bounding box center [503, 90] width 82 height 29
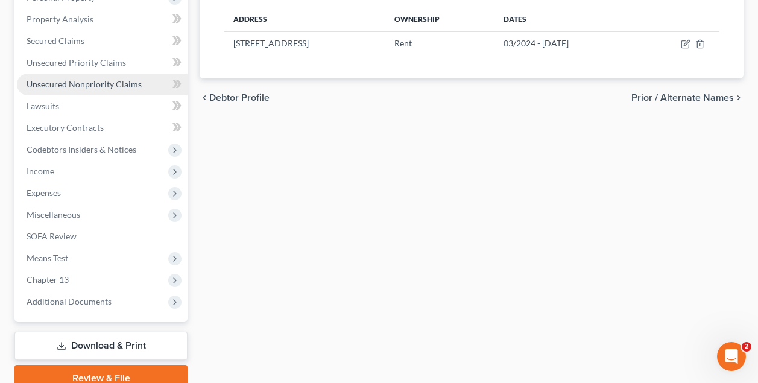
scroll to position [362, 0]
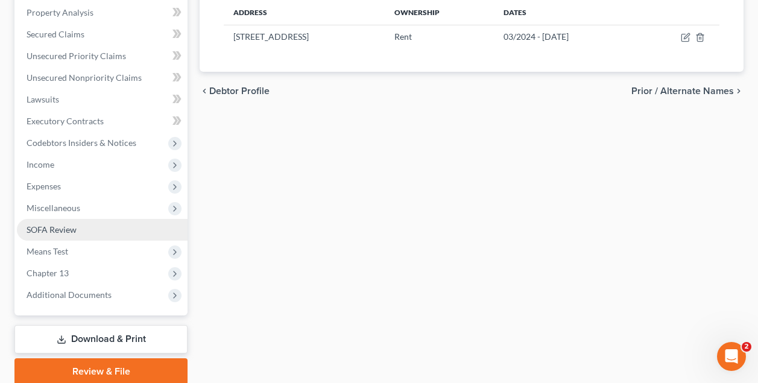
click at [63, 228] on span "SOFA Review" at bounding box center [52, 229] width 50 height 10
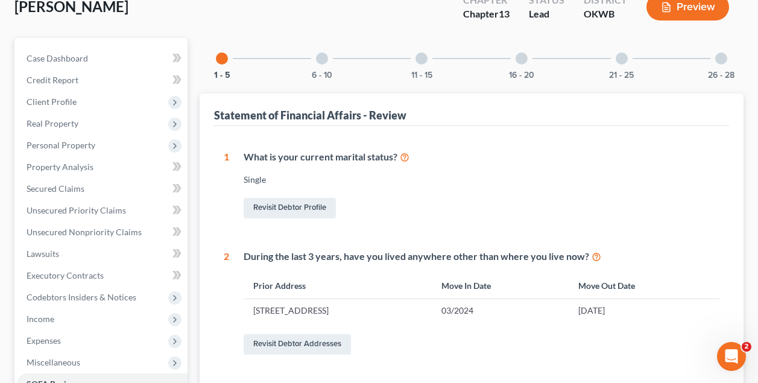
scroll to position [77, 0]
click at [322, 67] on div "6 - 10" at bounding box center [321, 59] width 41 height 41
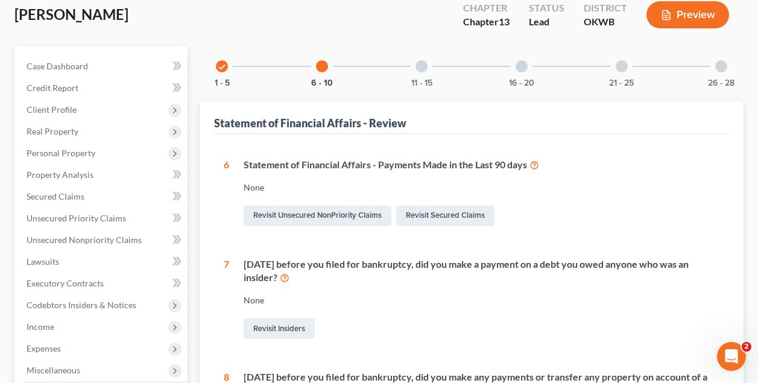
scroll to position [65, 0]
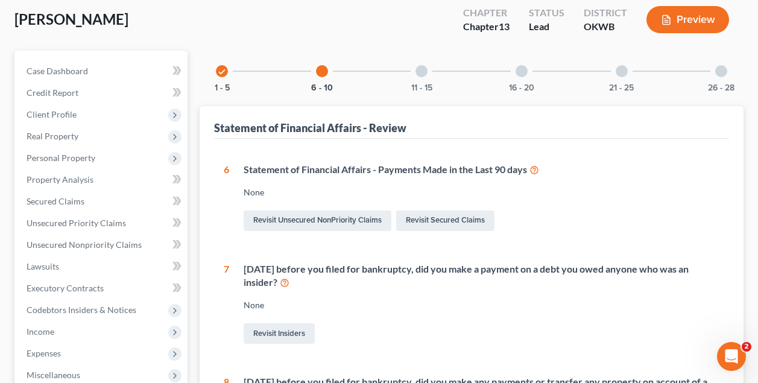
click at [423, 75] on div at bounding box center [421, 71] width 12 height 12
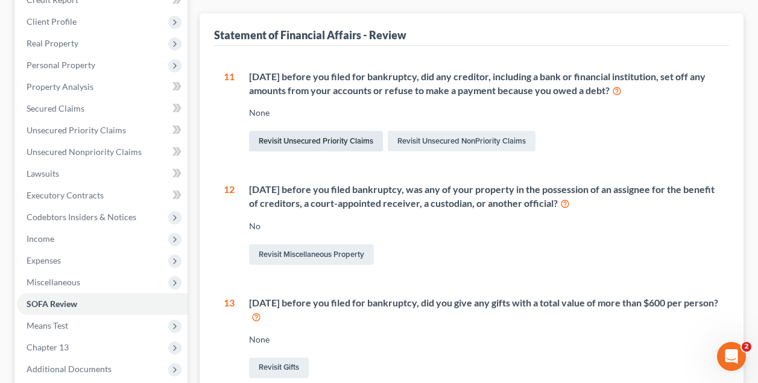
scroll to position [187, 0]
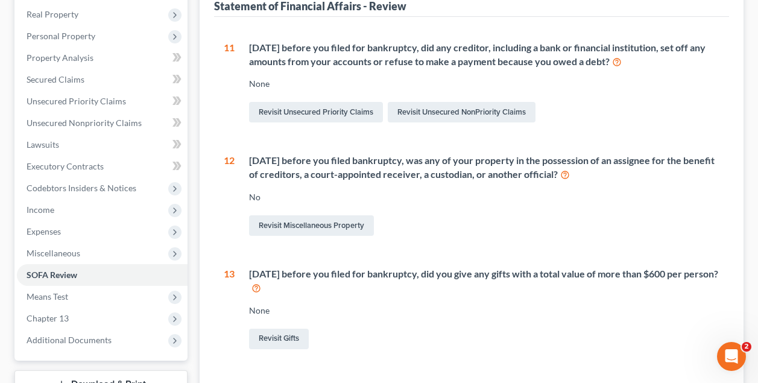
click at [380, 192] on div "No" at bounding box center [484, 197] width 470 height 12
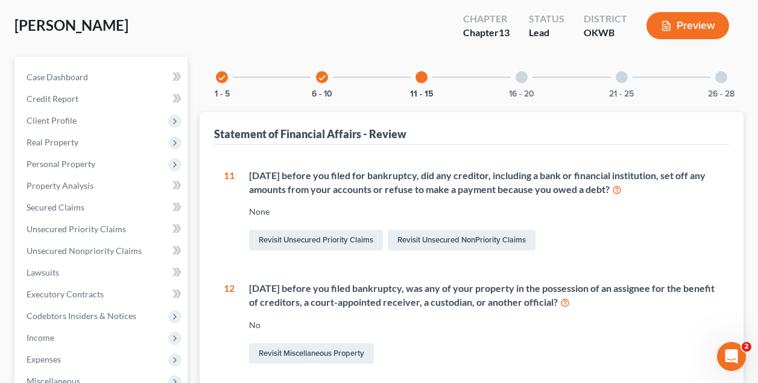
scroll to position [54, 0]
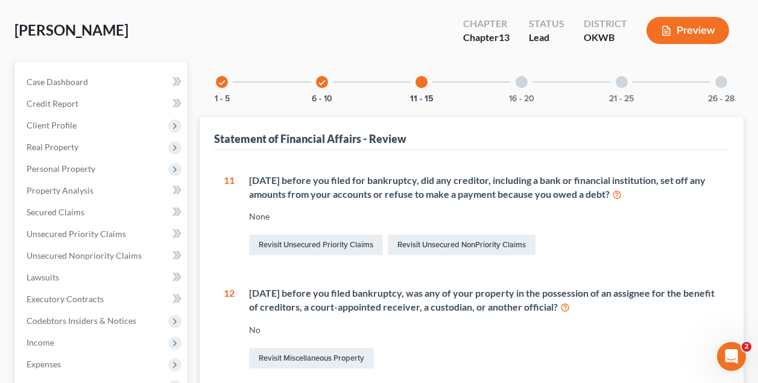
click at [524, 80] on div at bounding box center [521, 82] width 12 height 12
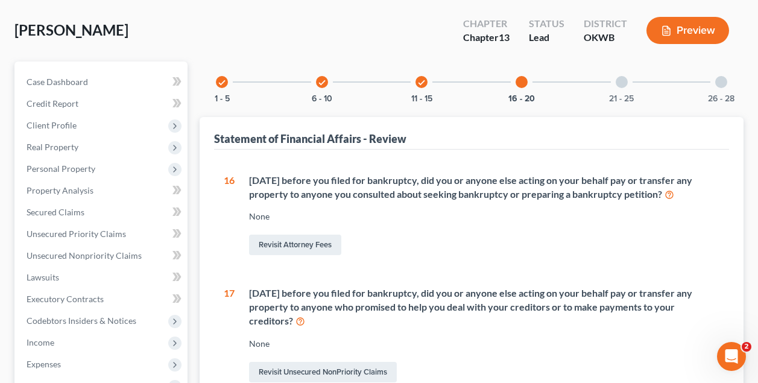
click at [443, 224] on div "[DATE] before you filed for bankruptcy, did you or anyone else acting on your b…" at bounding box center [477, 216] width 485 height 84
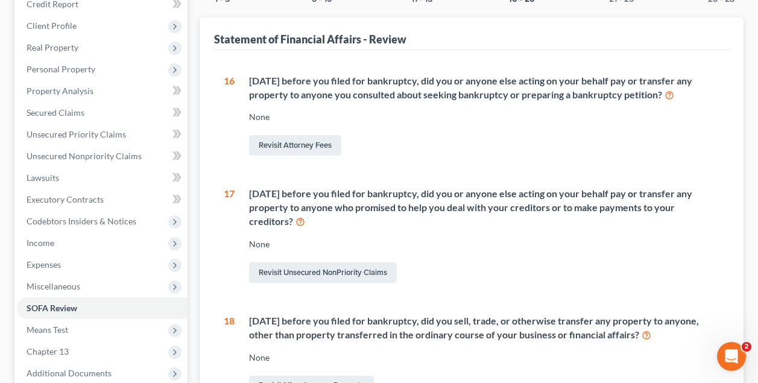
scroll to position [160, 0]
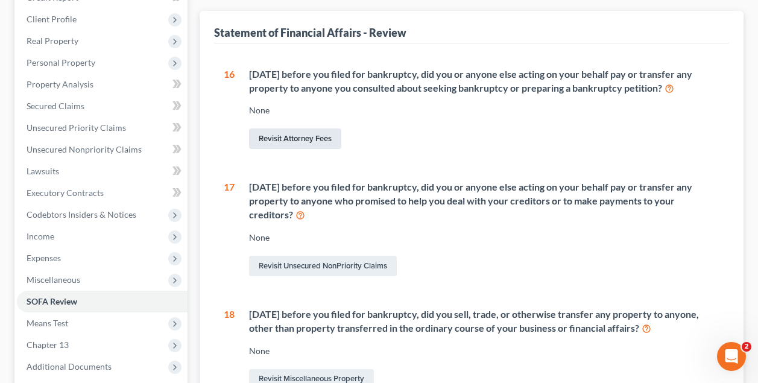
click at [318, 140] on link "Revisit Attorney Fees" at bounding box center [295, 138] width 92 height 20
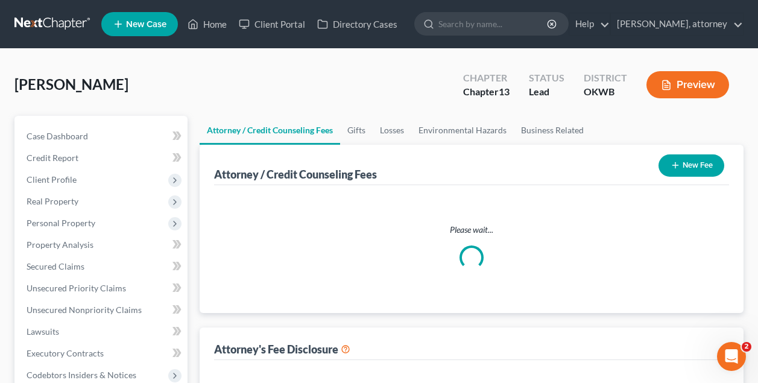
select select "0"
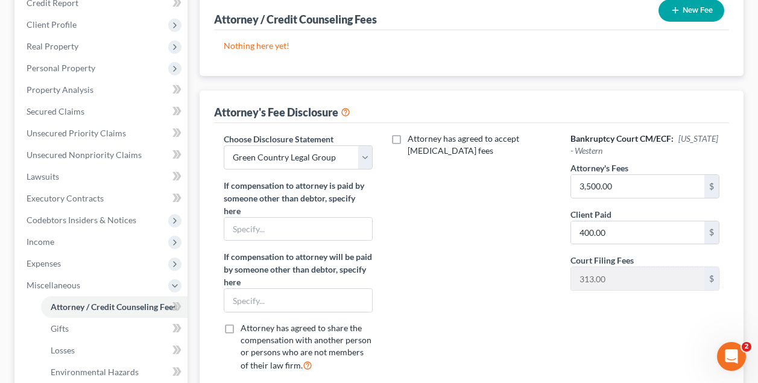
scroll to position [165, 0]
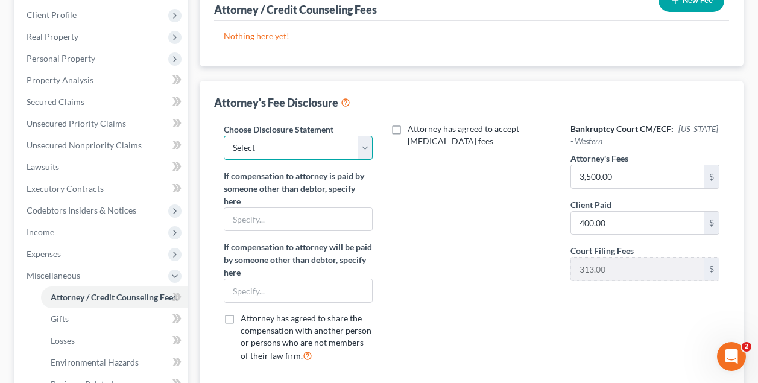
select select "0"
click at [439, 77] on div "Attorney / Credit Counseling Fees New Fee Nothing here yet! Attorney / Credit C…" at bounding box center [472, 183] width 544 height 406
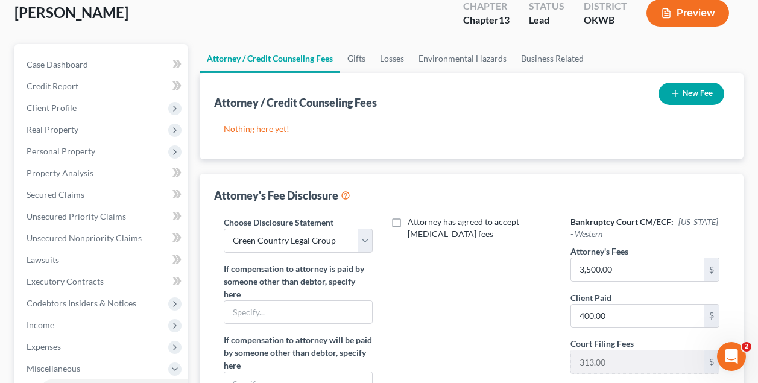
scroll to position [71, 0]
click at [693, 95] on button "New Fee" at bounding box center [691, 94] width 66 height 22
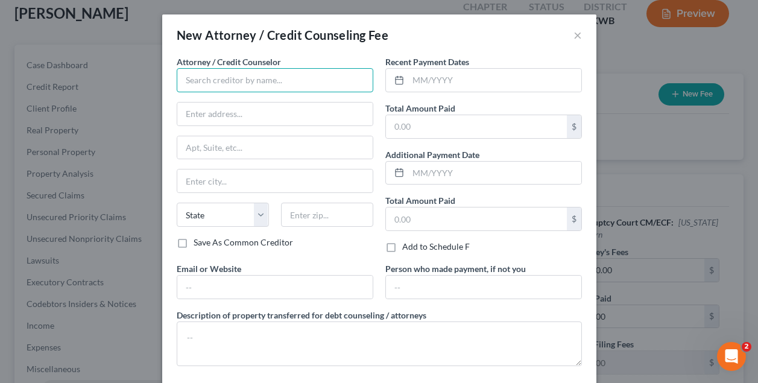
click at [288, 79] on input "text" at bounding box center [275, 80] width 197 height 24
type input "[PERSON_NAME]"
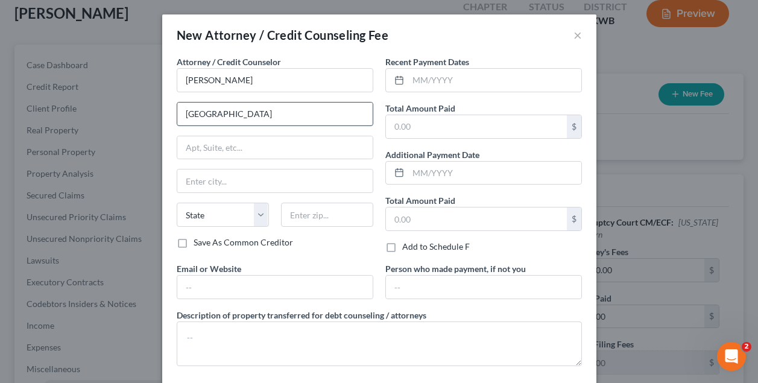
type input "[GEOGRAPHIC_DATA]"
type input "Ste. 245"
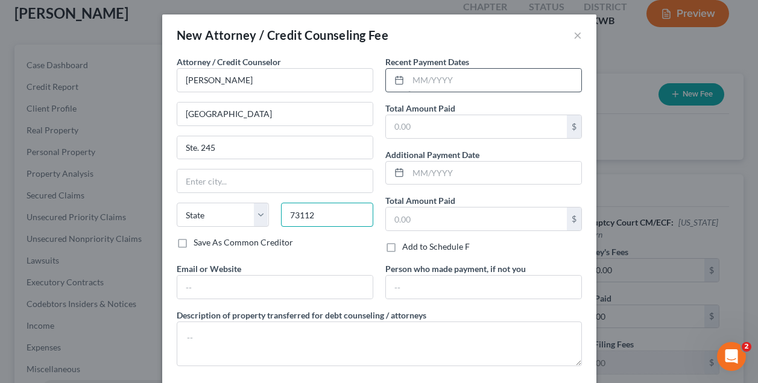
type input "73112"
click at [435, 72] on input "text" at bounding box center [494, 80] width 173 height 23
type input "[US_STATE][GEOGRAPHIC_DATA]"
select select "37"
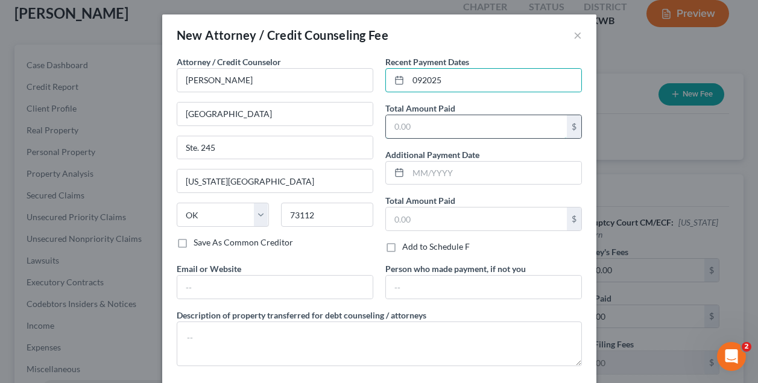
click at [424, 122] on input "text" at bounding box center [476, 126] width 181 height 23
click at [422, 76] on input "092025" at bounding box center [494, 80] width 173 height 23
type input "09/2025"
click at [416, 127] on input "text" at bounding box center [476, 126] width 181 height 23
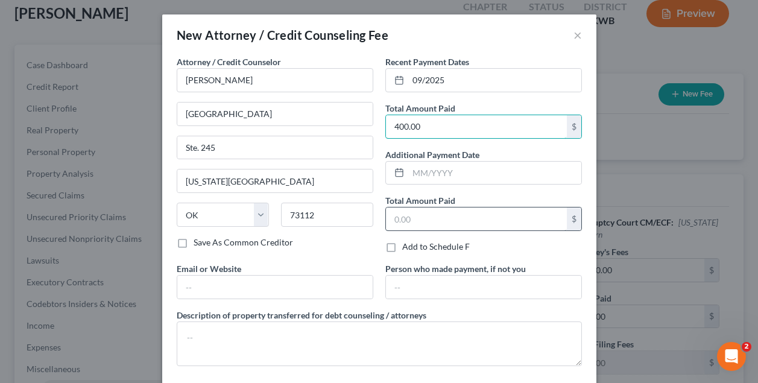
type input "400.00"
click at [426, 229] on input "text" at bounding box center [476, 218] width 181 height 23
type input "400.00"
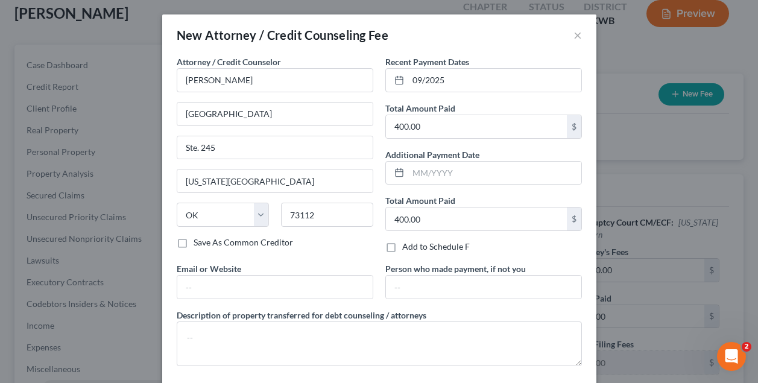
click at [359, 245] on div "Save As Common Creditor" at bounding box center [275, 242] width 197 height 12
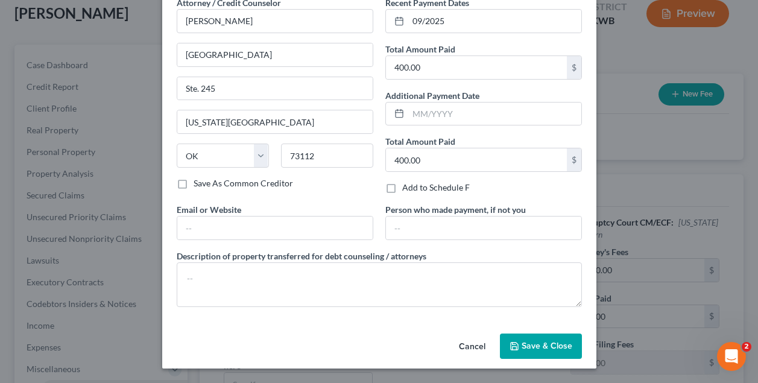
scroll to position [59, 0]
click at [536, 347] on span "Save & Close" at bounding box center [546, 346] width 51 height 10
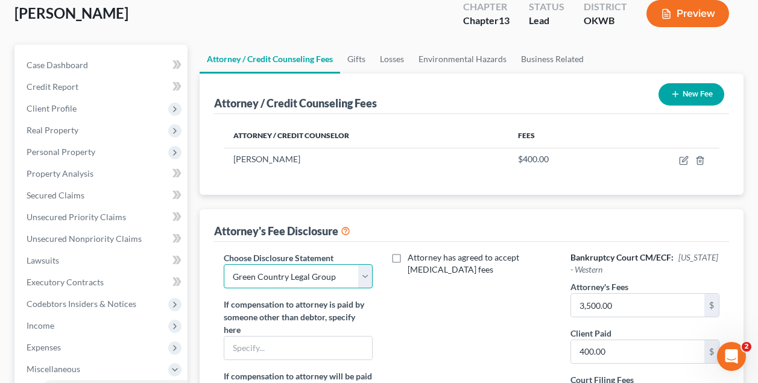
select select
click at [447, 323] on div "Attorney has agreed to accept [MEDICAL_DATA] fees" at bounding box center [471, 375] width 173 height 249
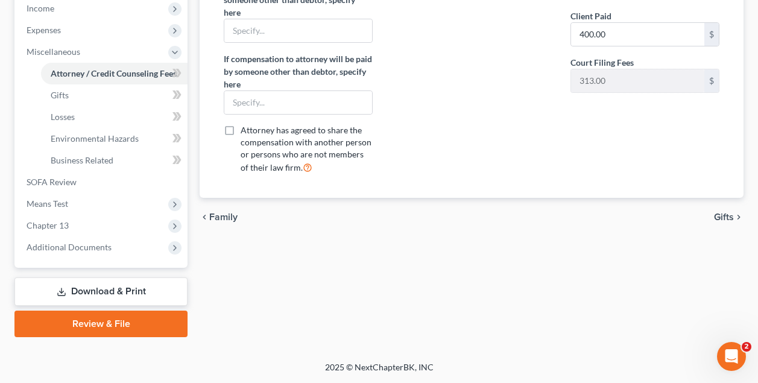
scroll to position [388, 0]
click at [728, 215] on span "Gifts" at bounding box center [724, 217] width 20 height 10
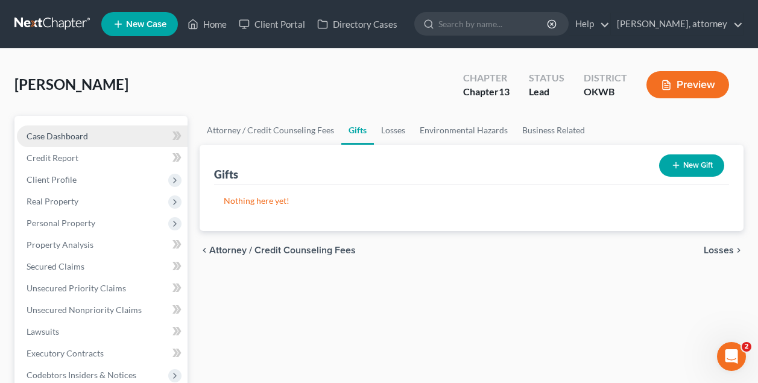
click at [72, 137] on span "Case Dashboard" at bounding box center [57, 136] width 61 height 10
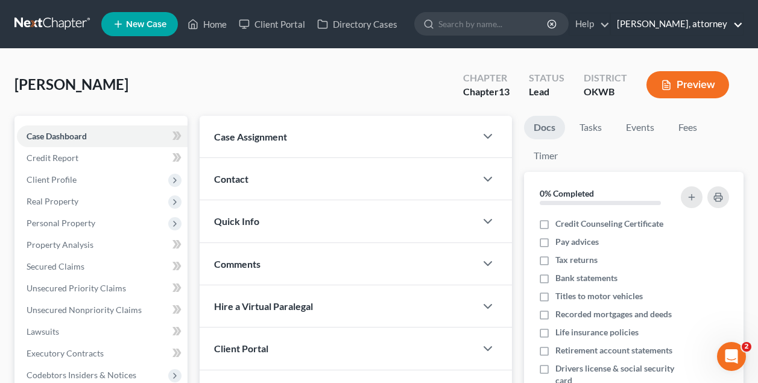
click at [712, 25] on link "[PERSON_NAME], attorney" at bounding box center [677, 24] width 132 height 22
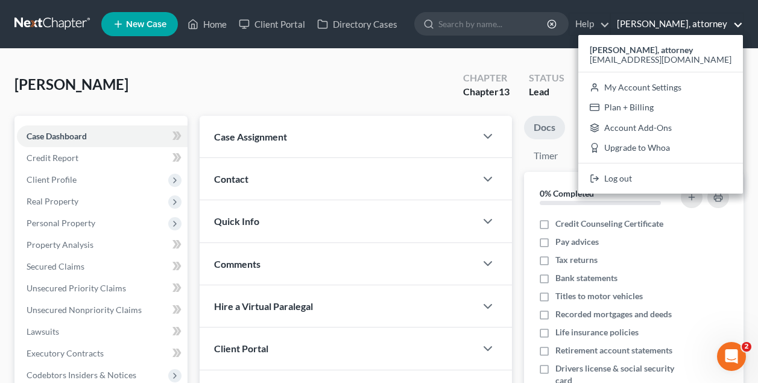
click at [400, 78] on div "[PERSON_NAME] Upgraded Chapter Chapter 13 Status Lead District OKWB Preview" at bounding box center [378, 89] width 729 height 52
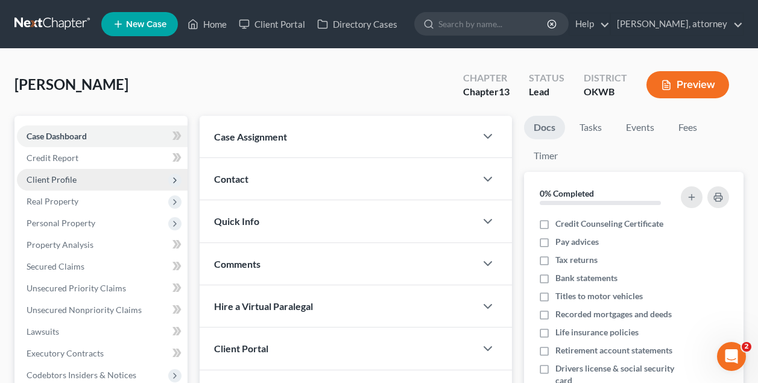
click at [44, 179] on span "Client Profile" at bounding box center [52, 179] width 50 height 10
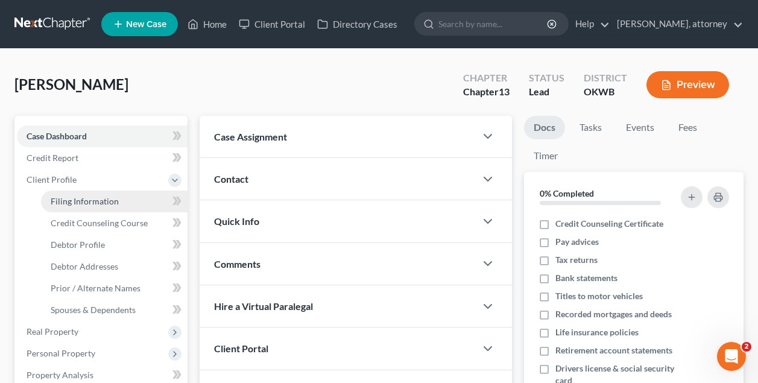
click at [82, 199] on span "Filing Information" at bounding box center [85, 201] width 68 height 10
select select "1"
select select "0"
select select "3"
select select "65"
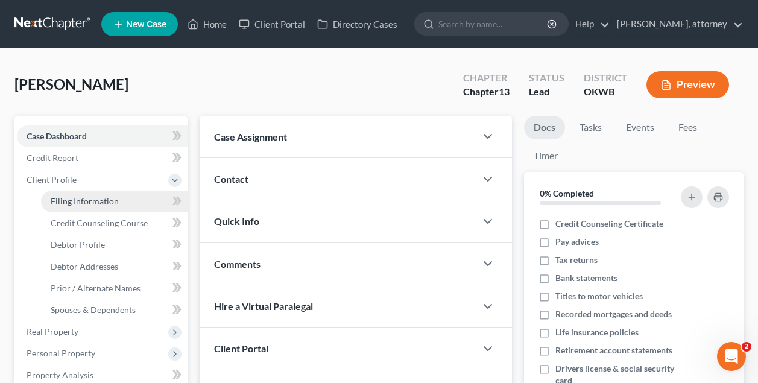
select select "0"
select select "2"
select select "37"
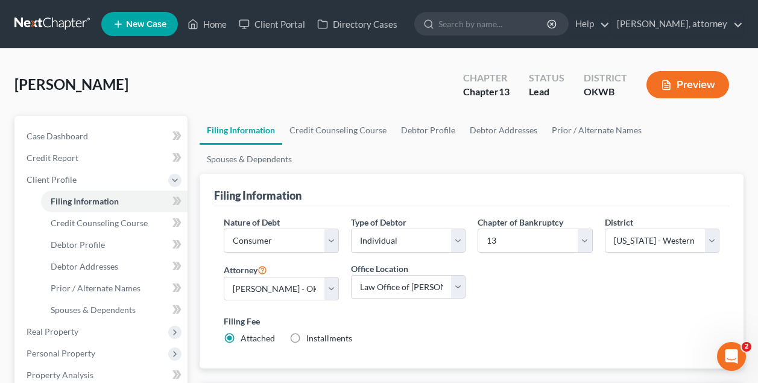
click at [279, 73] on div "[PERSON_NAME] Upgraded Chapter Chapter 13 Status Lead District OKWB Preview" at bounding box center [378, 89] width 729 height 52
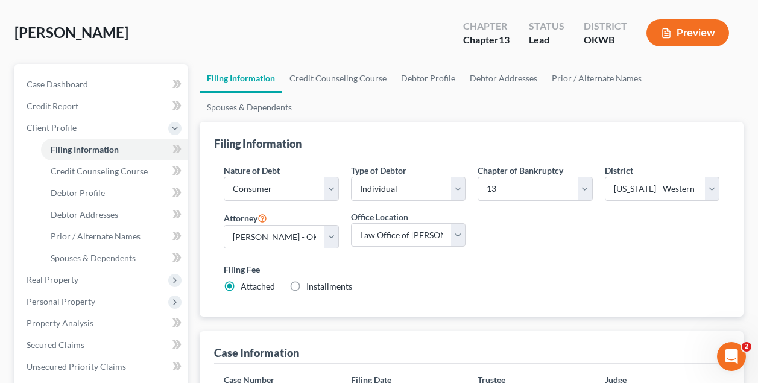
scroll to position [110, 0]
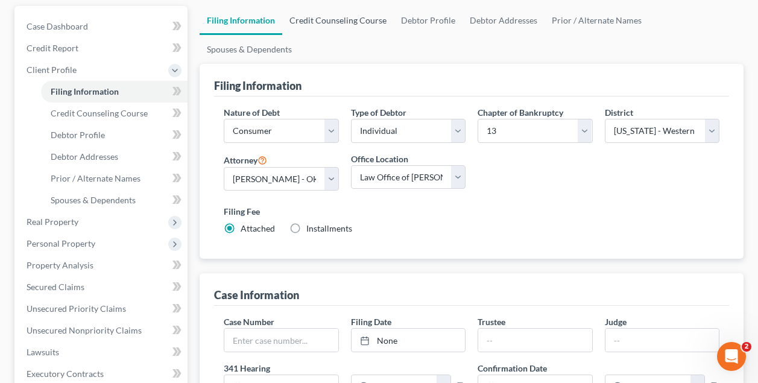
click at [350, 19] on link "Credit Counseling Course" at bounding box center [338, 20] width 112 height 29
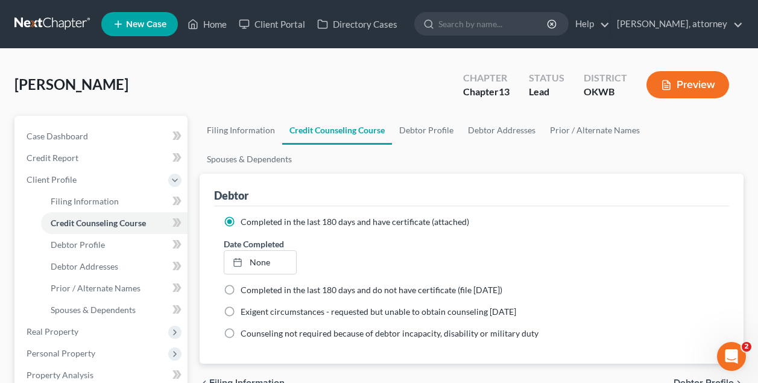
click at [421, 136] on link "Debtor Profile" at bounding box center [426, 130] width 69 height 29
select select "0"
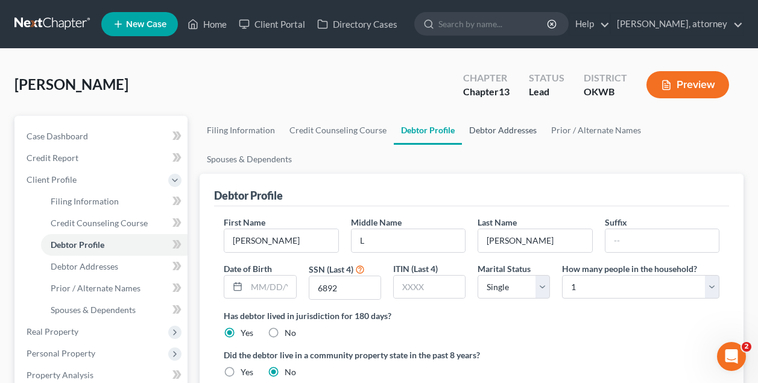
click at [514, 128] on link "Debtor Addresses" at bounding box center [503, 130] width 82 height 29
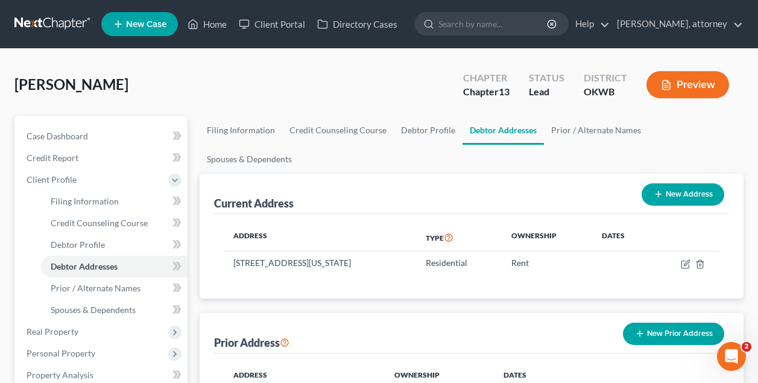
click at [359, 44] on nav "Home New Case Client Portal Directory Cases [PERSON_NAME], attorney [EMAIL_ADDR…" at bounding box center [379, 24] width 758 height 48
click at [364, 69] on div "[PERSON_NAME] Upgraded Chapter Chapter 13 Status Lead District OKWB Preview" at bounding box center [378, 89] width 729 height 52
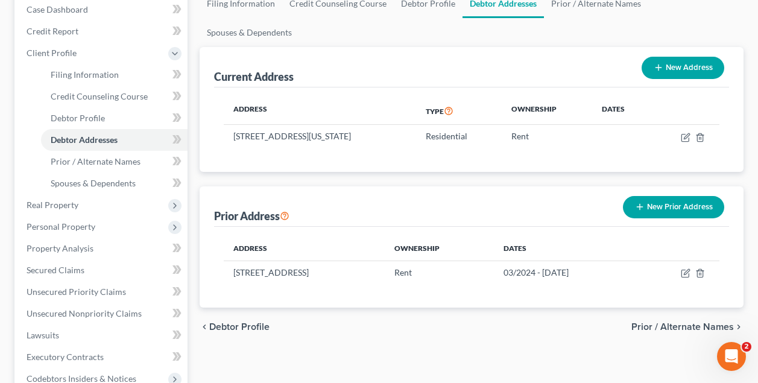
scroll to position [410, 0]
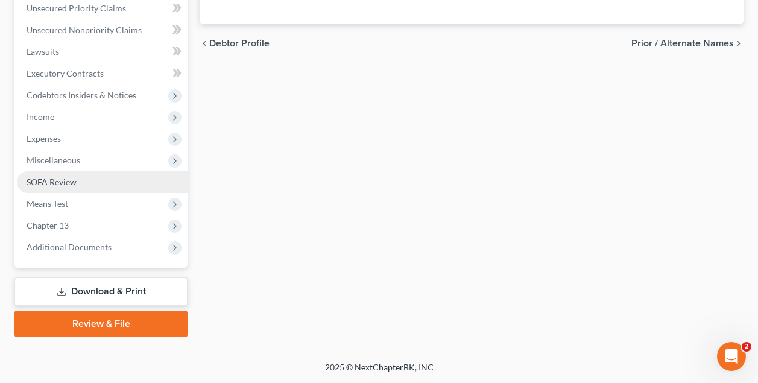
click at [65, 183] on span "SOFA Review" at bounding box center [52, 182] width 50 height 10
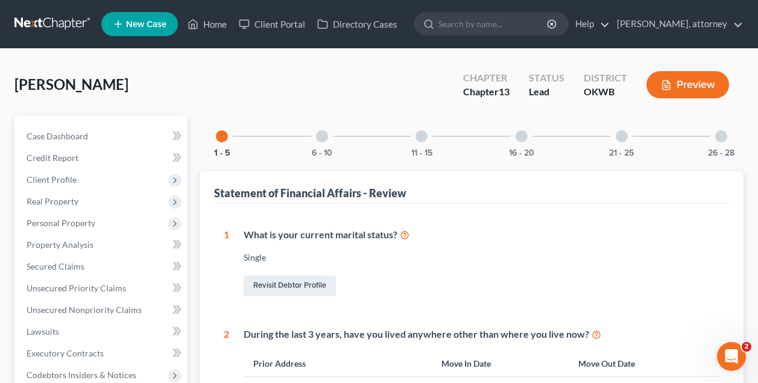
click at [151, 80] on div "[PERSON_NAME] Upgraded Chapter Chapter 13 Status Lead District OKWB Preview" at bounding box center [378, 89] width 729 height 52
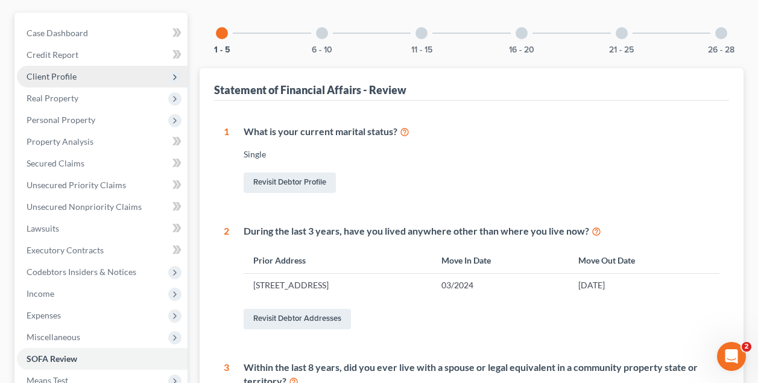
scroll to position [184, 0]
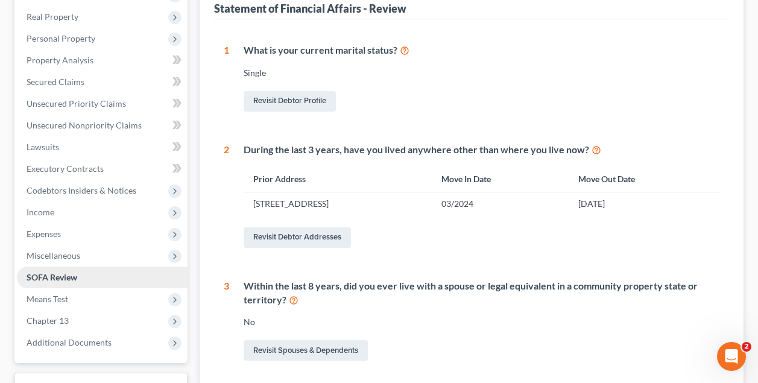
click at [68, 280] on span "SOFA Review" at bounding box center [52, 277] width 51 height 10
click at [513, 90] on div "Revisit Debtor Profile" at bounding box center [482, 101] width 476 height 25
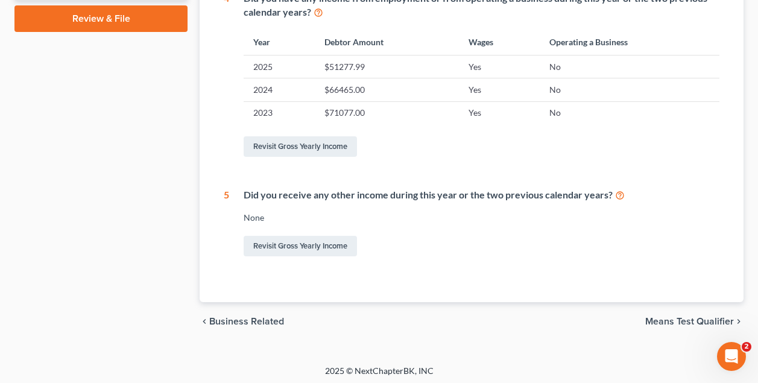
scroll to position [0, 0]
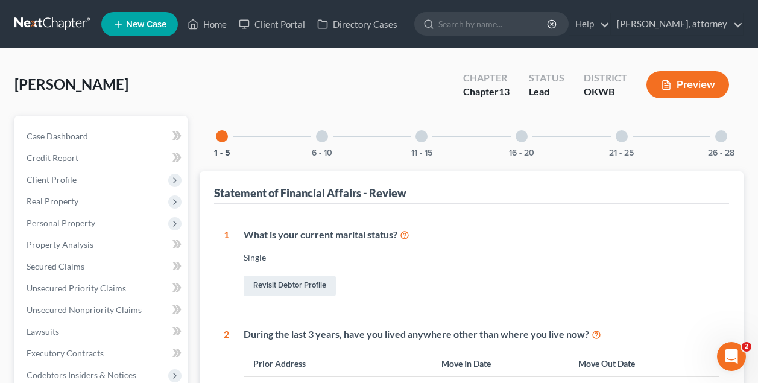
click at [522, 134] on div at bounding box center [521, 136] width 12 height 12
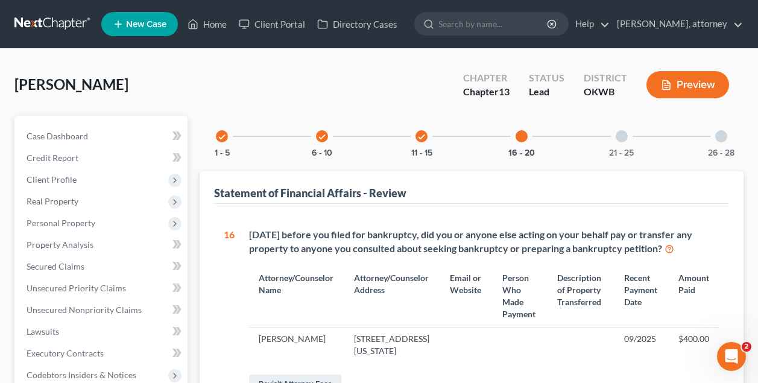
click at [479, 108] on div "[PERSON_NAME] Upgraded Chapter Chapter 13 Status Lead District OKWB Preview" at bounding box center [378, 89] width 729 height 52
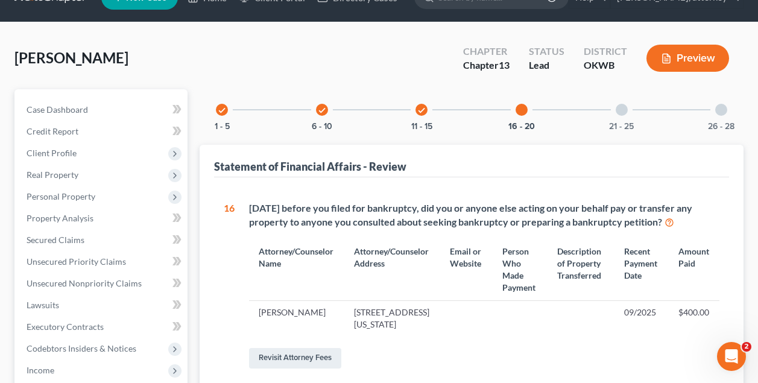
scroll to position [22, 0]
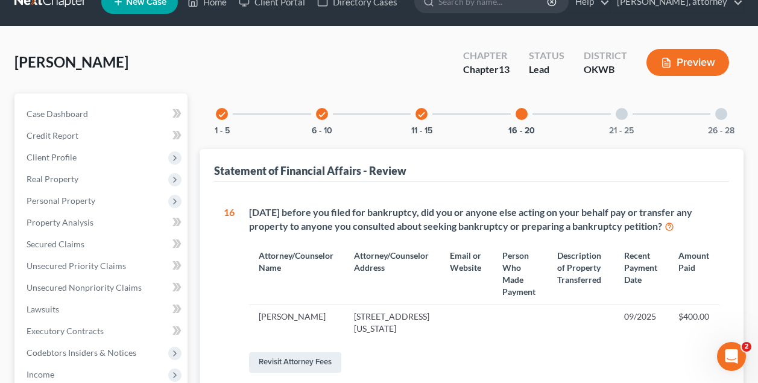
click at [623, 115] on div at bounding box center [622, 114] width 12 height 12
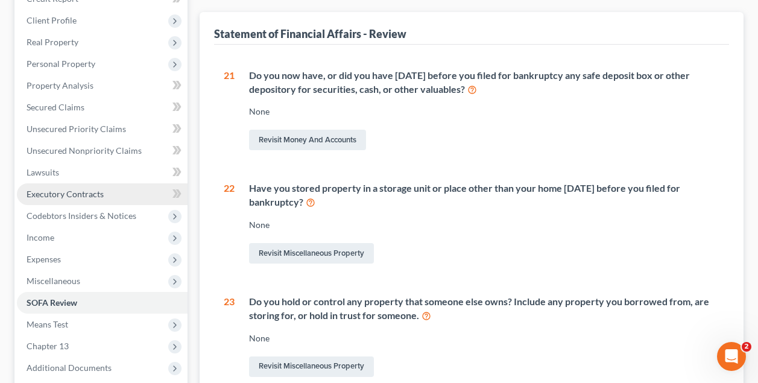
scroll to position [177, 0]
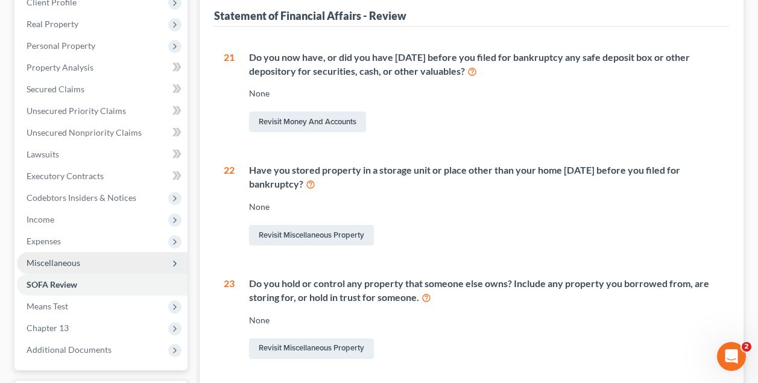
click at [71, 266] on span "Miscellaneous" at bounding box center [54, 262] width 54 height 10
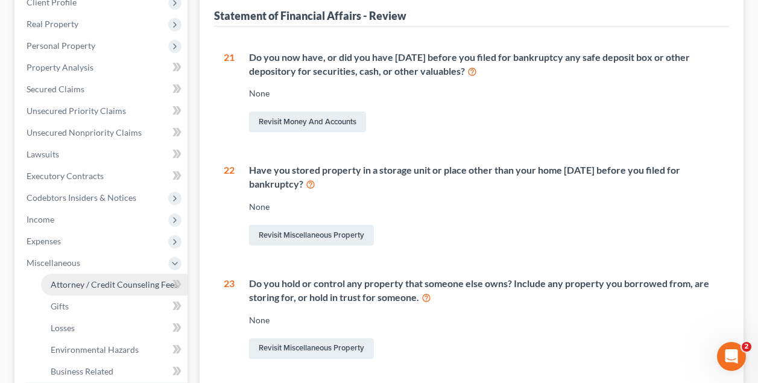
click at [81, 281] on span "Attorney / Credit Counseling Fees" at bounding box center [114, 284] width 127 height 10
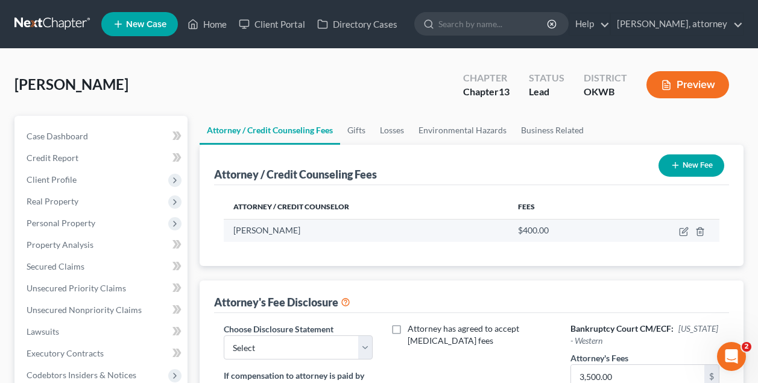
click at [378, 242] on td "[PERSON_NAME]" at bounding box center [366, 230] width 285 height 23
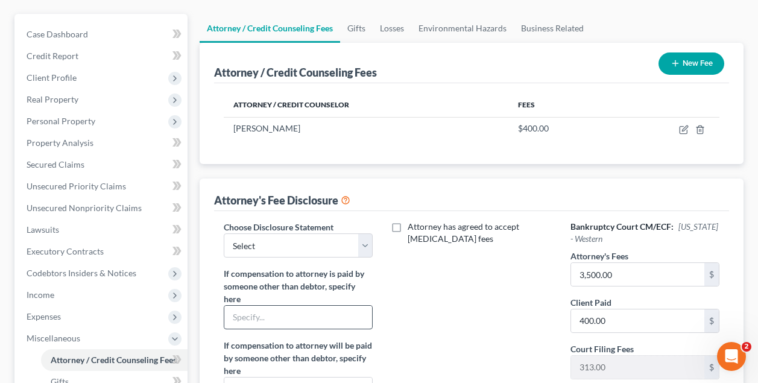
scroll to position [203, 0]
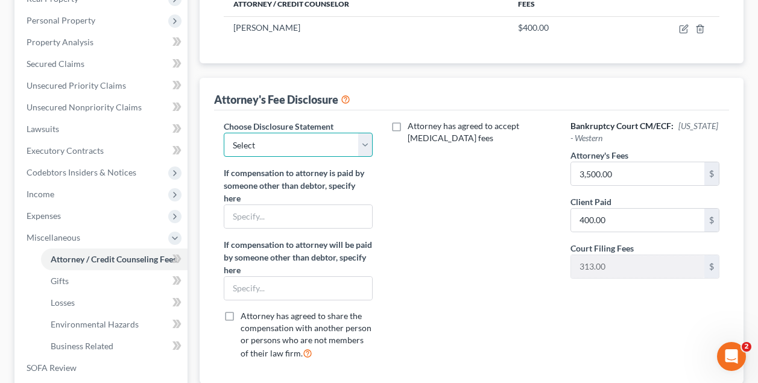
select select "0"
click at [412, 162] on div "Attorney has agreed to accept [MEDICAL_DATA] fees" at bounding box center [471, 244] width 173 height 249
click at [412, 163] on div "Attorney has agreed to accept [MEDICAL_DATA] fees" at bounding box center [471, 244] width 173 height 249
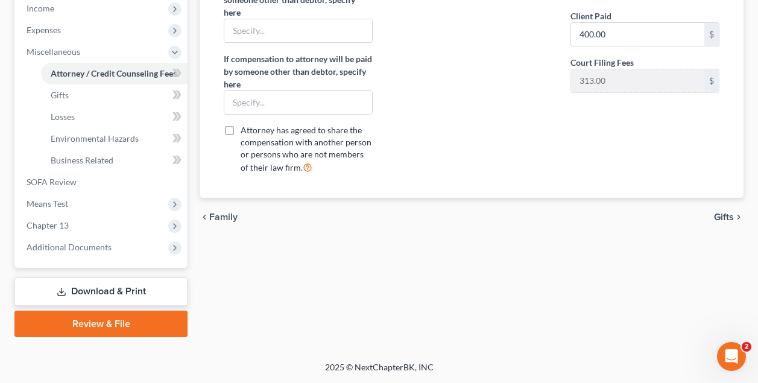
scroll to position [388, 0]
click at [719, 216] on span "Gifts" at bounding box center [724, 217] width 20 height 10
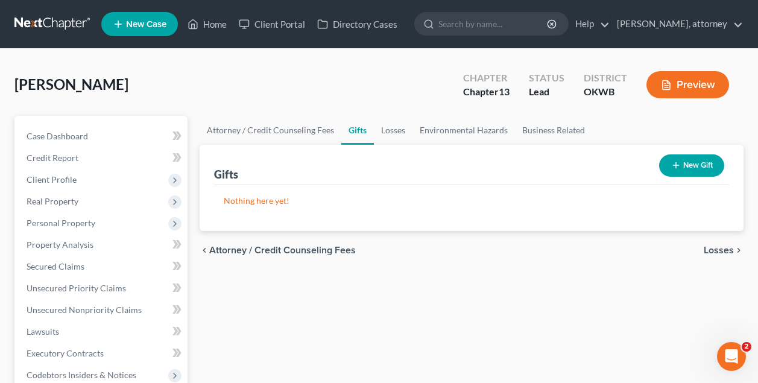
click at [330, 84] on div "[PERSON_NAME] Upgraded Chapter Chapter 13 Status Lead District OKWB Preview" at bounding box center [378, 89] width 729 height 52
click at [215, 103] on div "[PERSON_NAME] Upgraded Chapter Chapter 13 Status Lead District OKWB Preview" at bounding box center [378, 89] width 729 height 52
click at [216, 30] on link "Home" at bounding box center [206, 24] width 51 height 22
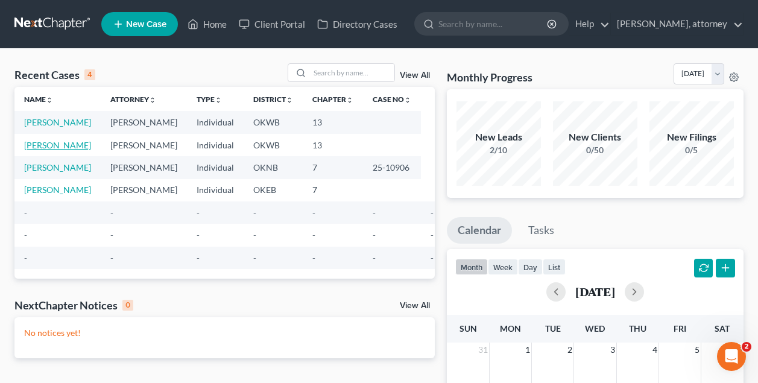
click at [45, 150] on link "[PERSON_NAME]" at bounding box center [57, 145] width 67 height 10
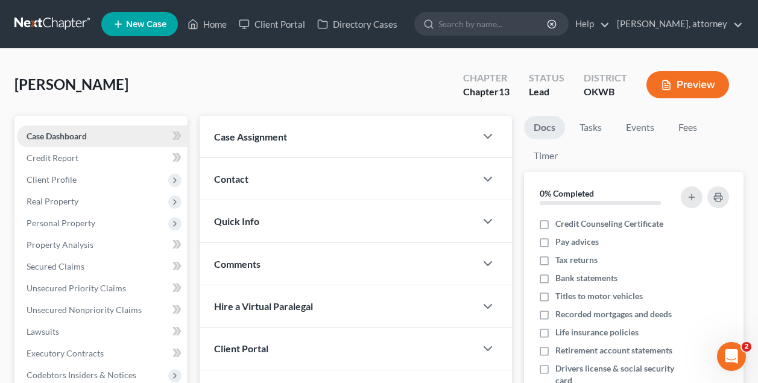
scroll to position [267, 0]
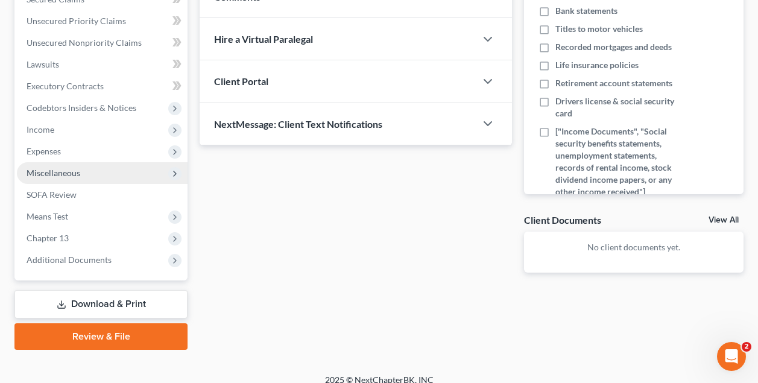
click at [68, 176] on span "Miscellaneous" at bounding box center [54, 173] width 54 height 10
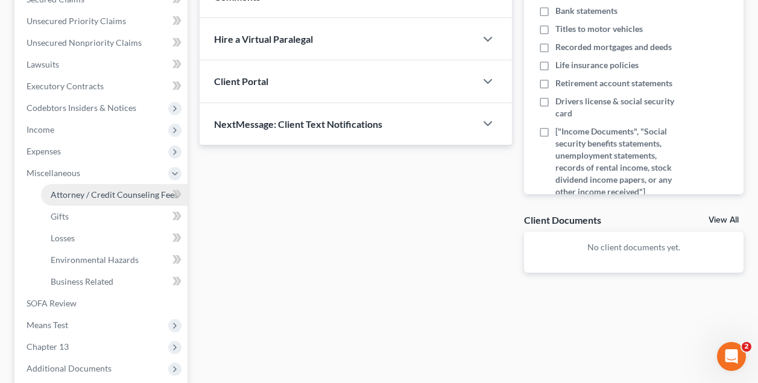
click at [71, 193] on span "Attorney / Credit Counseling Fees" at bounding box center [114, 194] width 127 height 10
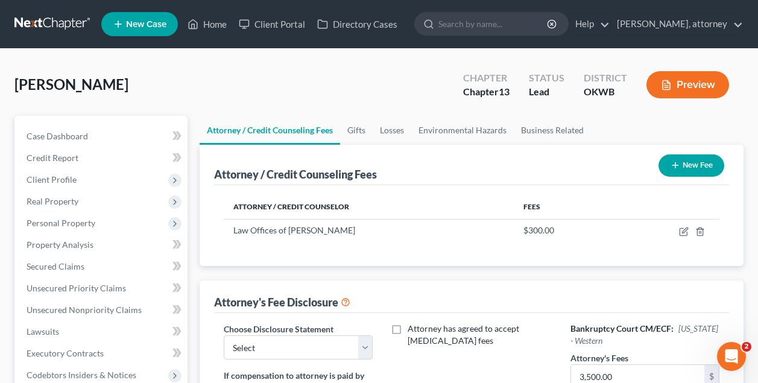
click at [372, 180] on div "Attorney / Credit Counseling Fees" at bounding box center [295, 174] width 163 height 14
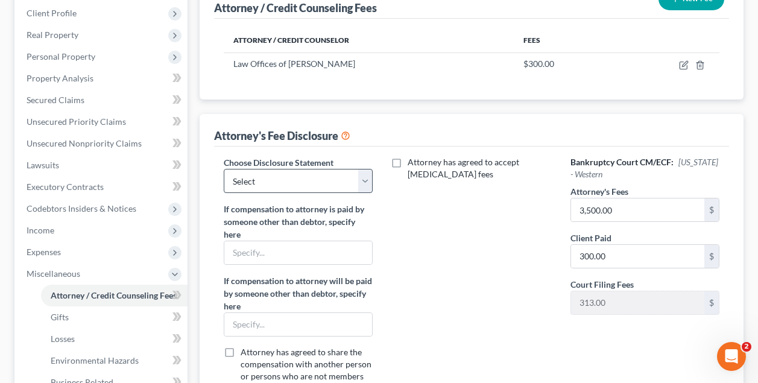
scroll to position [168, 0]
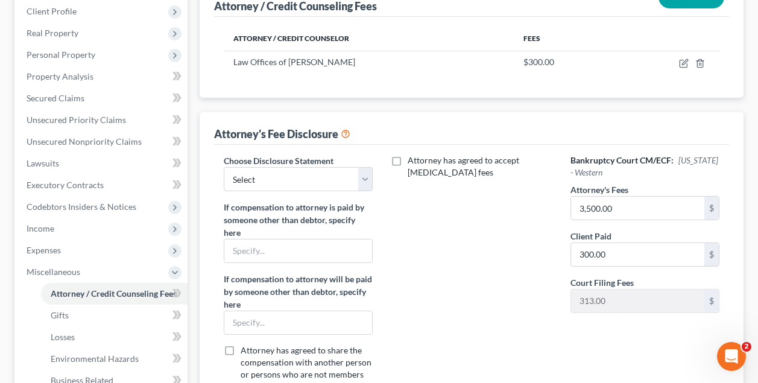
click at [733, 358] on icon "Open Intercom Messenger" at bounding box center [732, 357] width 20 height 20
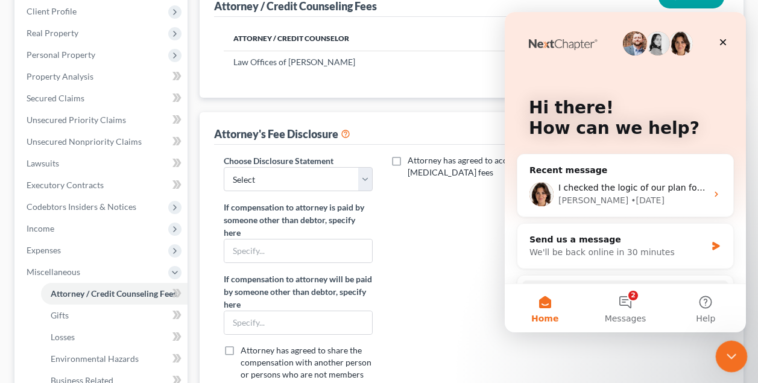
scroll to position [0, 0]
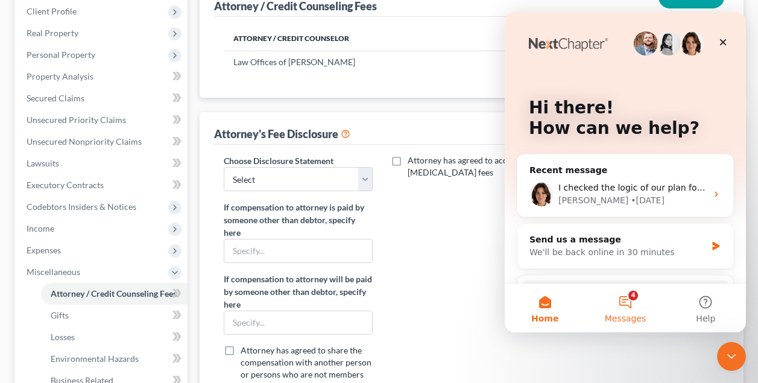
click at [632, 303] on button "4 Messages" at bounding box center [625, 308] width 80 height 48
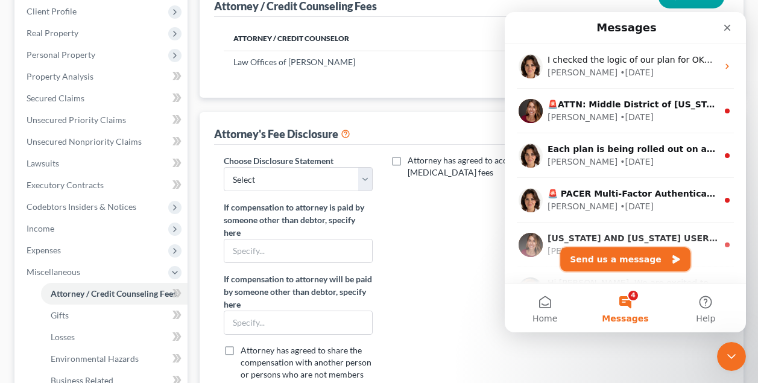
click at [631, 262] on button "Send us a message" at bounding box center [625, 259] width 130 height 24
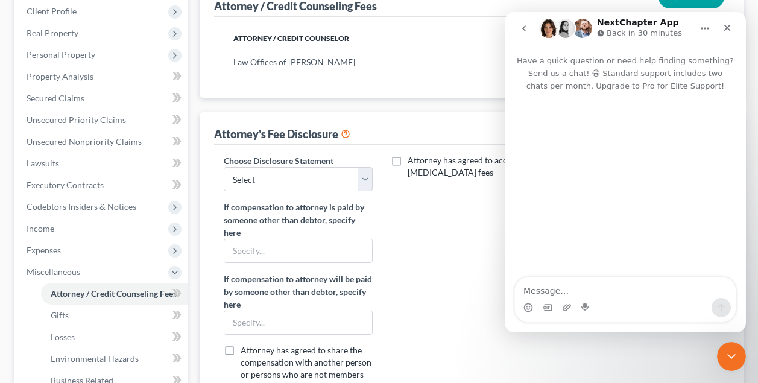
click at [609, 288] on textarea "Message…" at bounding box center [625, 287] width 221 height 20
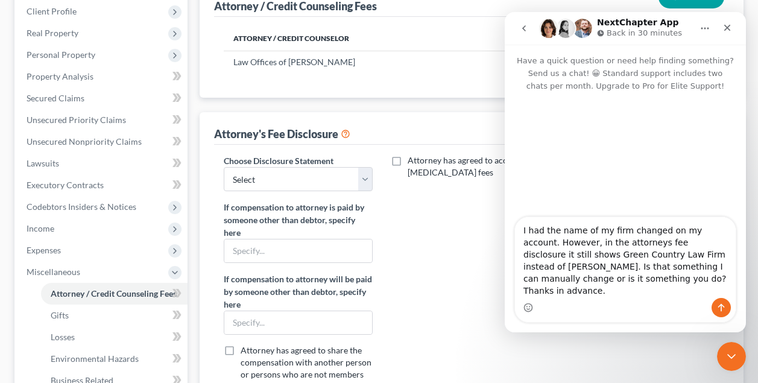
type textarea "I had the name of my firm changed on my account. However, in the attorneys fee …"
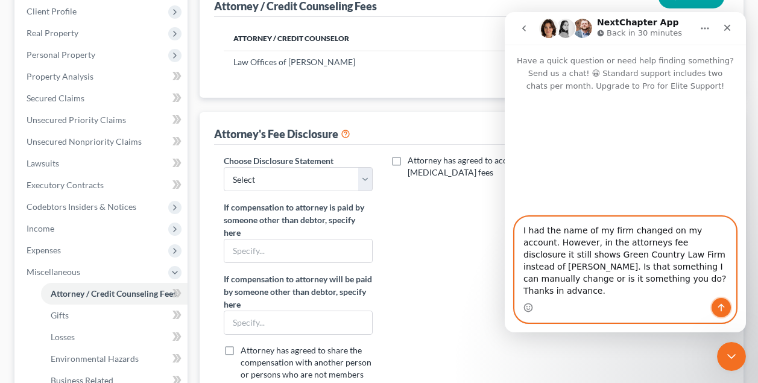
click at [721, 307] on icon "Send a message…" at bounding box center [721, 308] width 7 height 8
